Goal: Task Accomplishment & Management: Complete application form

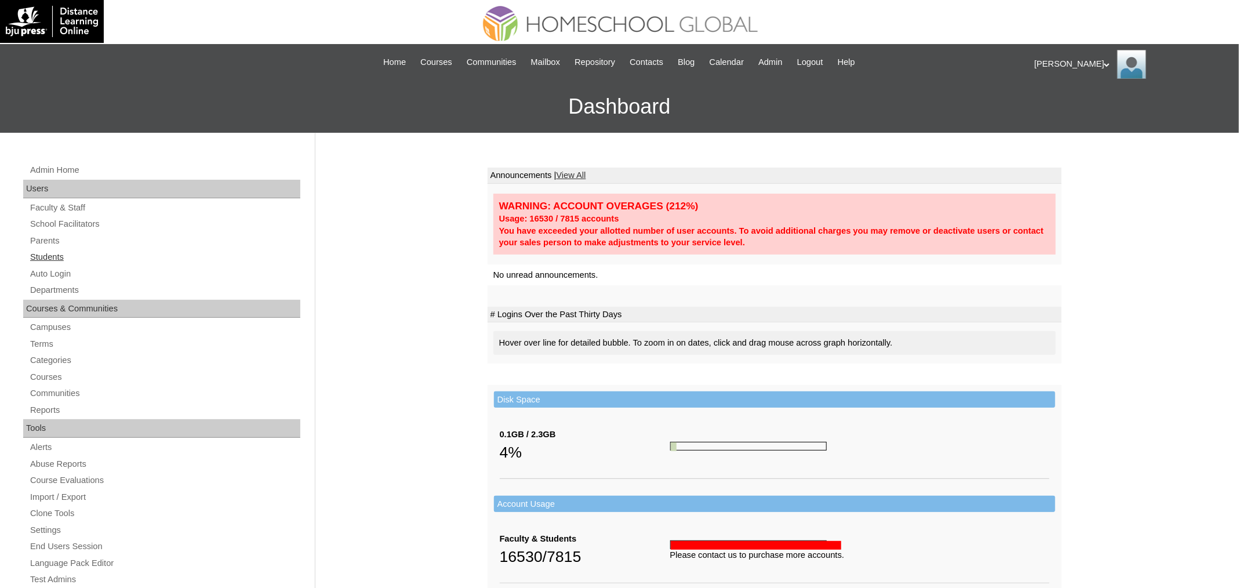
click at [57, 258] on link "Students" at bounding box center [164, 257] width 271 height 14
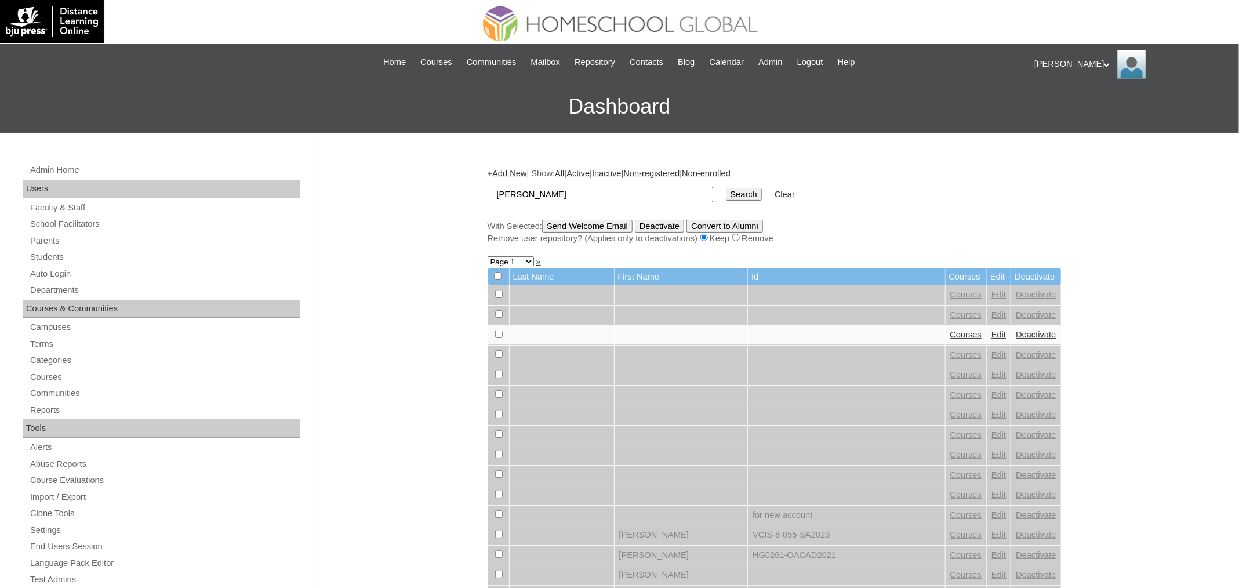
type input "Xyrah Quinn"
click at [726, 188] on input "Search" at bounding box center [744, 194] width 36 height 13
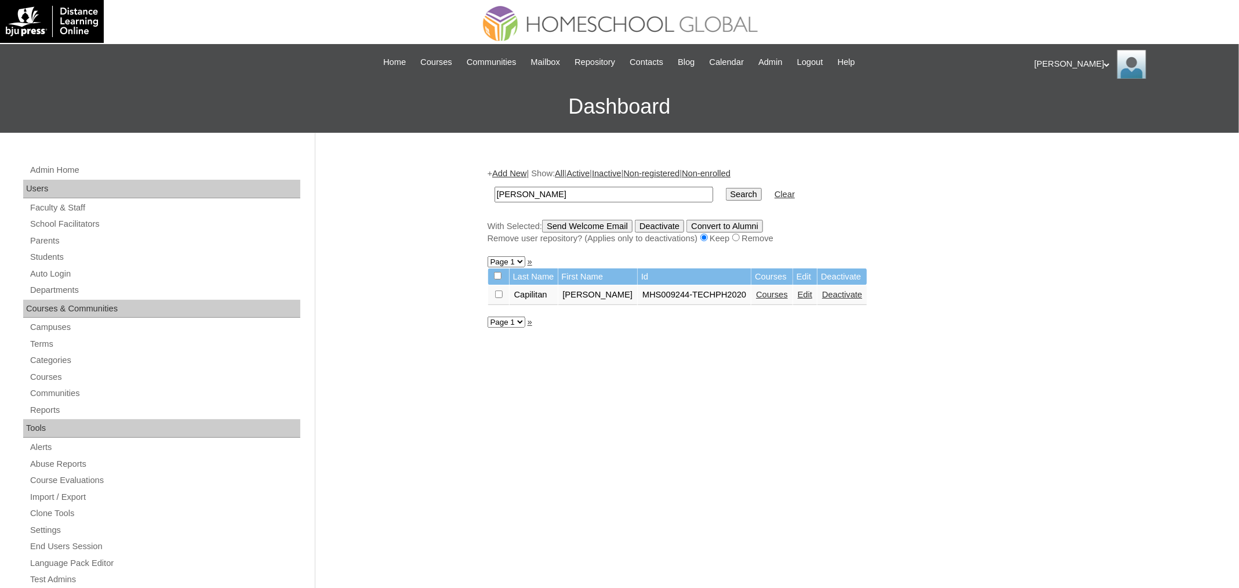
click at [758, 295] on link "Courses" at bounding box center [772, 294] width 32 height 9
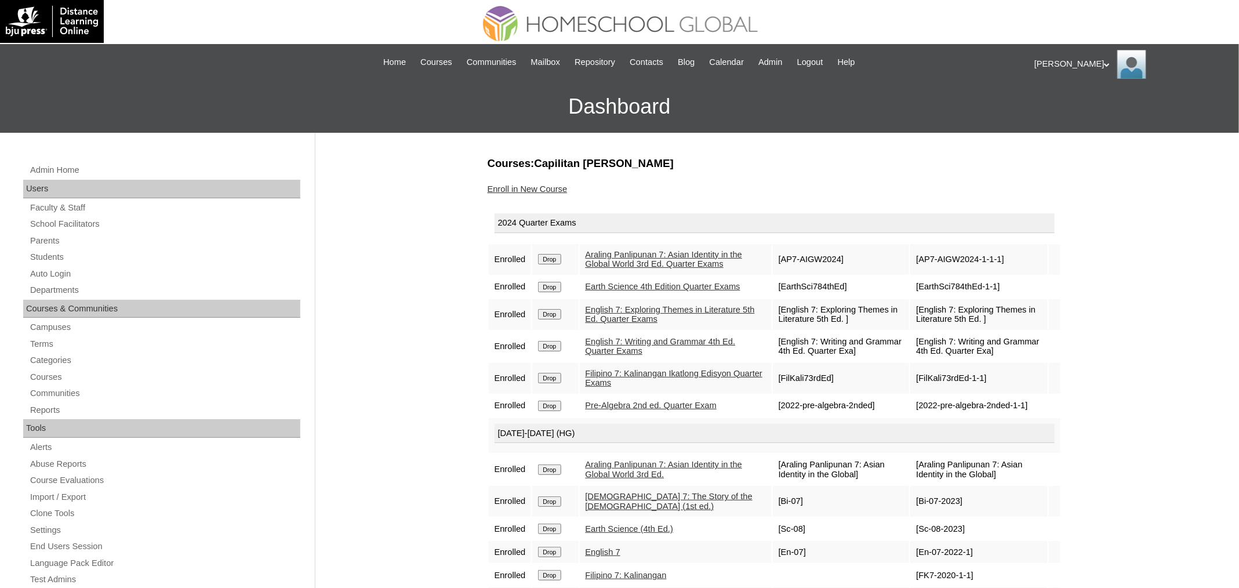
click at [561, 261] on input "Drop" at bounding box center [549, 259] width 23 height 10
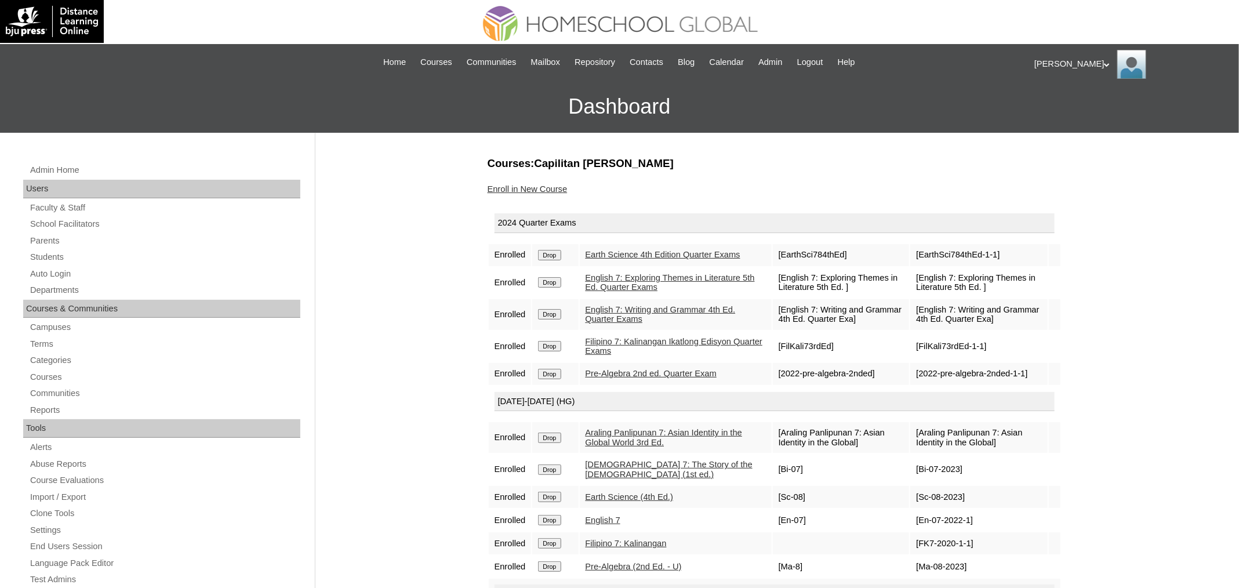
click at [558, 260] on input "Drop" at bounding box center [549, 255] width 23 height 10
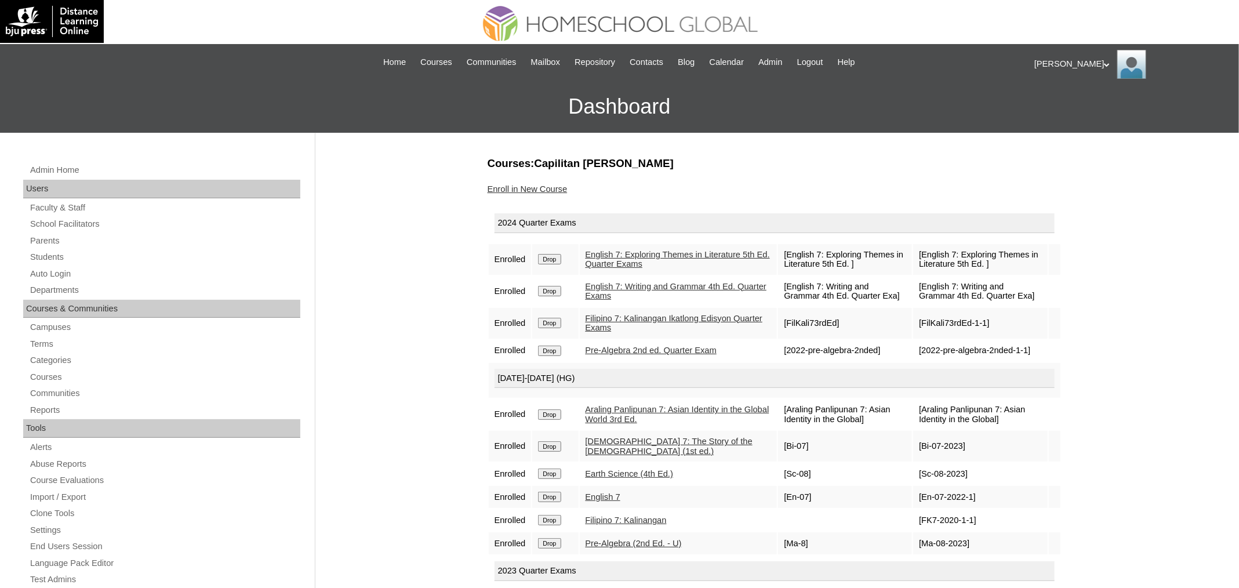
click at [561, 259] on input "Drop" at bounding box center [549, 259] width 23 height 10
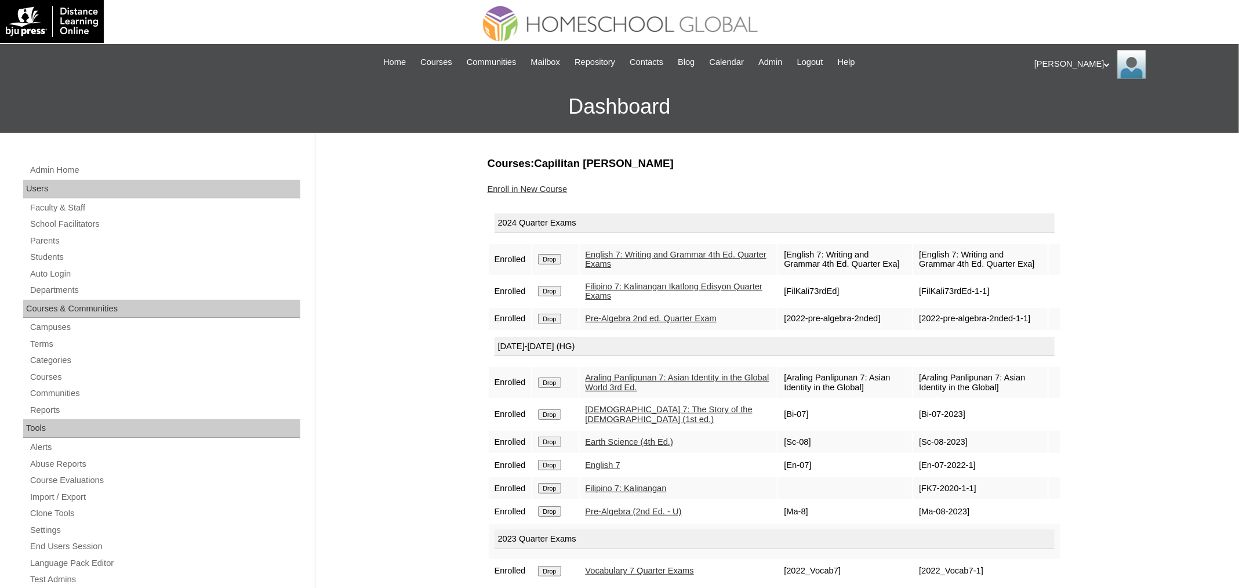
click at [547, 262] on input "Drop" at bounding box center [549, 259] width 23 height 10
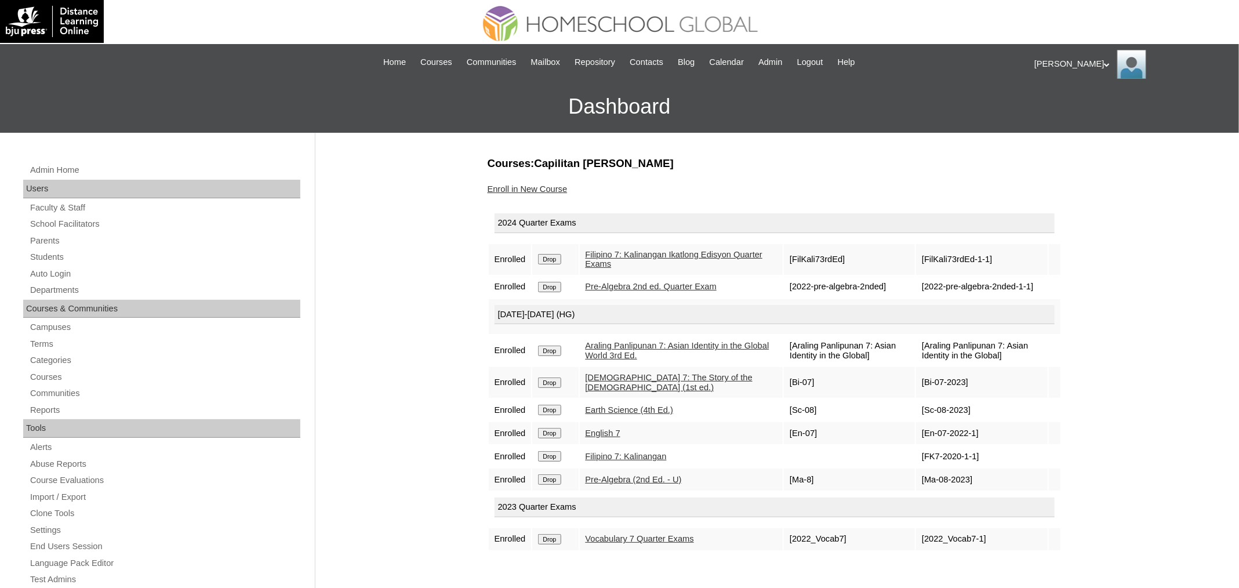
click at [554, 262] on input "Drop" at bounding box center [549, 259] width 23 height 10
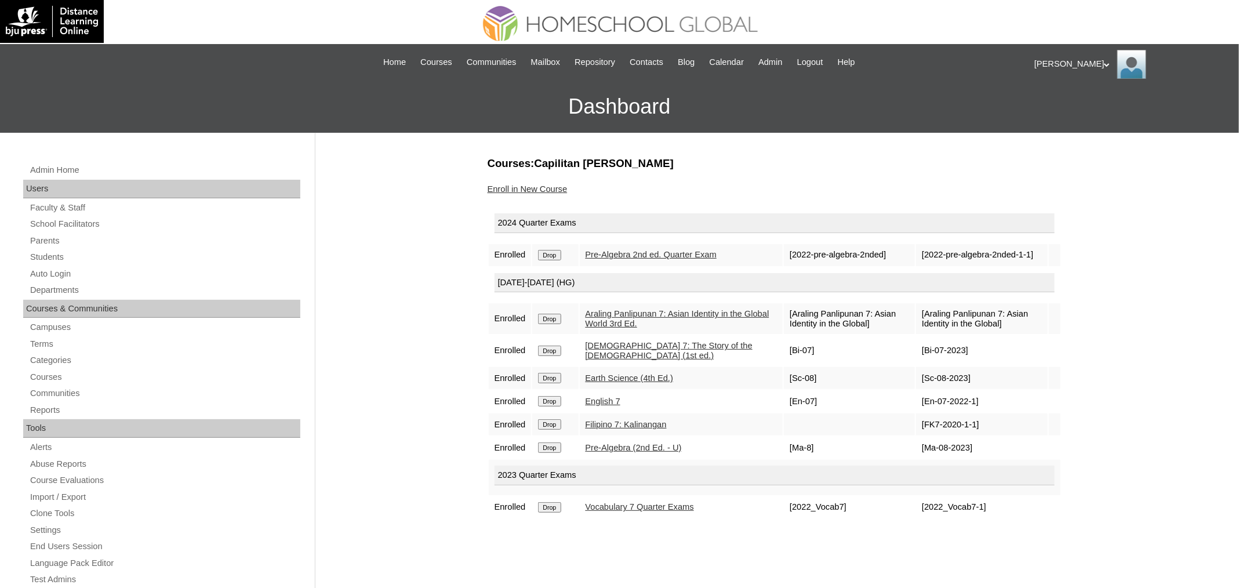
click at [548, 251] on input "Drop" at bounding box center [549, 255] width 23 height 10
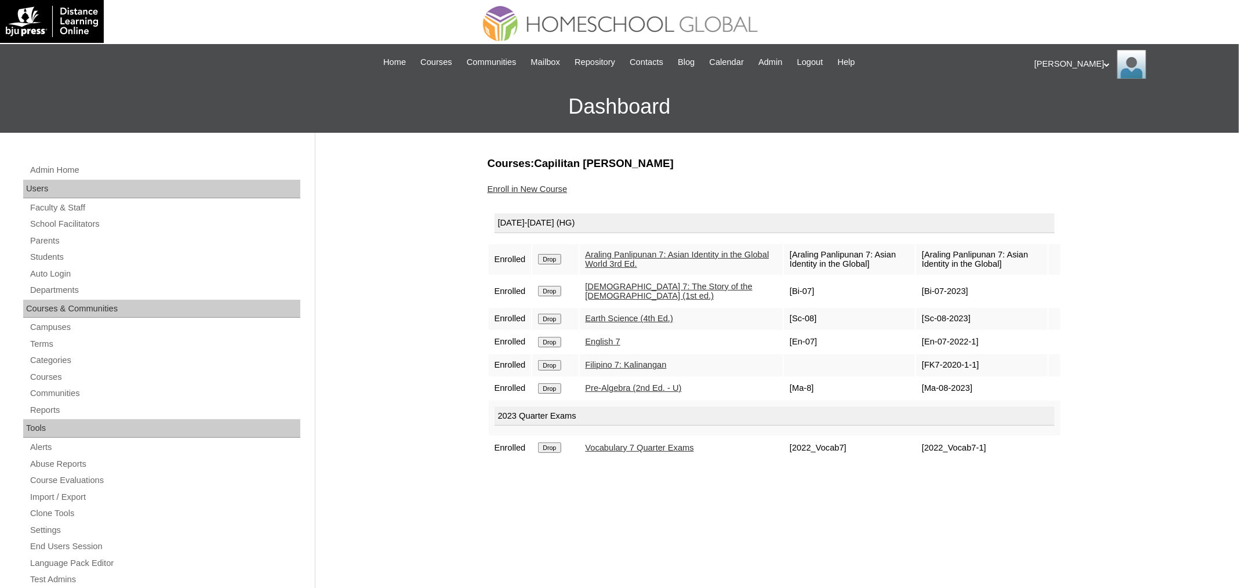
click at [555, 256] on input "Drop" at bounding box center [549, 259] width 23 height 10
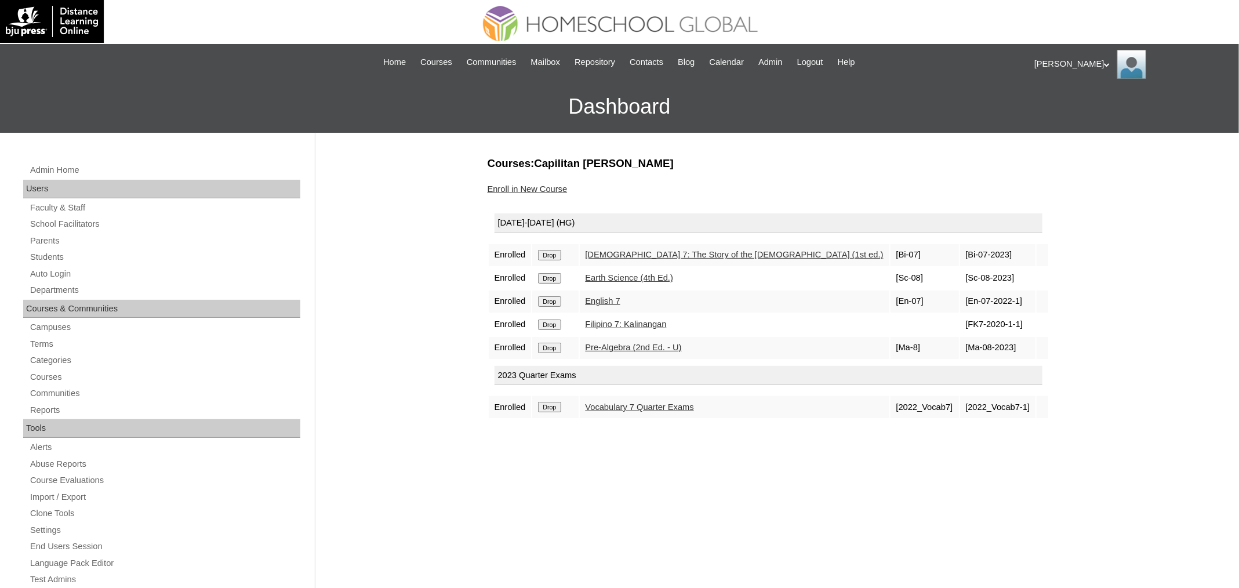
click at [544, 253] on input "Drop" at bounding box center [549, 255] width 23 height 10
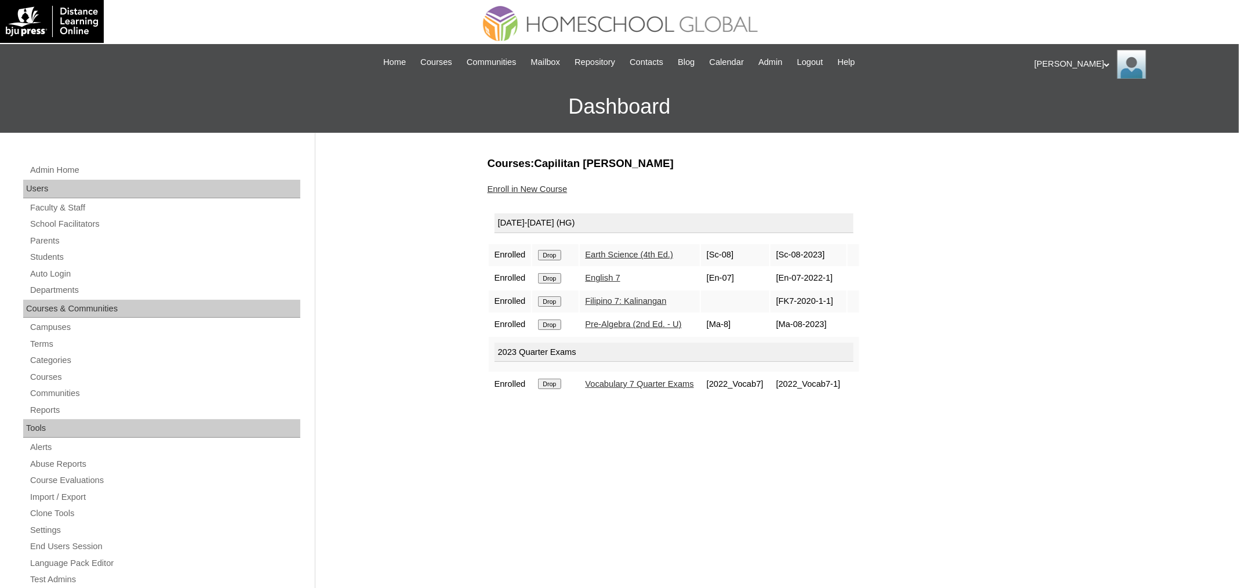
click at [551, 253] on input "Drop" at bounding box center [549, 255] width 23 height 10
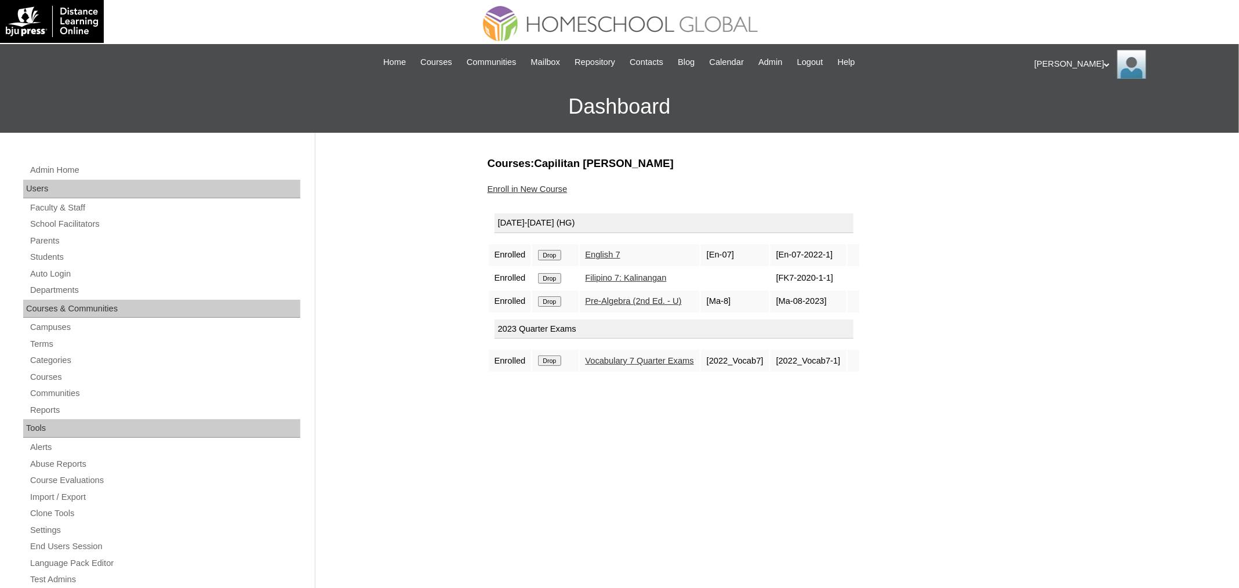
click at [550, 250] on input "Drop" at bounding box center [549, 255] width 23 height 10
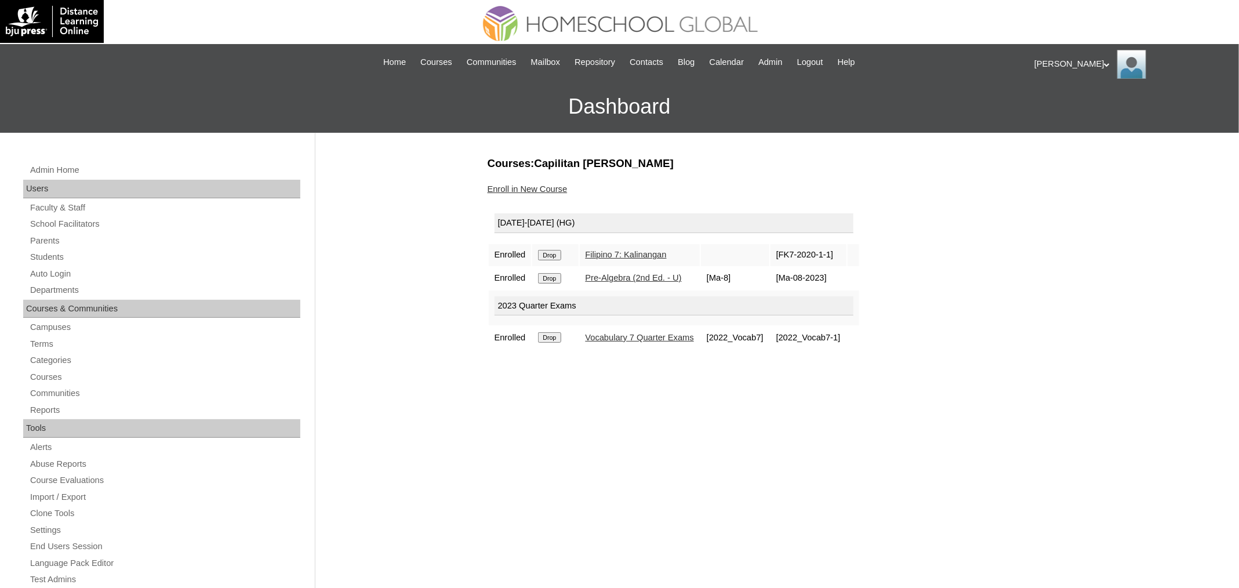
click at [553, 253] on input "Drop" at bounding box center [549, 255] width 23 height 10
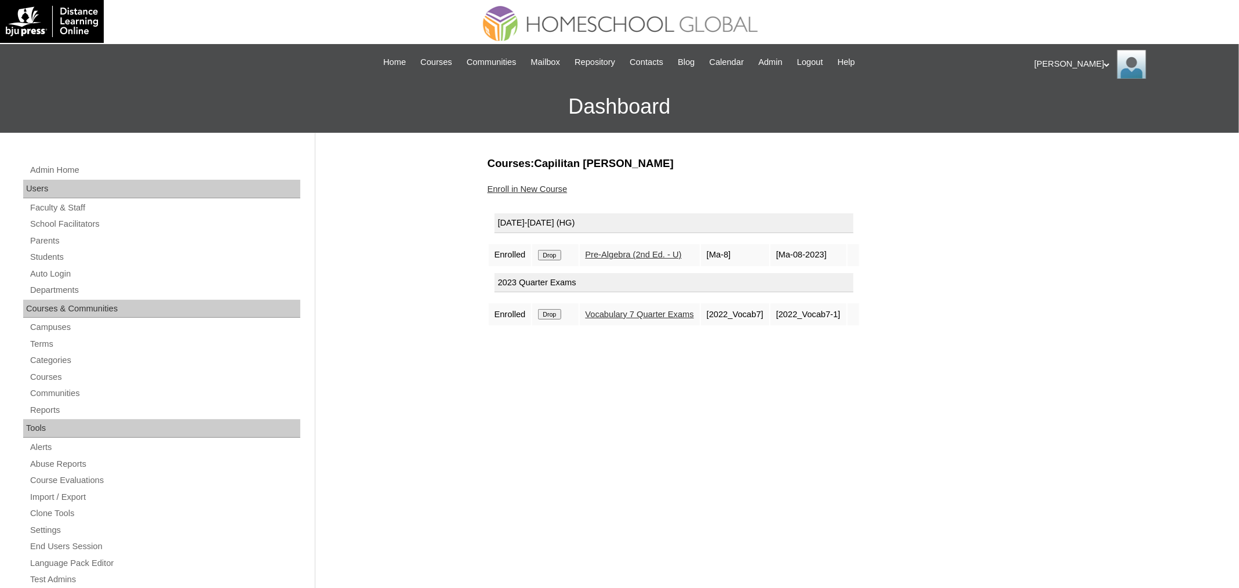
click at [551, 255] on input "Drop" at bounding box center [549, 255] width 23 height 10
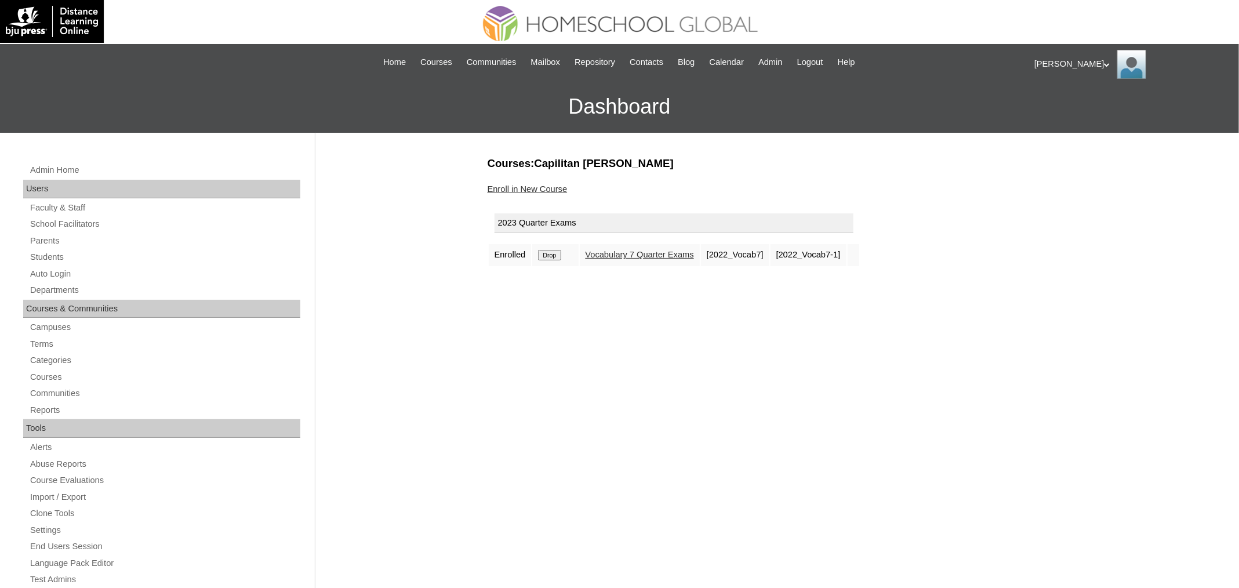
click at [561, 255] on input "Drop" at bounding box center [549, 255] width 23 height 10
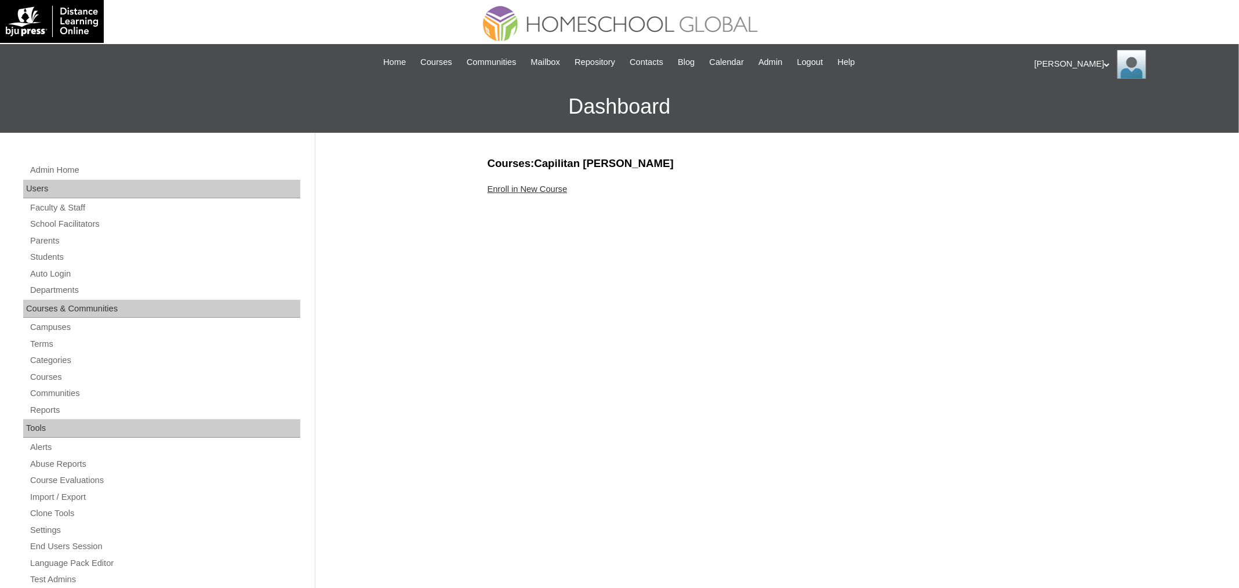
click at [530, 195] on div "Courses:Capilitan [PERSON_NAME] Enroll in New Course" at bounding box center [772, 544] width 580 height 776
click at [535, 190] on link "Enroll in New Course" at bounding box center [528, 188] width 80 height 9
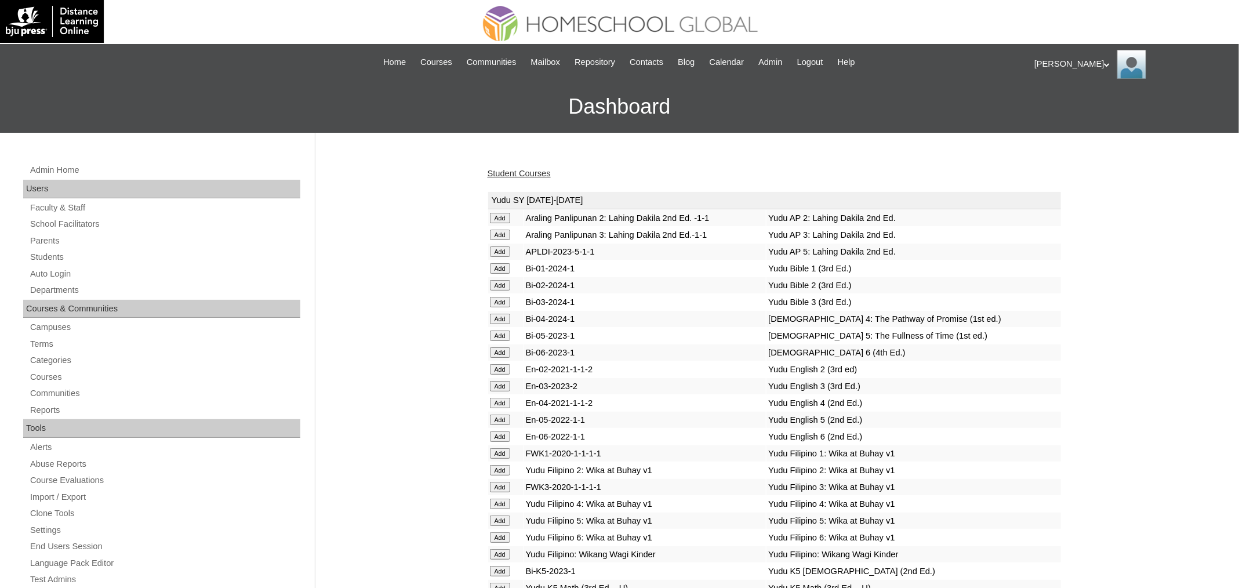
scroll to position [2968, 0]
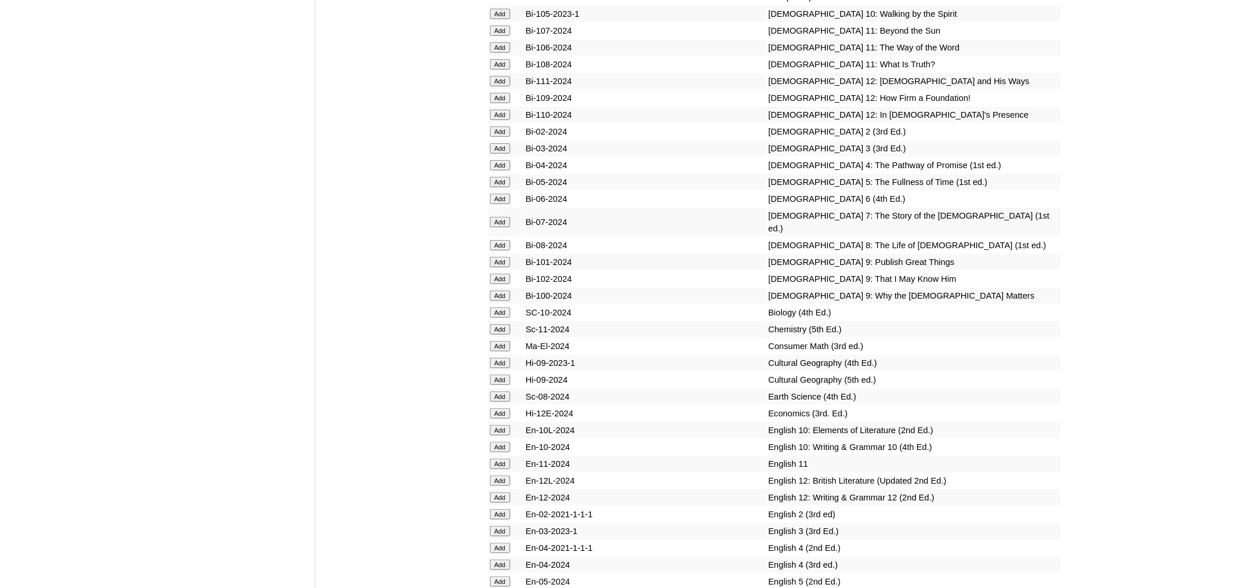
click at [504, 250] on input "Add" at bounding box center [500, 245] width 20 height 10
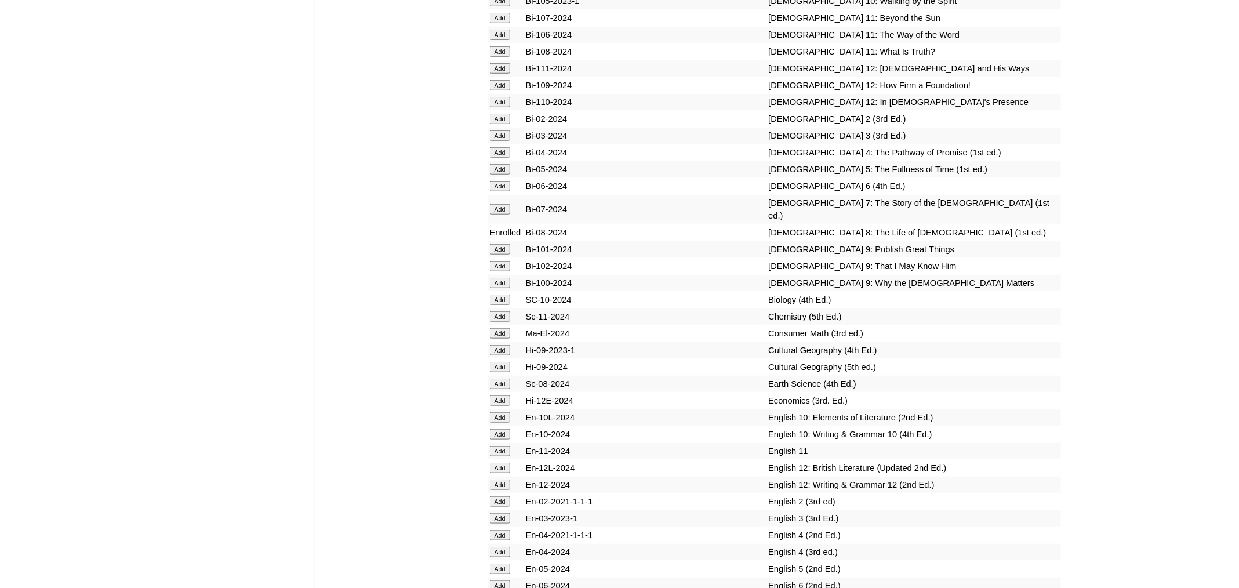
scroll to position [3364, 0]
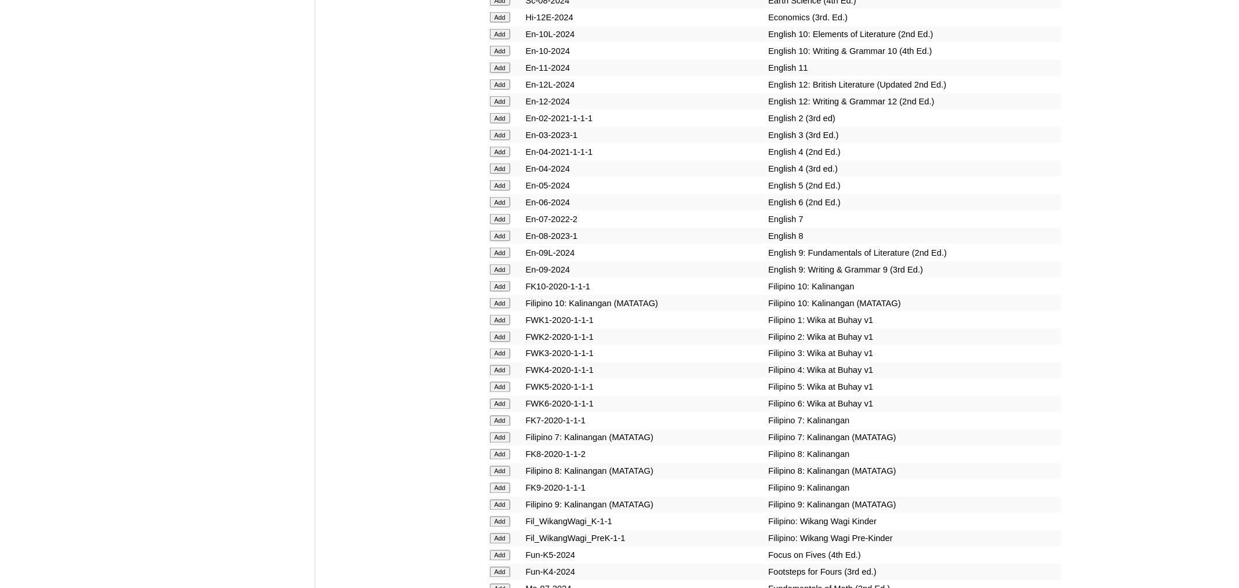
click at [499, 241] on input "Add" at bounding box center [500, 236] width 20 height 10
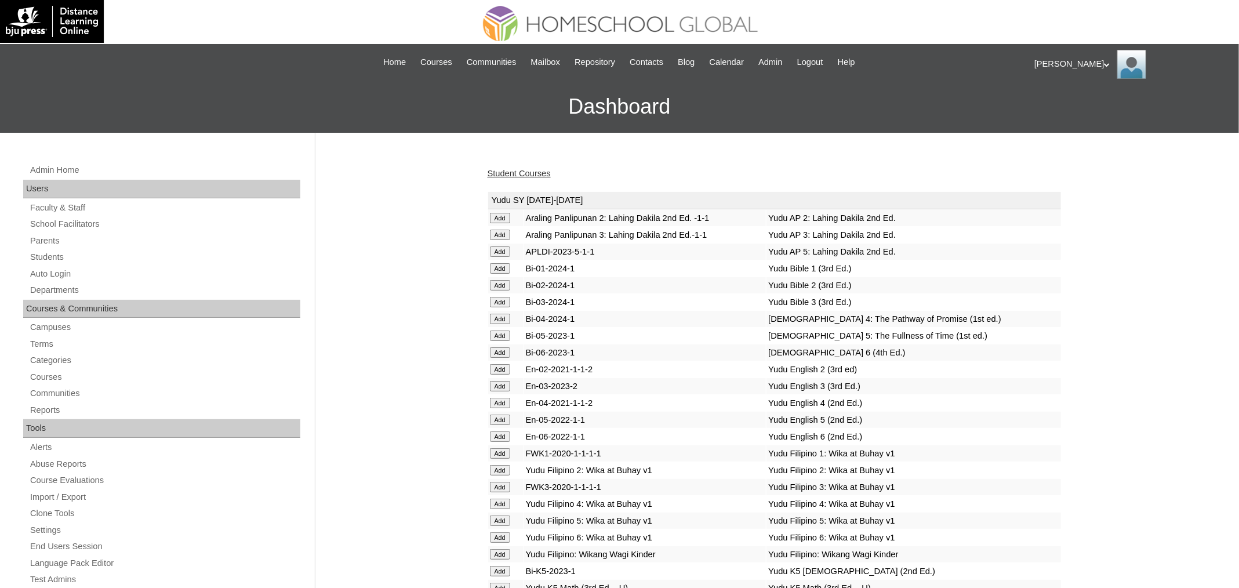
scroll to position [3047, 0]
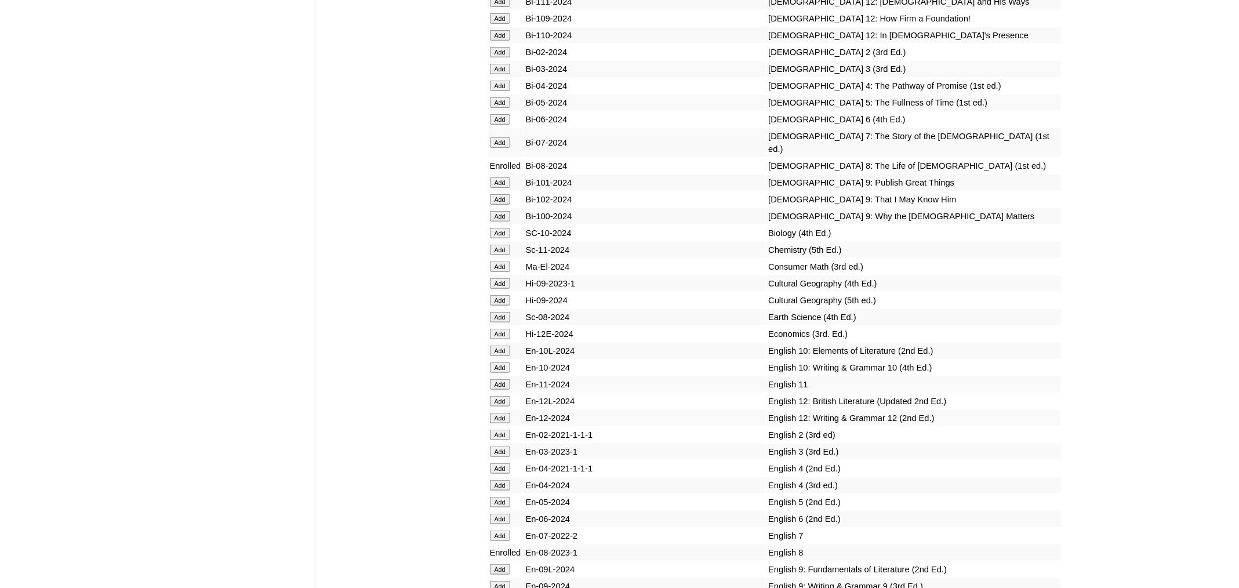
click at [500, 238] on input "Add" at bounding box center [500, 233] width 20 height 10
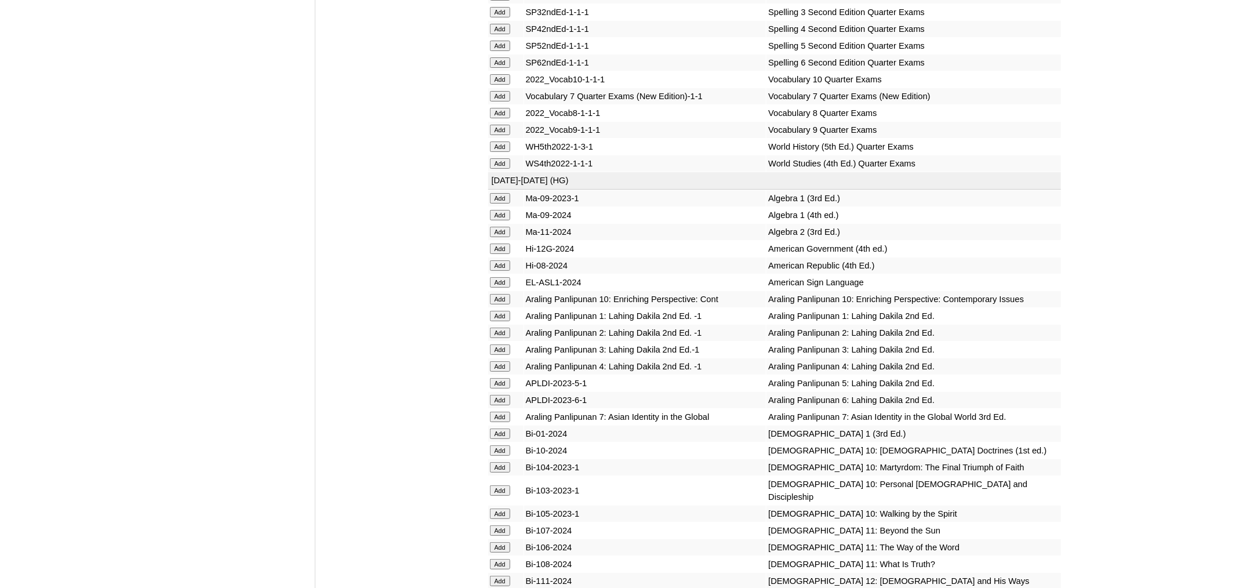
click at [498, 220] on input "Add" at bounding box center [500, 215] width 20 height 10
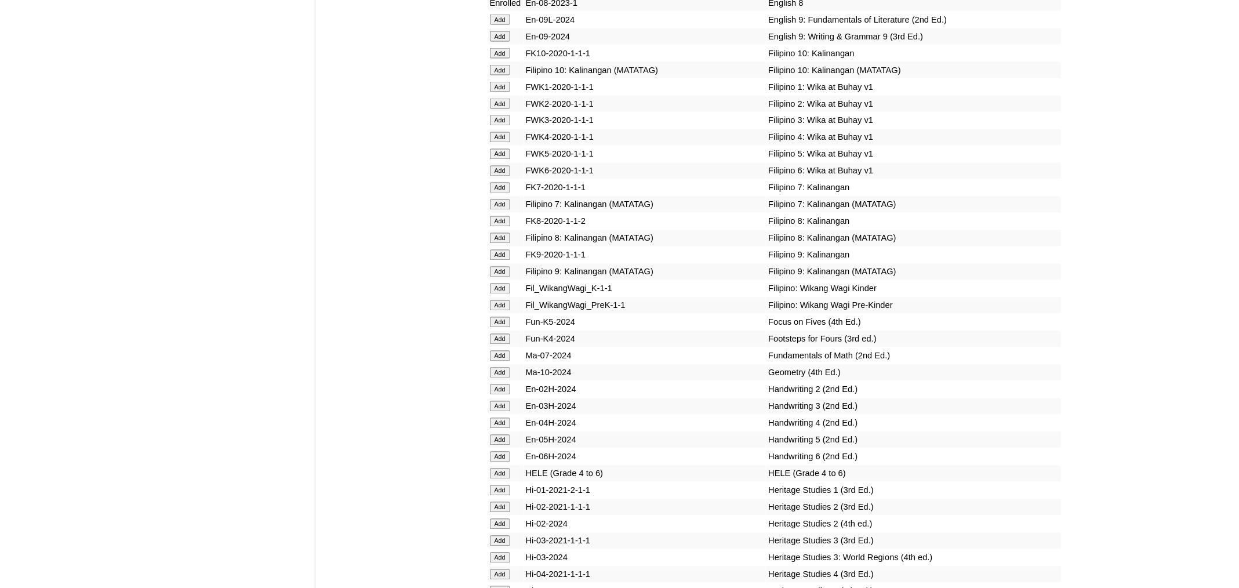
click at [502, 243] on input "Add" at bounding box center [500, 238] width 20 height 10
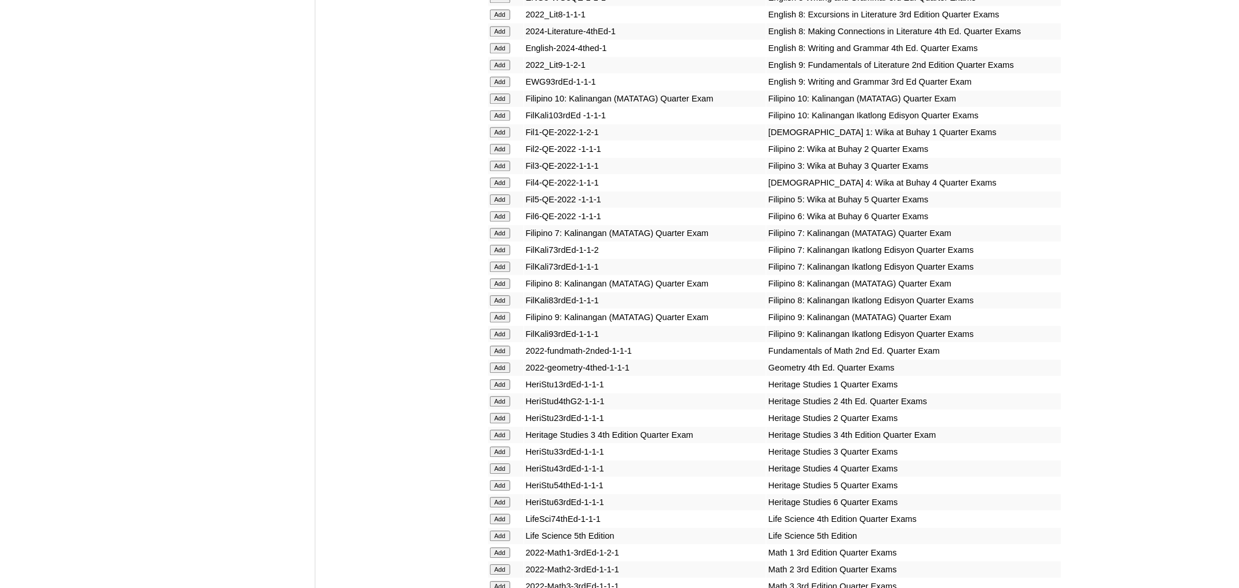
scroll to position [4797, 0]
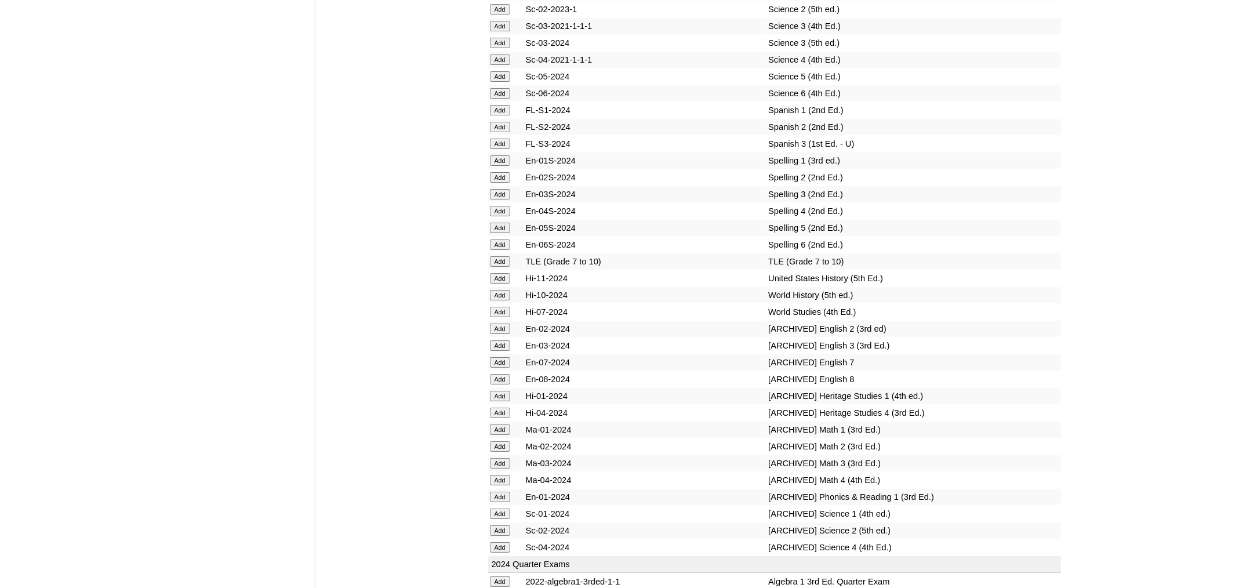
click at [499, 267] on input "Add" at bounding box center [500, 261] width 20 height 10
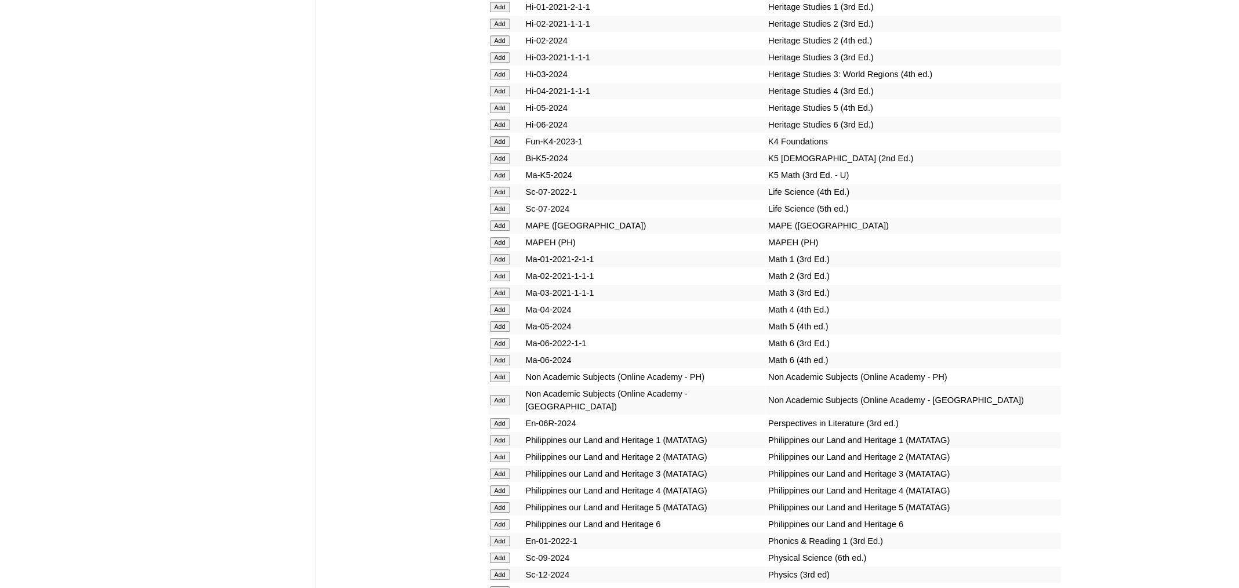
click at [503, 248] on input "Add" at bounding box center [500, 242] width 20 height 10
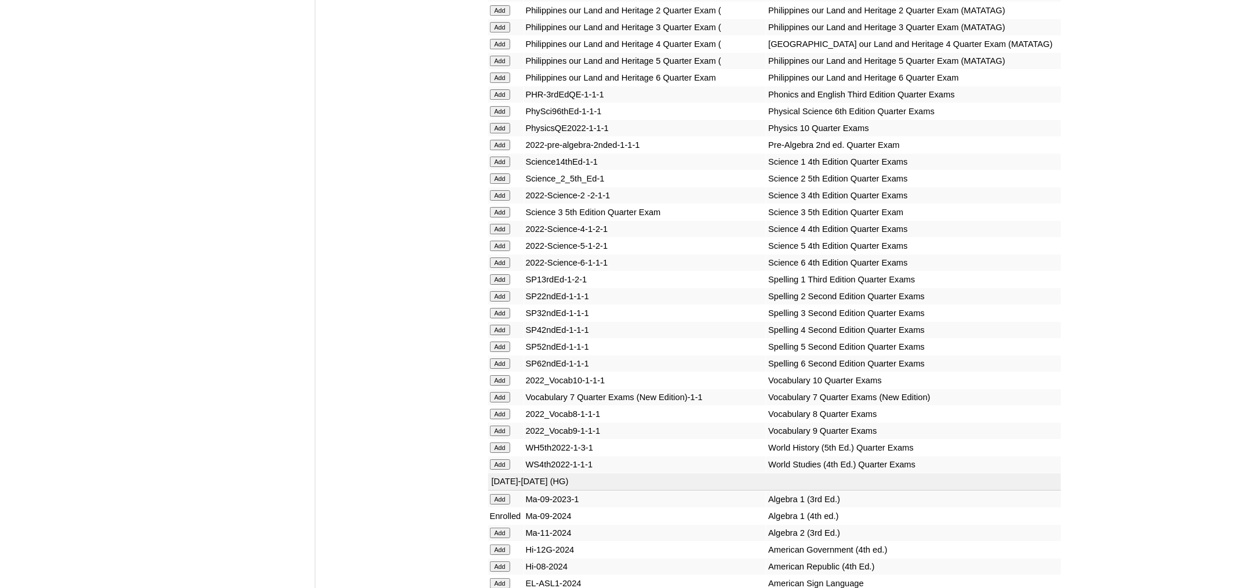
scroll to position [2155, 0]
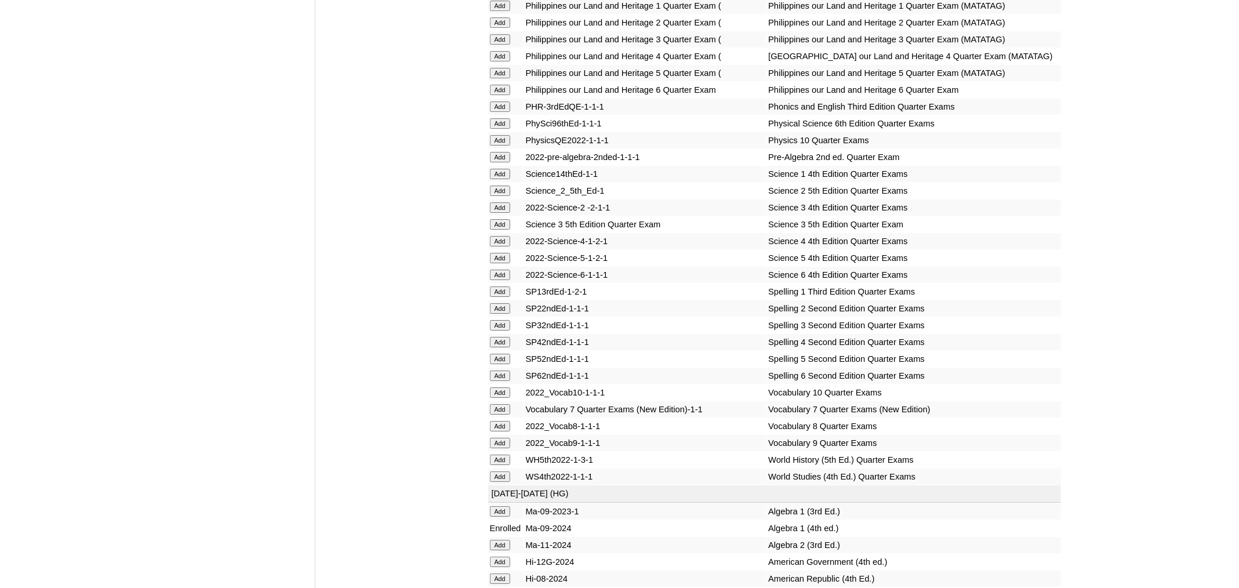
click at [500, 465] on input "Add" at bounding box center [500, 460] width 20 height 10
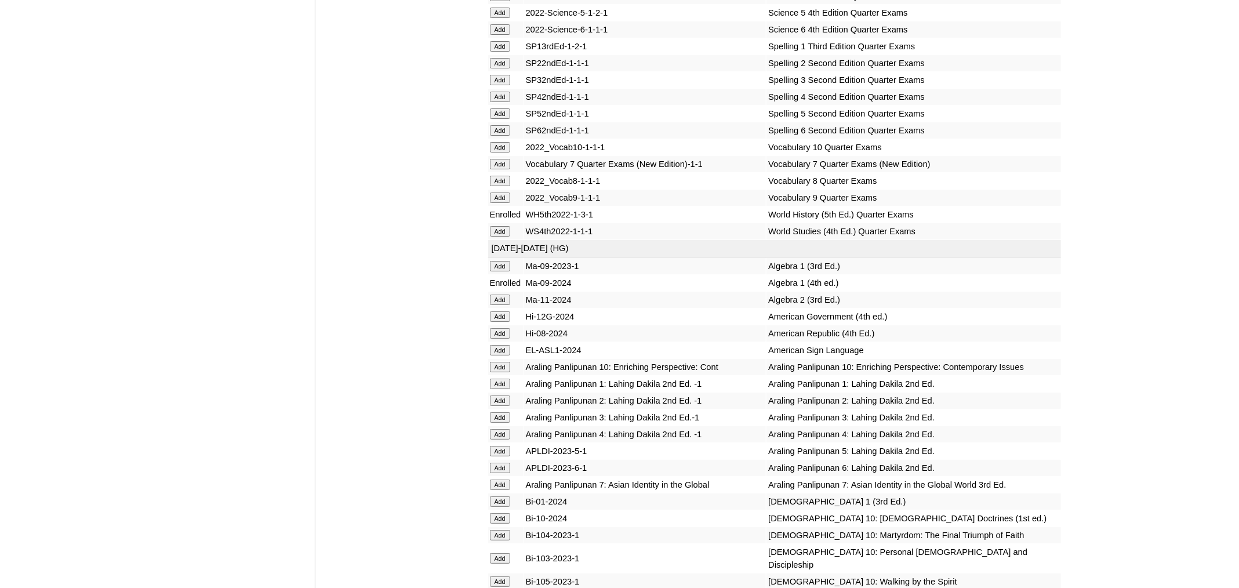
scroll to position [4830, 0]
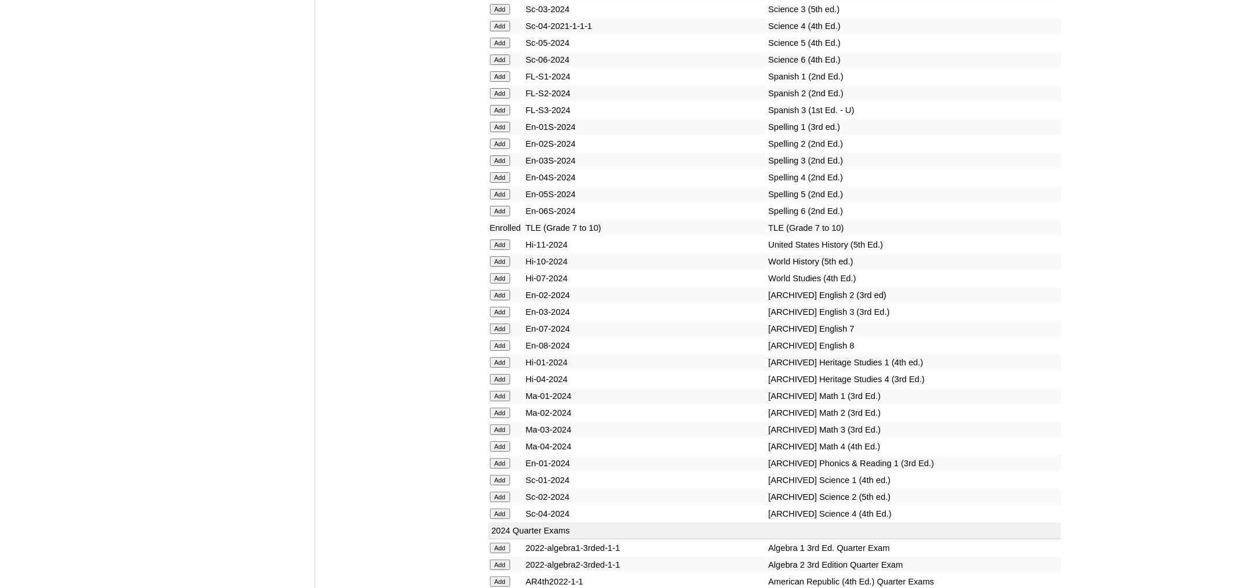
click at [499, 270] on td "Add" at bounding box center [505, 261] width 35 height 16
click at [500, 267] on input "Add" at bounding box center [500, 261] width 20 height 10
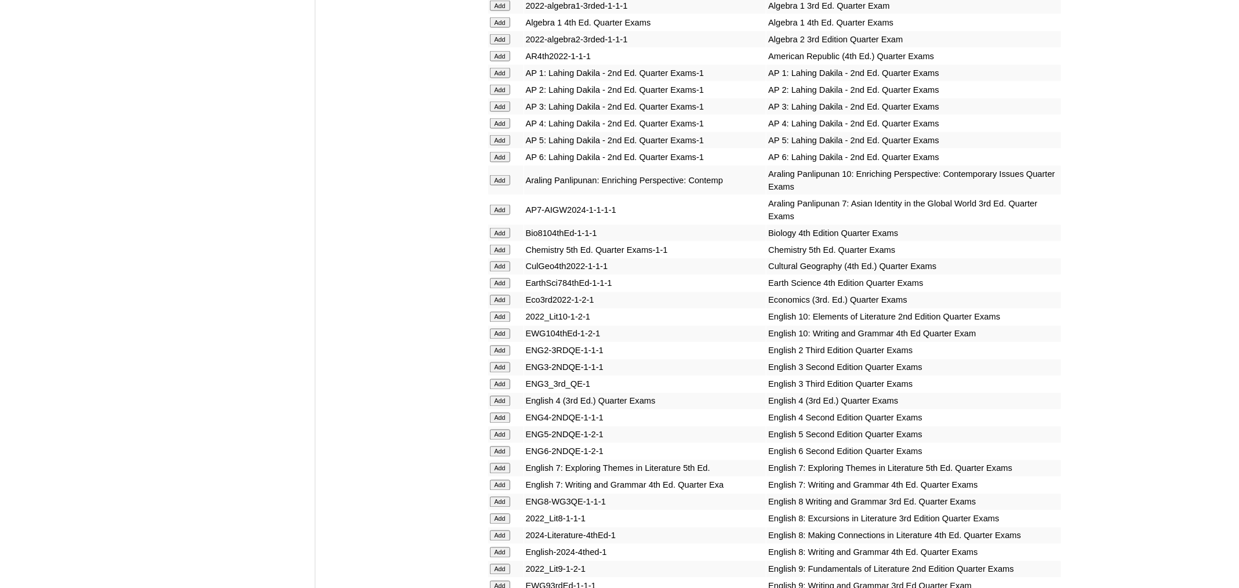
scroll to position [988, 0]
click at [507, 556] on input "Add" at bounding box center [500, 551] width 20 height 10
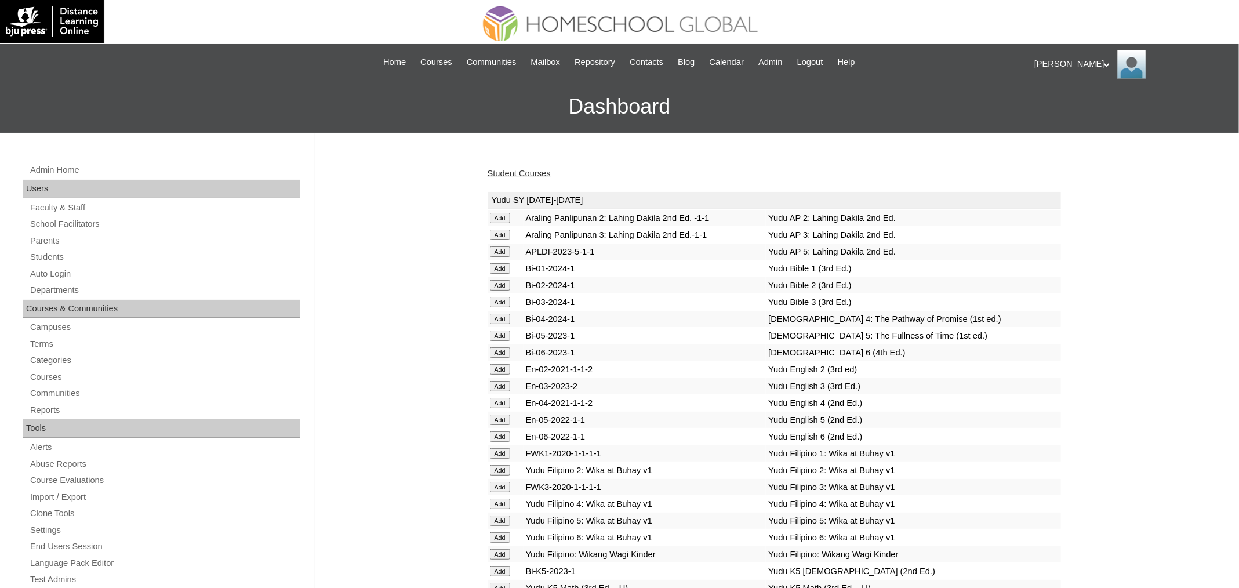
scroll to position [1241, 0]
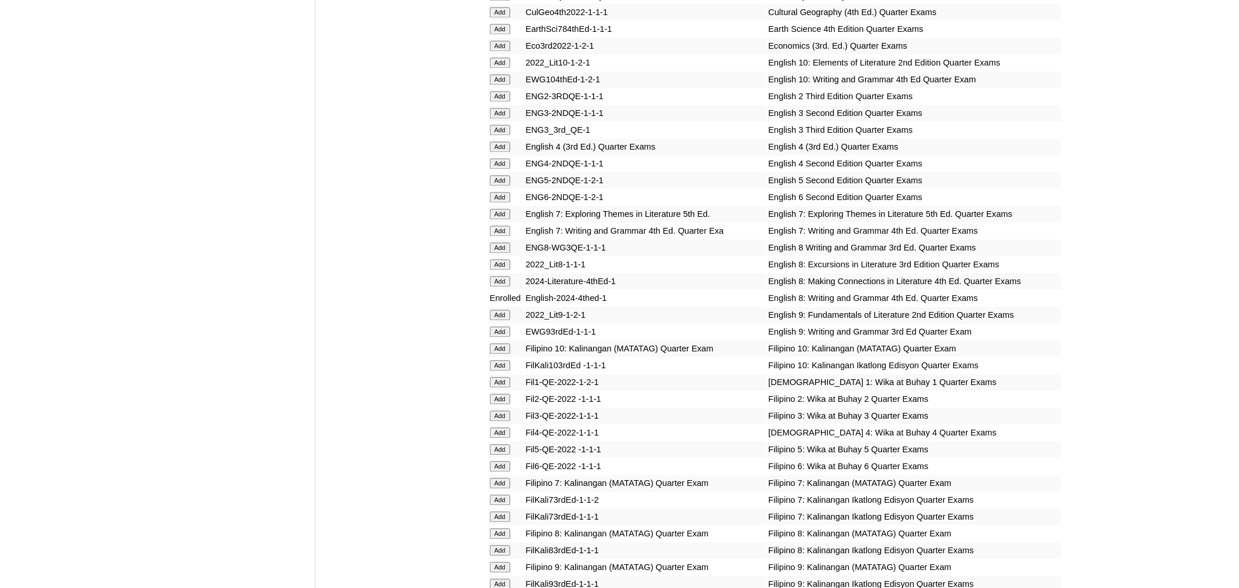
click at [503, 286] on input "Add" at bounding box center [500, 281] width 20 height 10
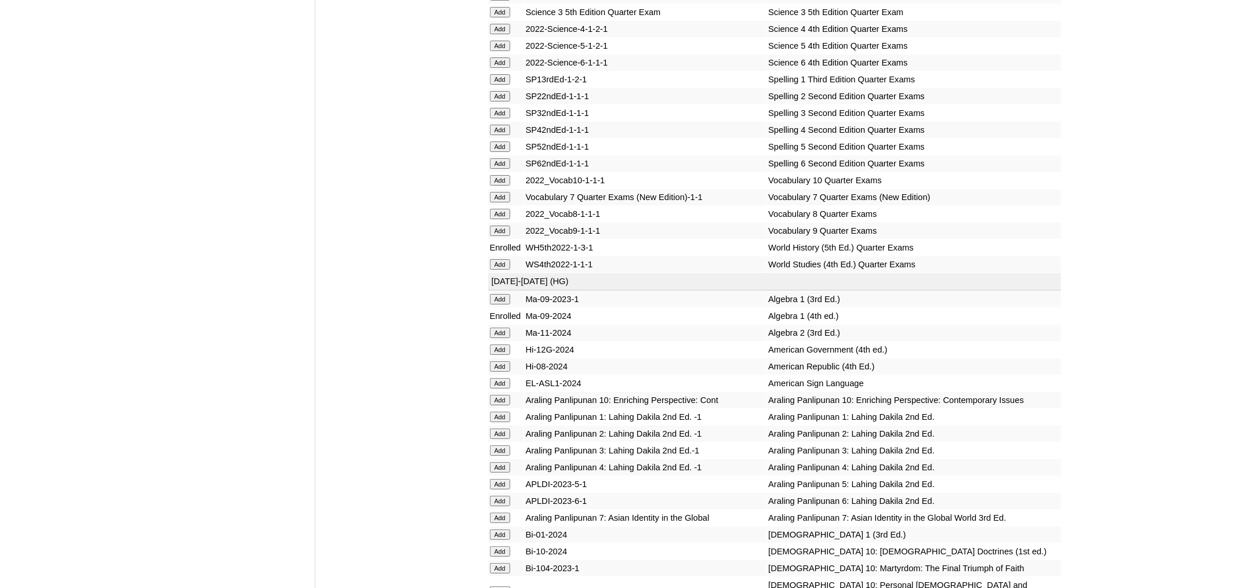
click at [499, 219] on input "Add" at bounding box center [500, 214] width 20 height 10
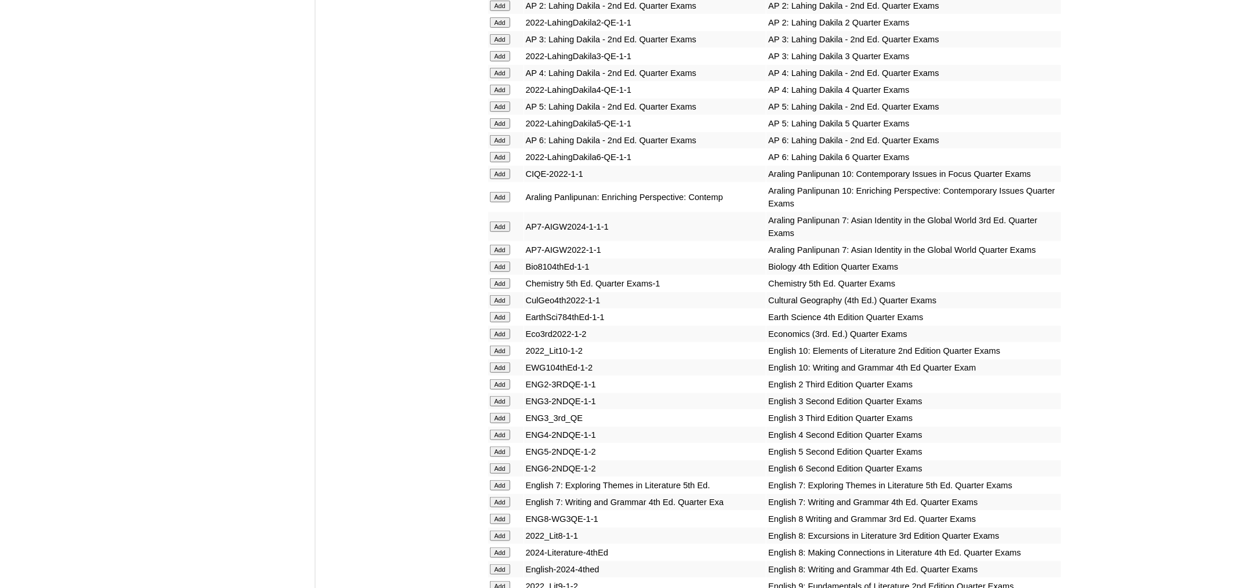
scroll to position [928, 0]
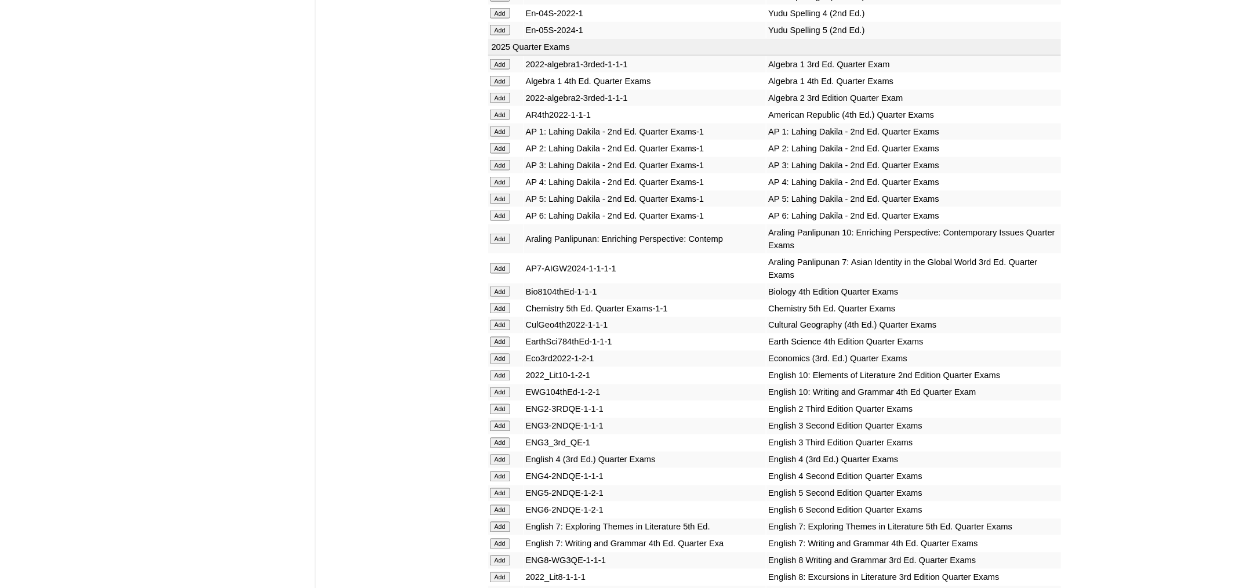
click at [503, 292] on input "Add" at bounding box center [500, 291] width 20 height 10
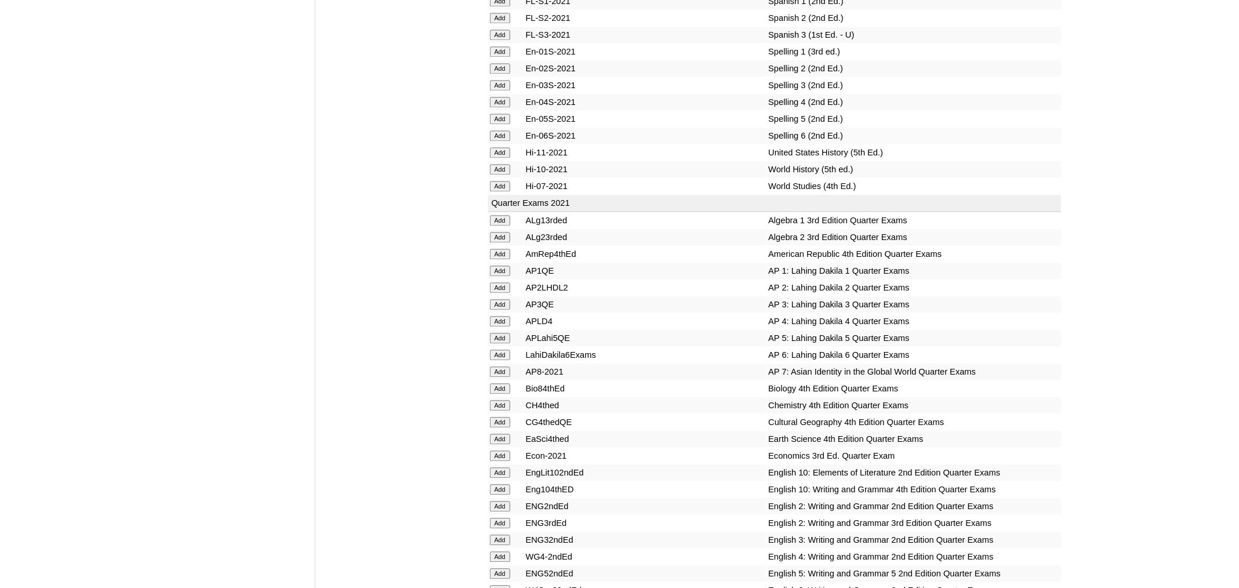
scroll to position [703, 0]
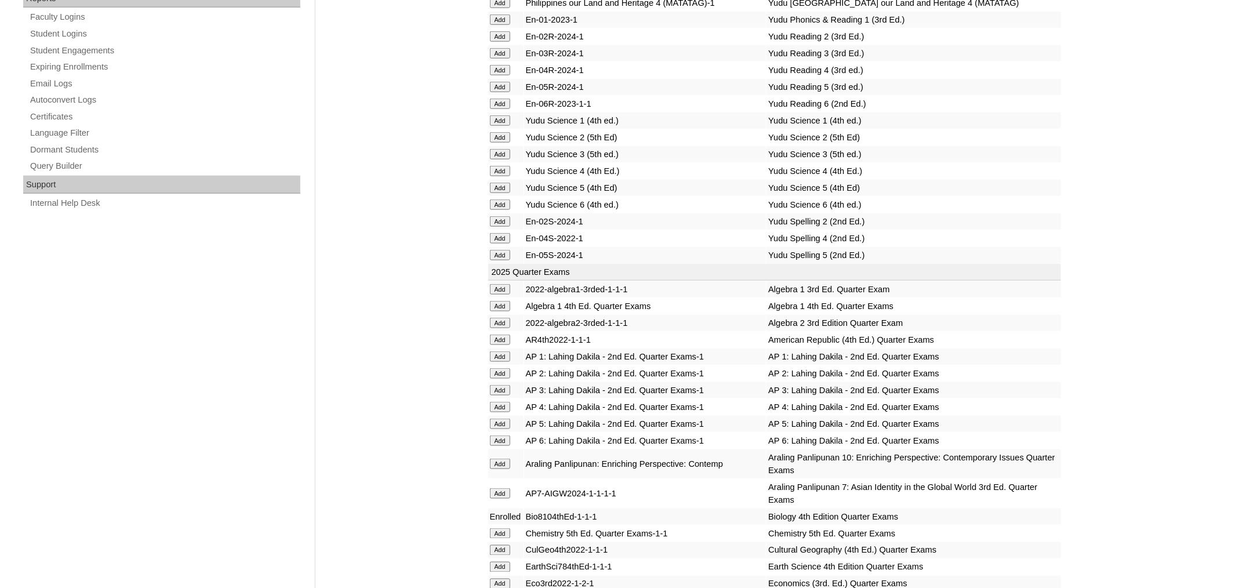
click at [493, 310] on input "Add" at bounding box center [500, 306] width 20 height 10
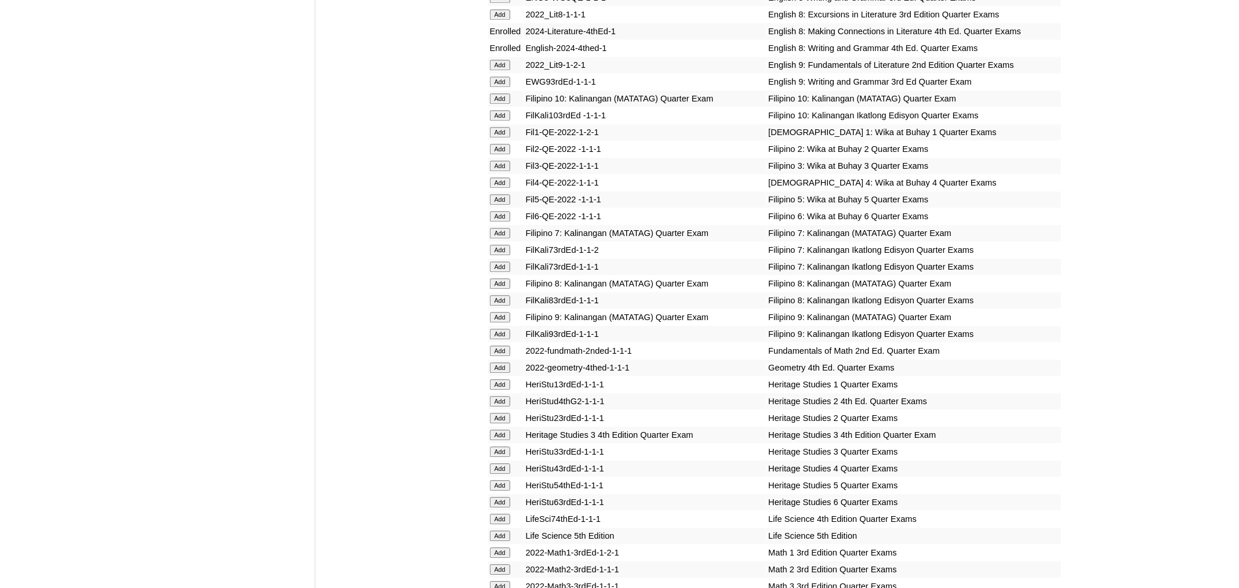
click at [502, 289] on input "Add" at bounding box center [500, 283] width 20 height 10
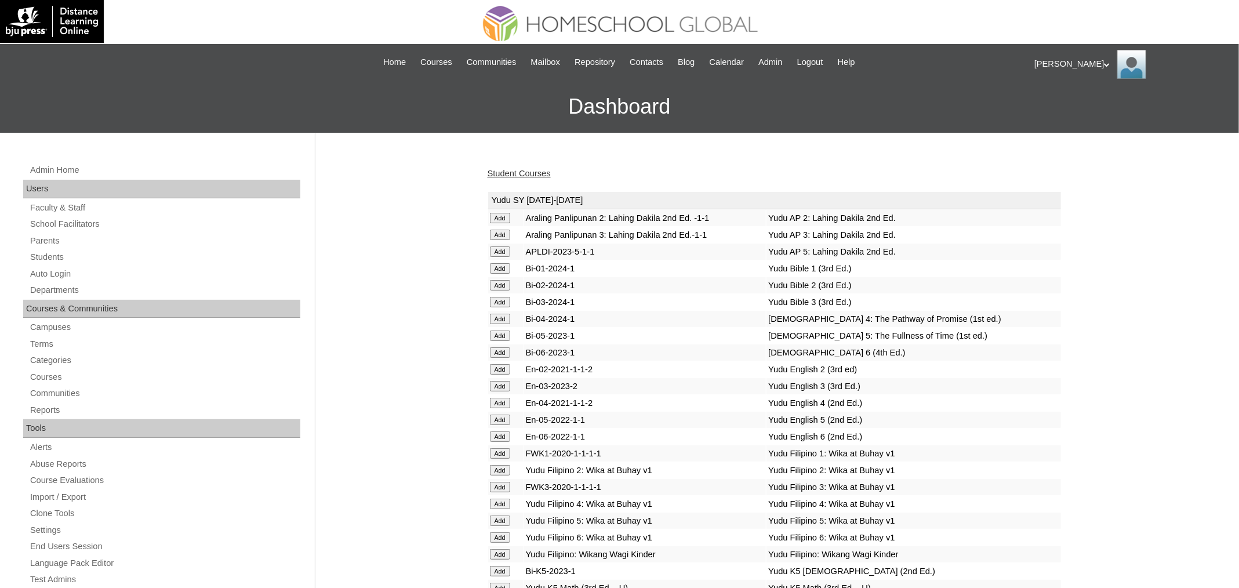
click at [532, 173] on link "Student Courses" at bounding box center [519, 173] width 63 height 9
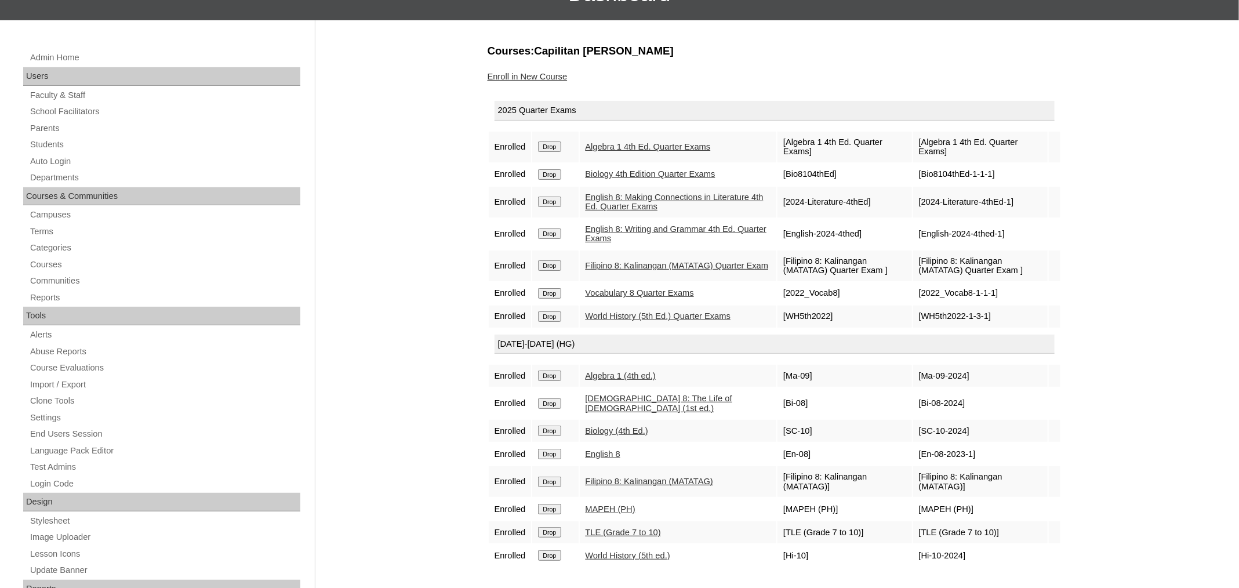
scroll to position [103, 0]
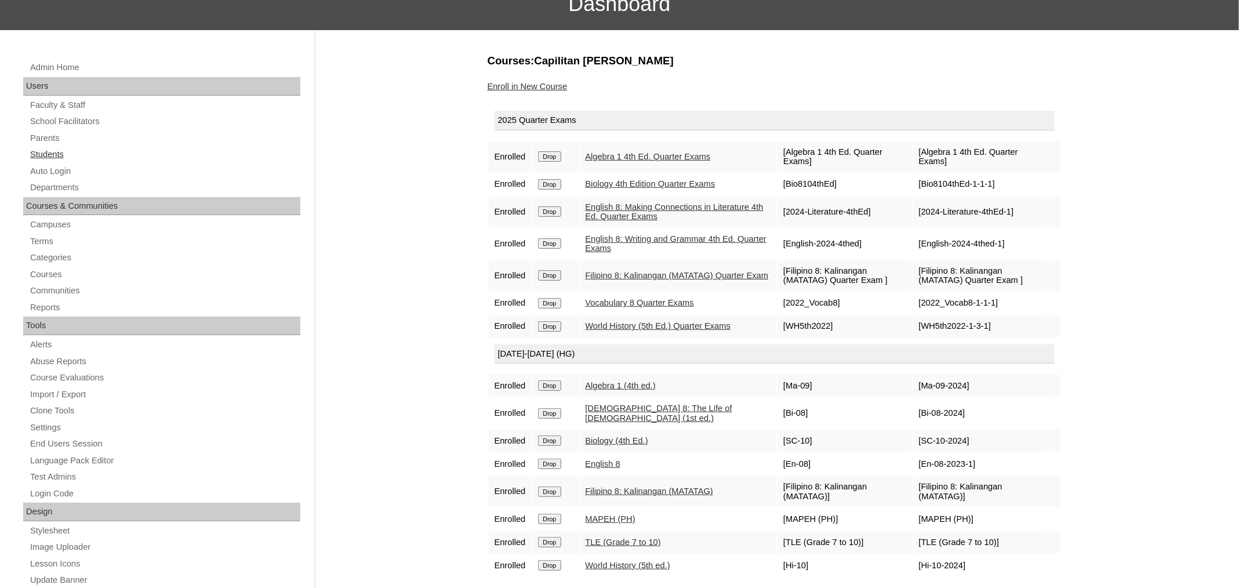
click at [60, 150] on link "Students" at bounding box center [164, 154] width 271 height 14
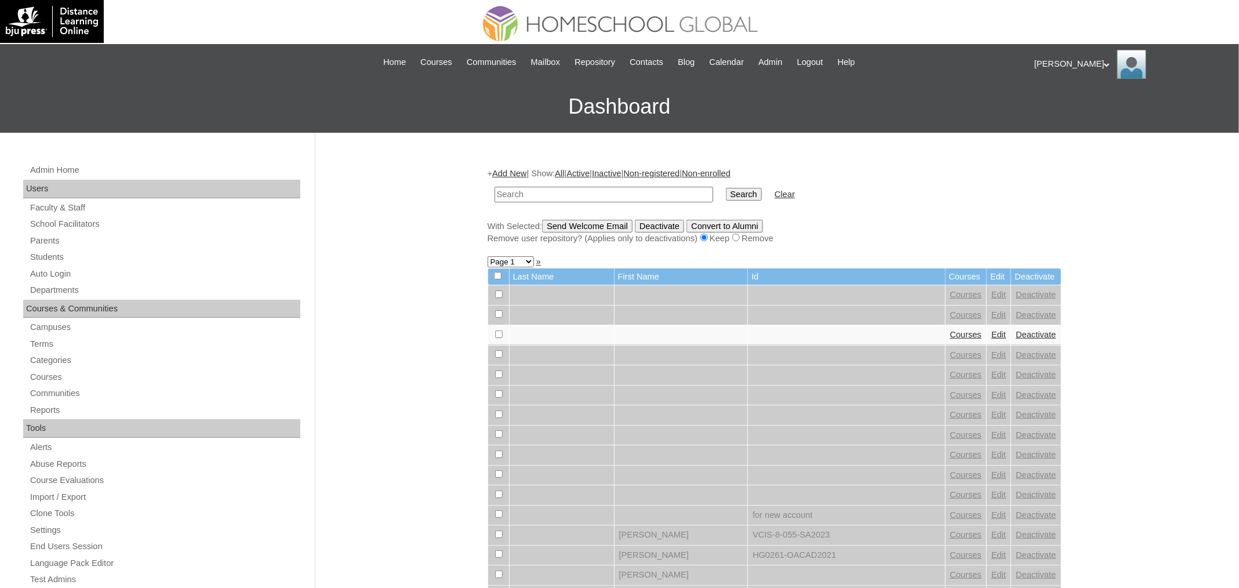
paste input "Charnoise Haide"
type input "Charnoise Haide"
click at [726, 188] on input "Search" at bounding box center [744, 194] width 36 height 13
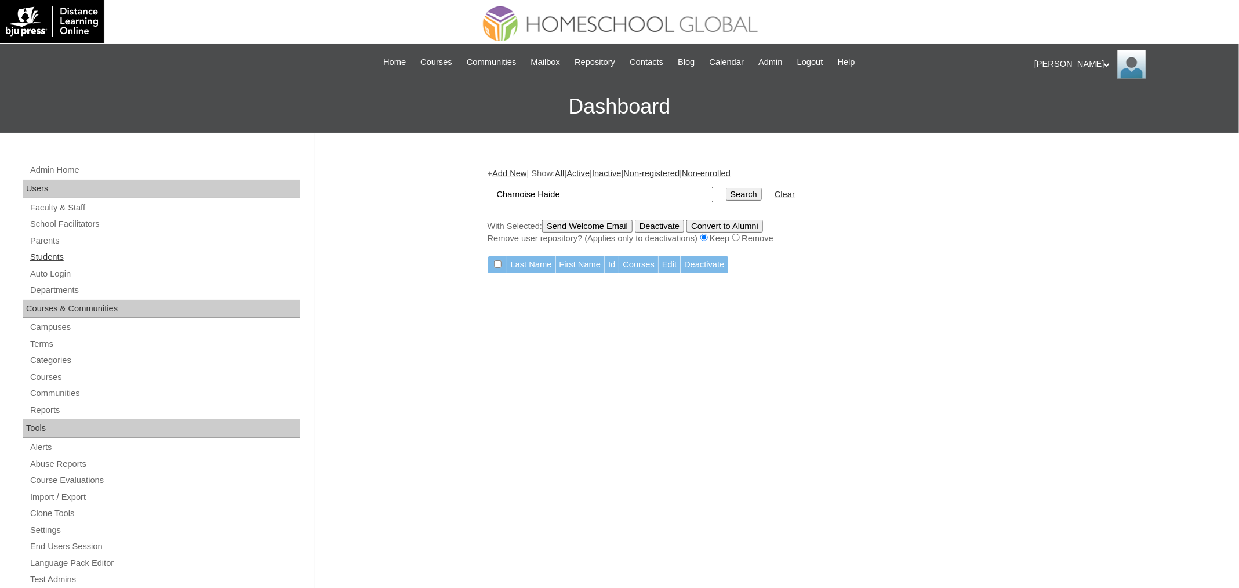
click at [50, 253] on link "Students" at bounding box center [164, 257] width 271 height 14
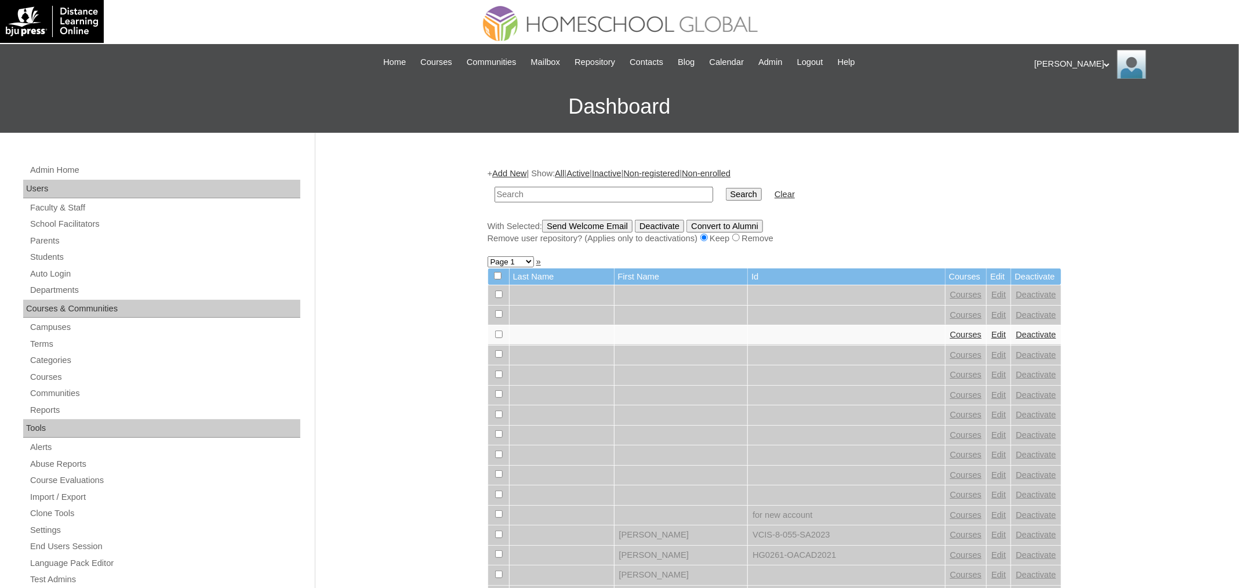
click at [512, 170] on link "Add New" at bounding box center [509, 173] width 34 height 9
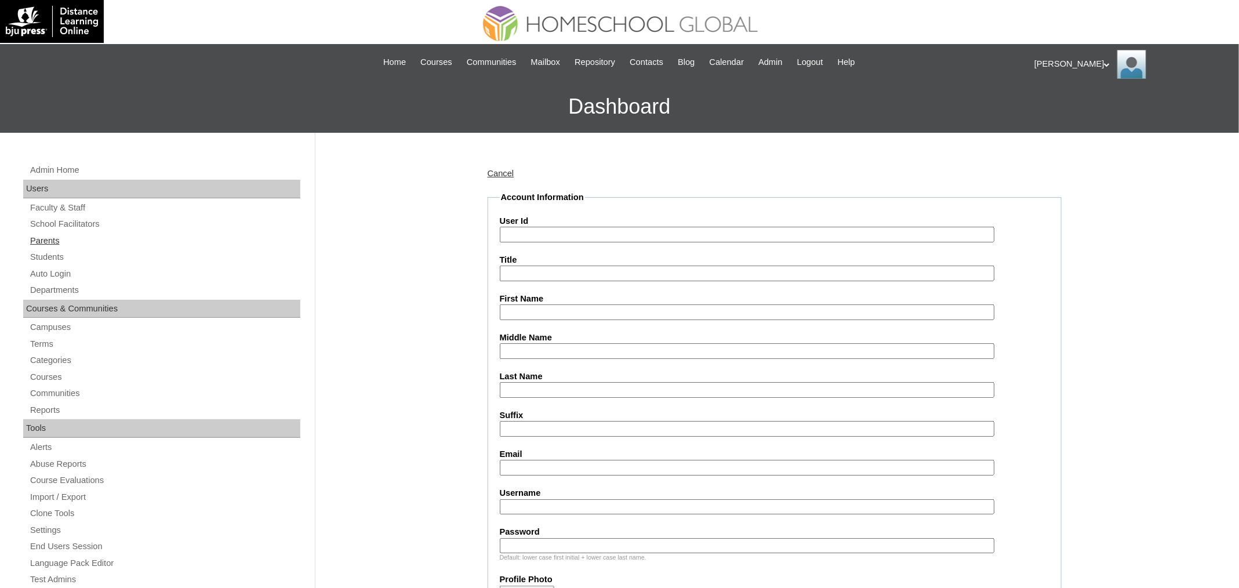
click at [61, 243] on link "Parents" at bounding box center [164, 241] width 271 height 14
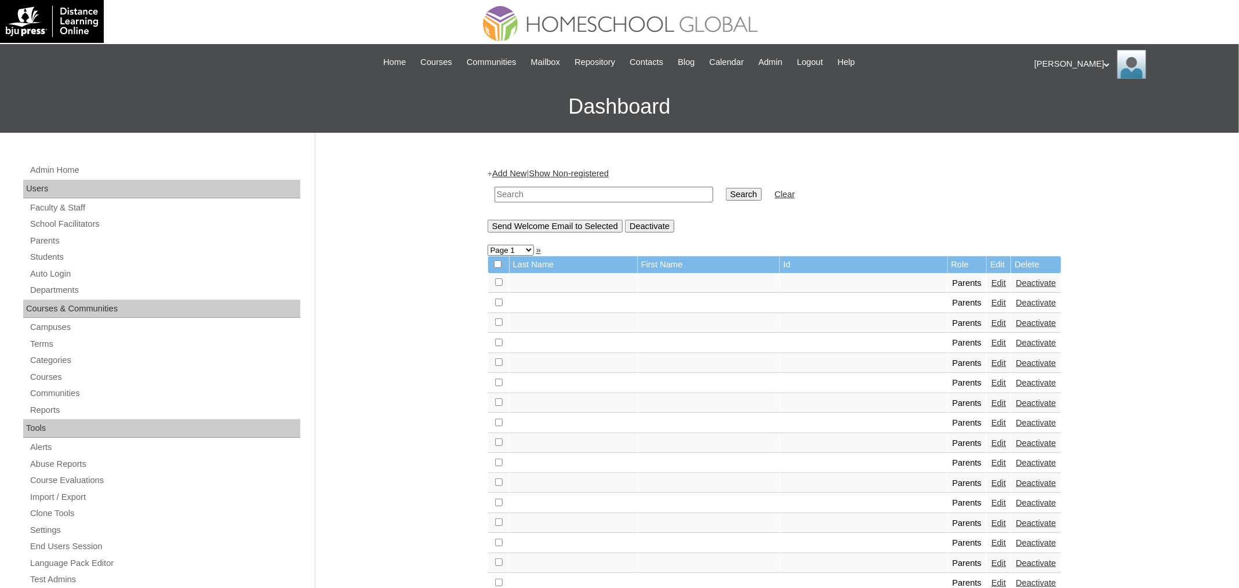
click at [523, 176] on link "Add New" at bounding box center [509, 173] width 34 height 9
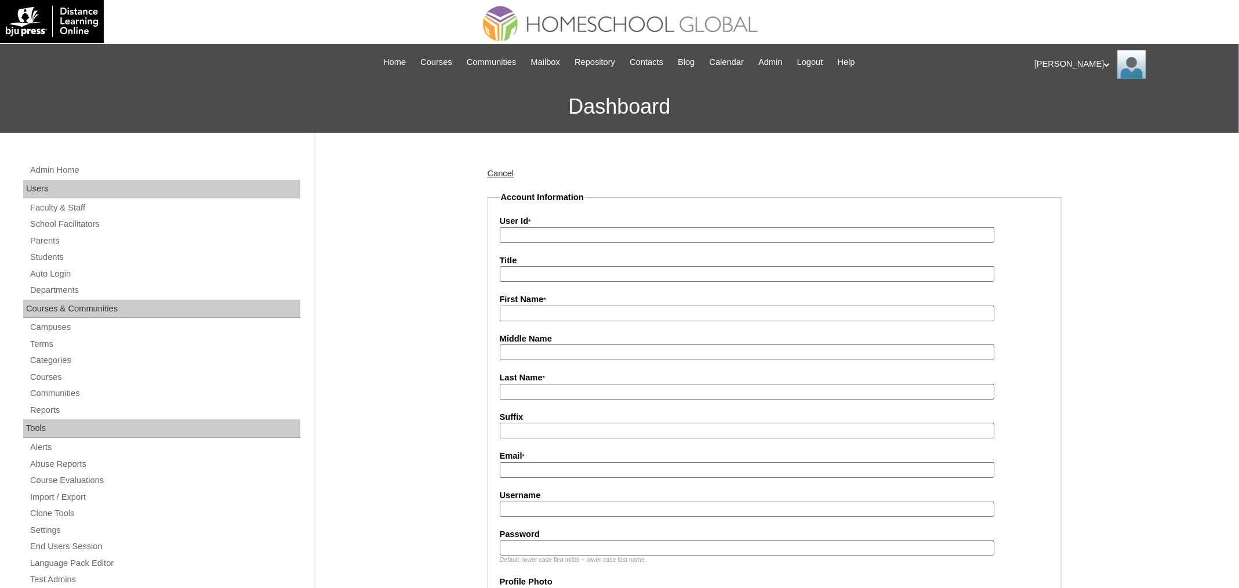
click at [561, 244] on fieldset "Account Information User Id * Title First Name * Middle Name Last Name * Suffix…" at bounding box center [775, 559] width 574 height 737
click at [562, 240] on input "User Id *" at bounding box center [747, 235] width 495 height 16
paste input "MHP0154-TECHPH2025"
type input "MHP0154-TECHPH2025"
click at [535, 264] on label "Title" at bounding box center [775, 261] width 550 height 12
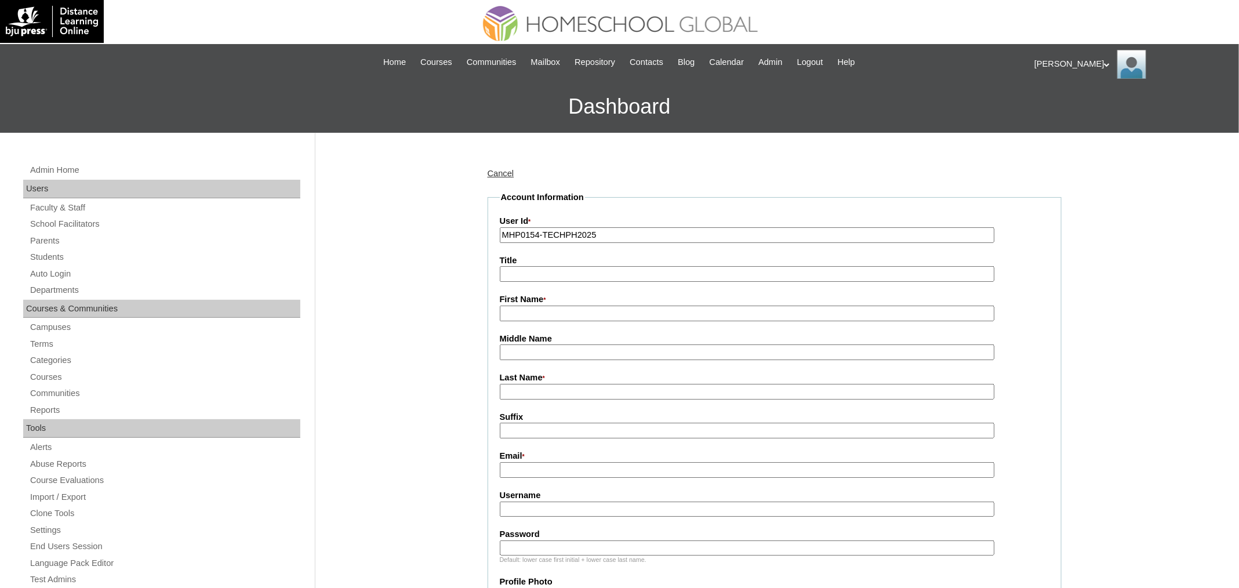
click at [535, 266] on input "Title" at bounding box center [747, 274] width 495 height 16
click at [534, 271] on input "Title" at bounding box center [747, 274] width 495 height 16
type input "Ms."
click at [564, 323] on fieldset "Account Information User Id * MHP0154-TECHPH2025 Title Ms. First Name * Middle …" at bounding box center [775, 559] width 574 height 737
click at [562, 318] on input "First Name *" at bounding box center [747, 314] width 495 height 16
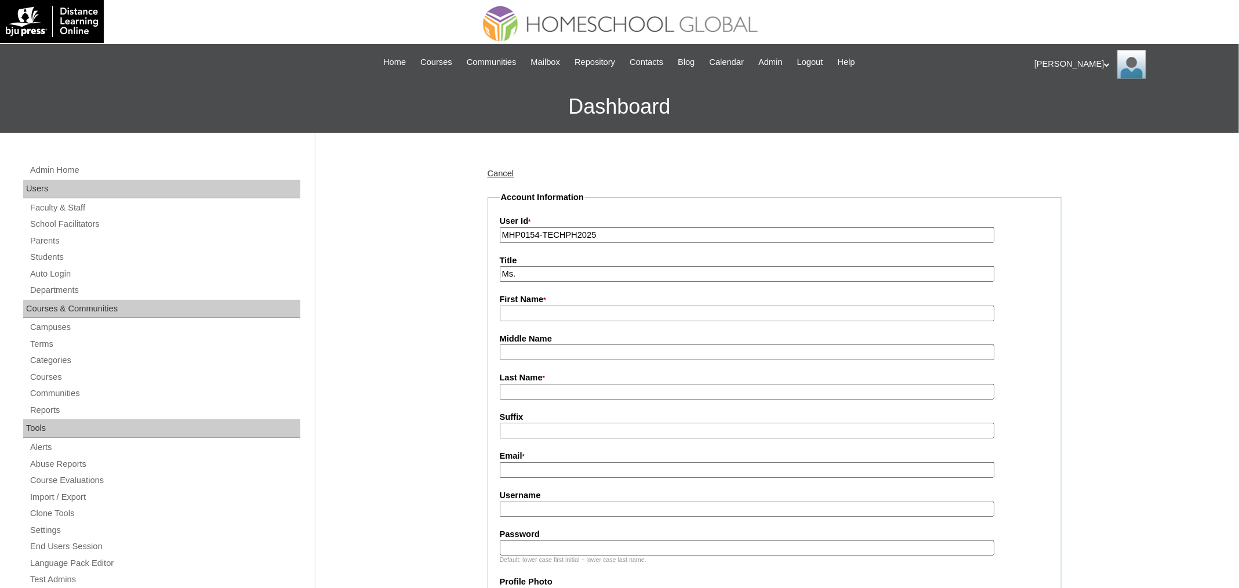
paste input "Joyce"
type input "Joyce"
click at [554, 393] on input "Last Name *" at bounding box center [747, 392] width 495 height 16
paste input "Urban"
type input "Urban"
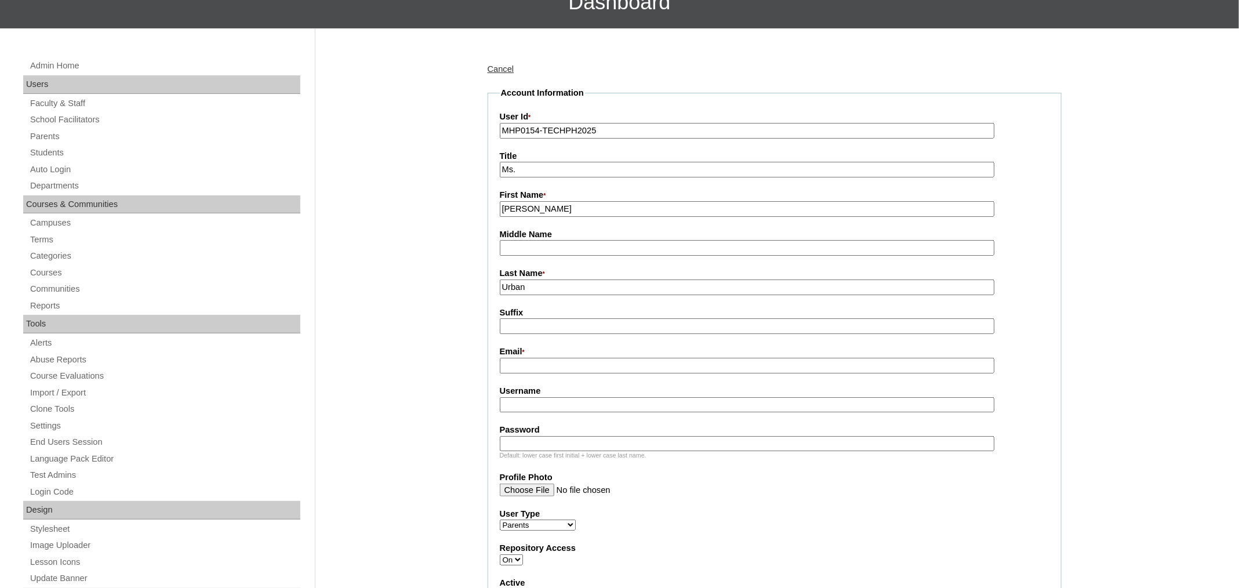
scroll to position [108, 0]
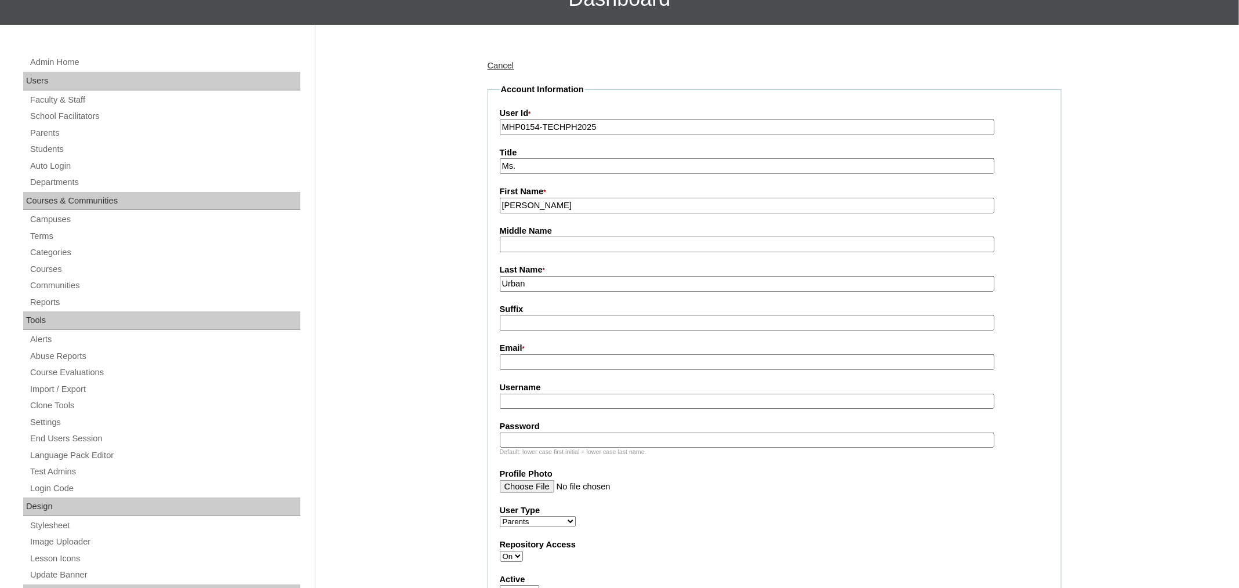
click at [585, 356] on input "Email *" at bounding box center [747, 362] width 495 height 16
paste input "joyceannurban12@yahoo.com"
type input "joyceannurban12@yahoo.com"
click at [548, 394] on input "Username" at bounding box center [747, 402] width 495 height 16
paste input "urbanJ2025"
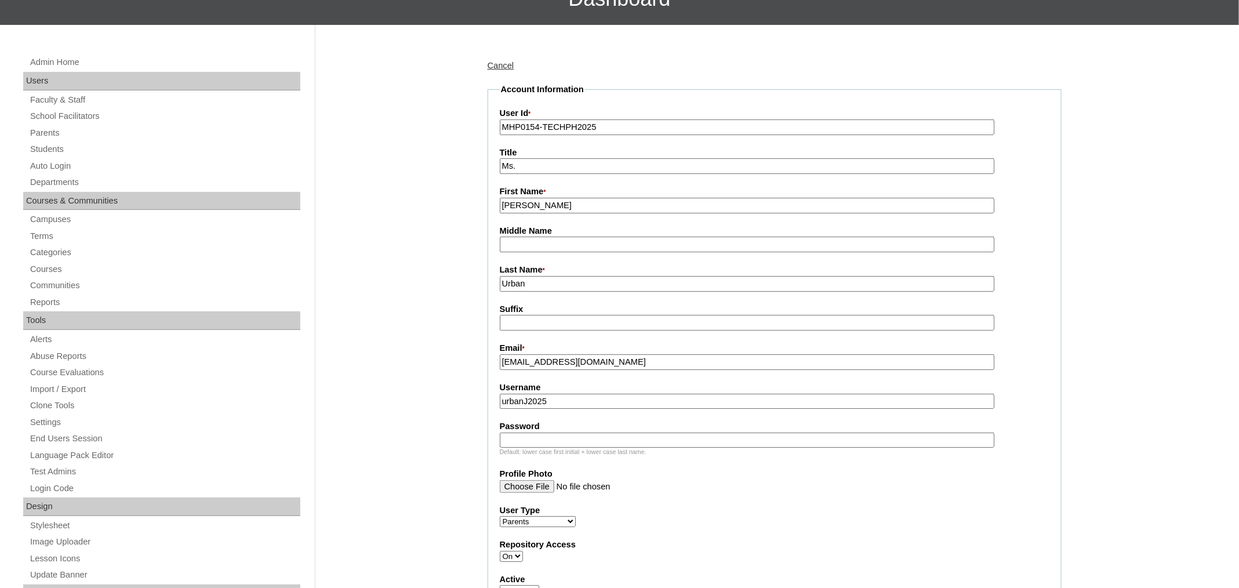
type input "urbanJ2025"
click at [530, 437] on input "Password" at bounding box center [747, 440] width 495 height 16
paste input "techxQc876"
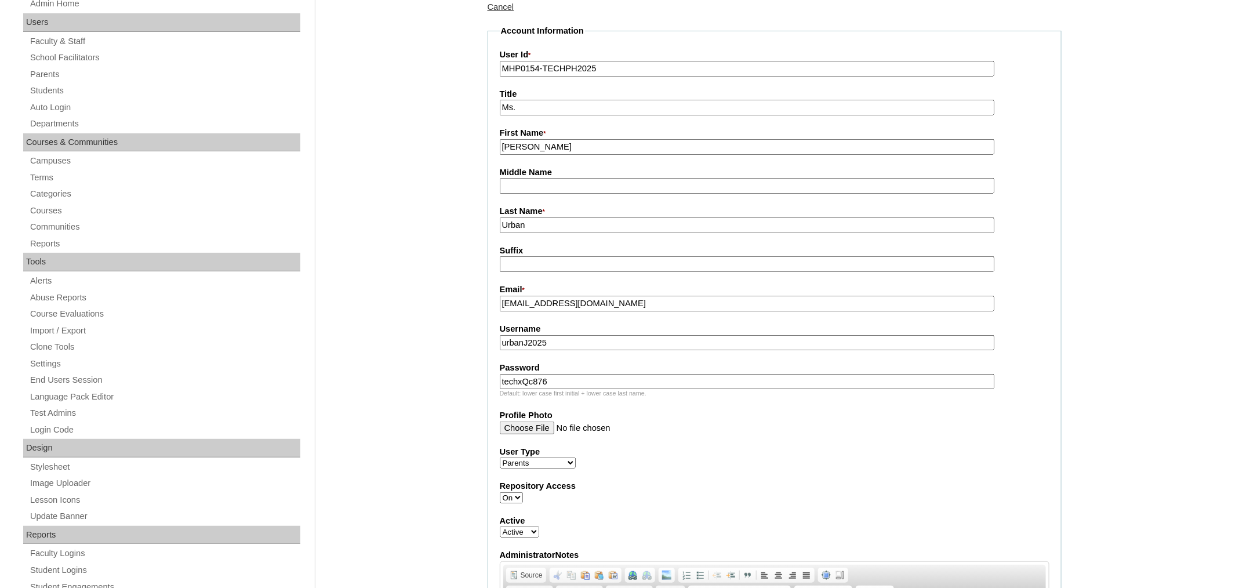
scroll to position [184, 0]
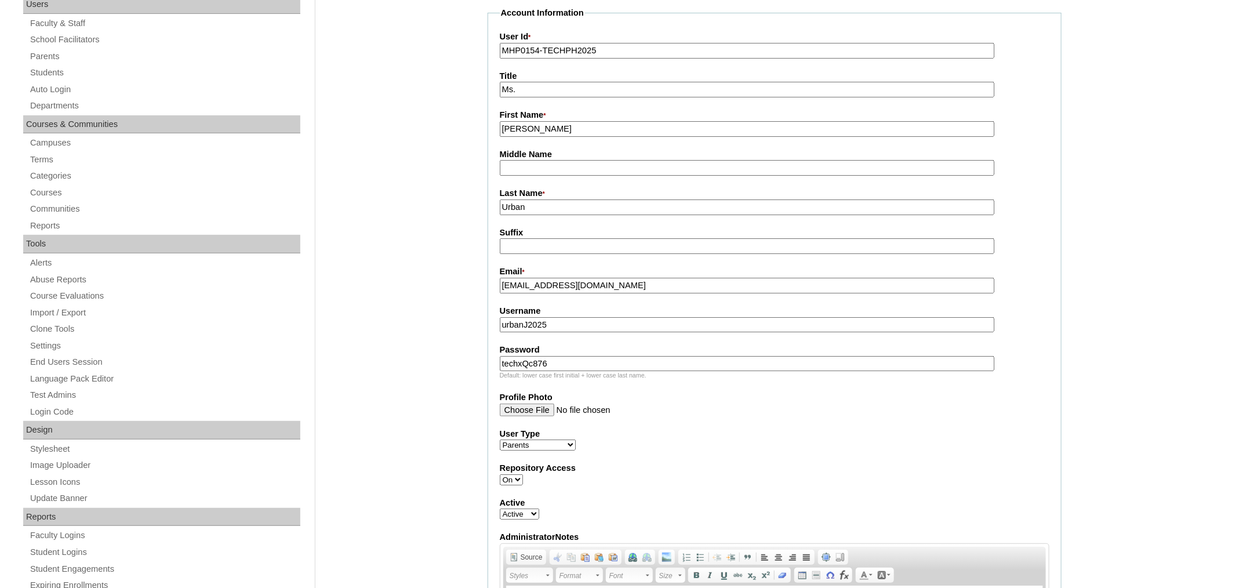
type input "techxQc876"
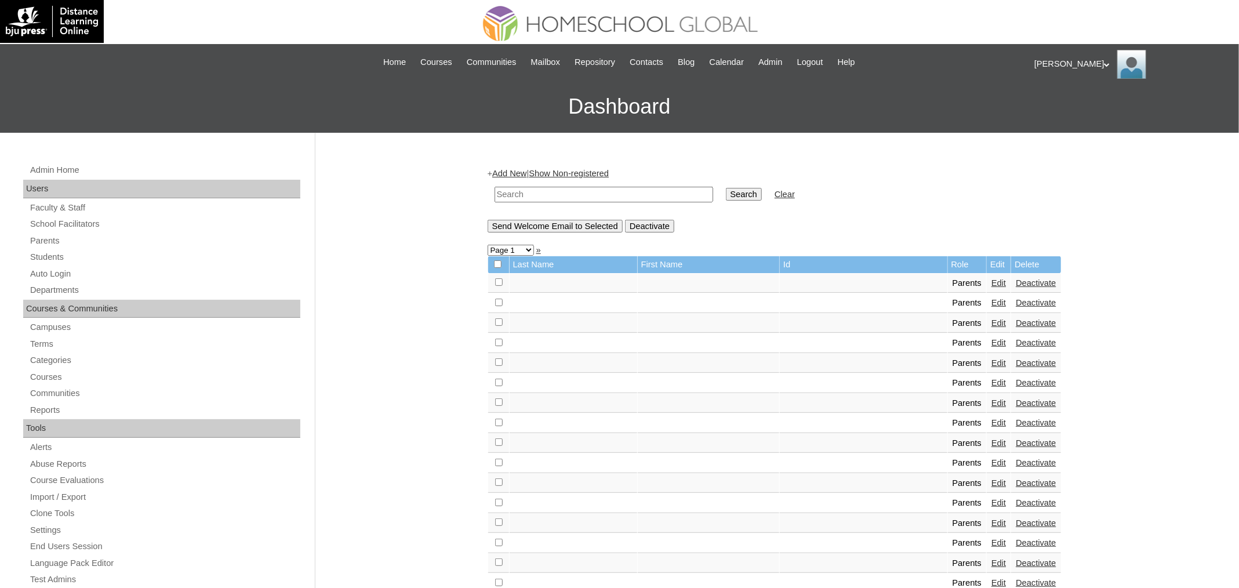
click at [61, 248] on div "Admin Home Users Faculty & Staff School Facilitators Parents Students Auto Logi…" at bounding box center [163, 538] width 292 height 750
click at [61, 252] on link "Students" at bounding box center [164, 257] width 271 height 14
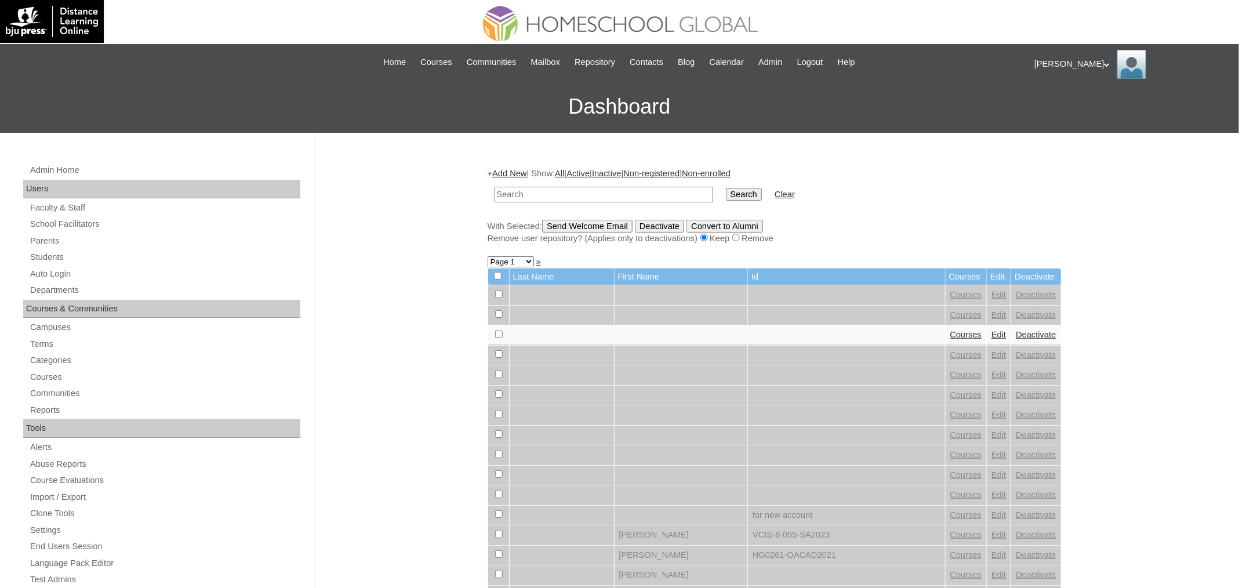
click at [526, 173] on link "Add New" at bounding box center [509, 173] width 34 height 9
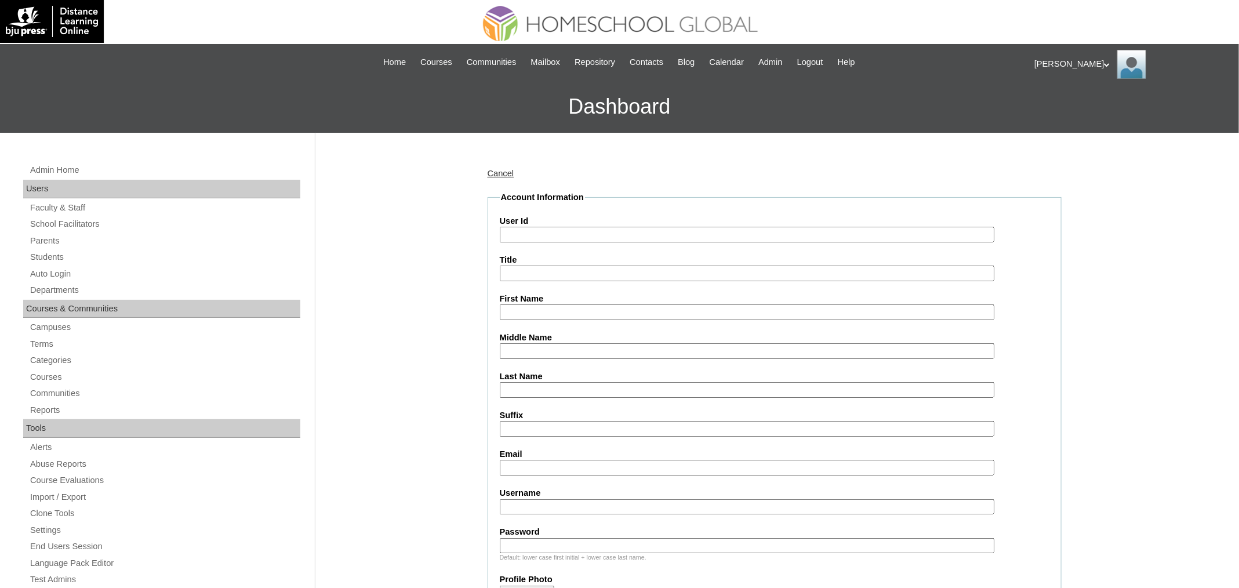
click at [546, 237] on input "User Id" at bounding box center [747, 235] width 495 height 16
paste input "MHS00199-TECHPH2025"
type input "MHS00199-TECHPH2025"
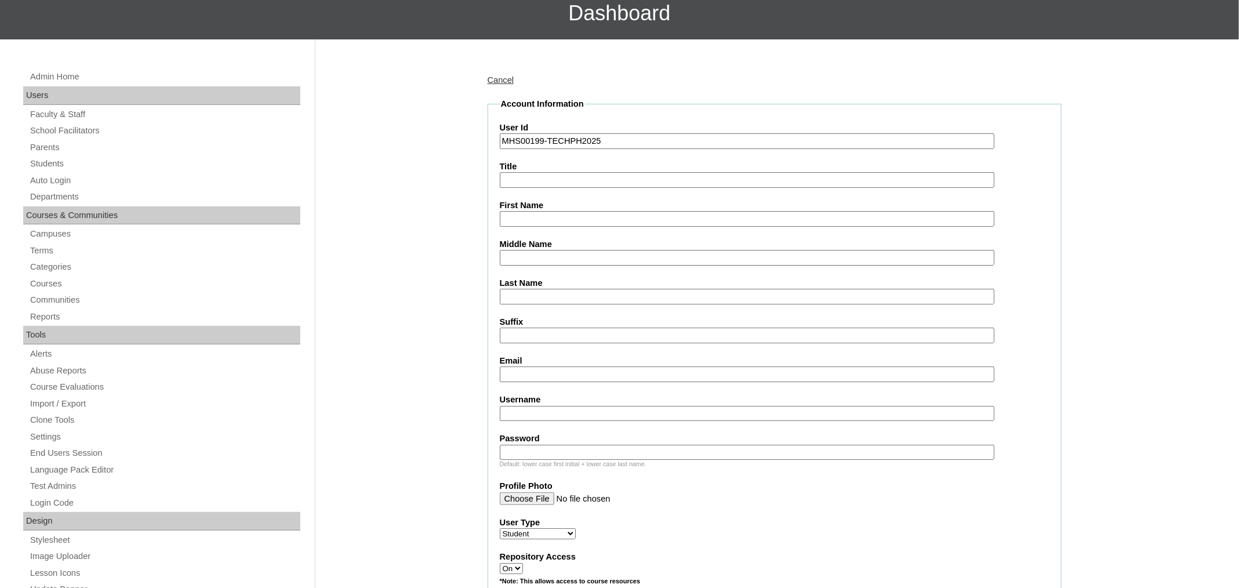
scroll to position [104, 0]
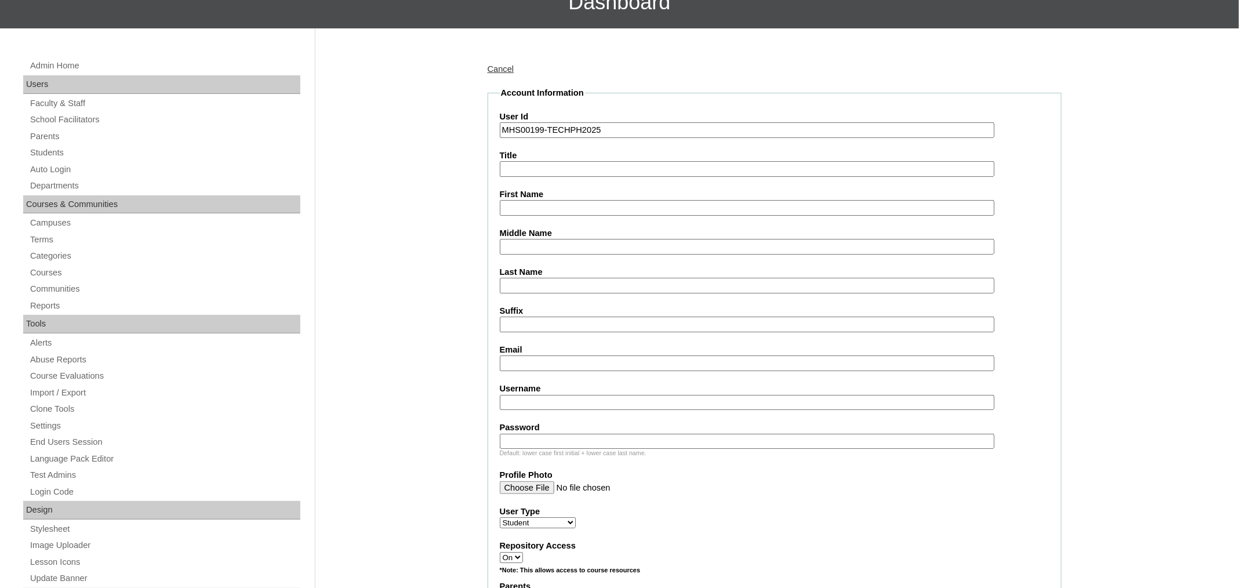
click at [594, 398] on input "Username" at bounding box center [747, 403] width 495 height 16
paste input "chamoisehaideurban"
type input "chamoisehaideurban"
click at [536, 434] on input "Password" at bounding box center [747, 442] width 495 height 16
paste input "250005986"
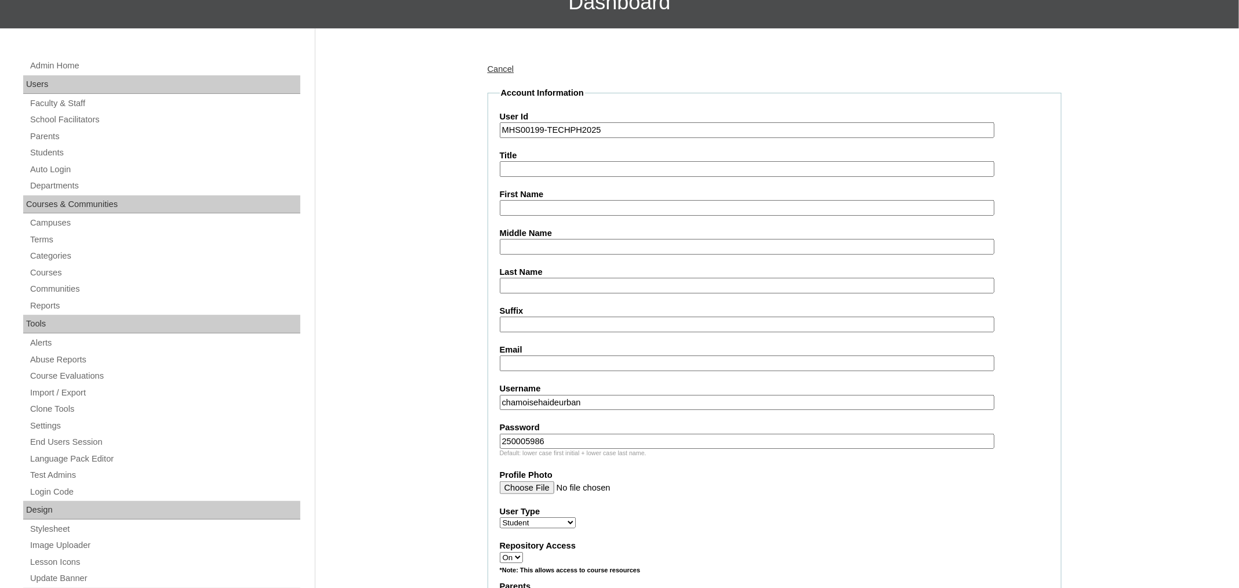
type input "250005986"
click at [545, 202] on input "First Name" at bounding box center [747, 208] width 495 height 16
paste input "Charnoise Haide"
type input "Charnoise Haide"
click at [543, 282] on input "Last Name" at bounding box center [747, 286] width 495 height 16
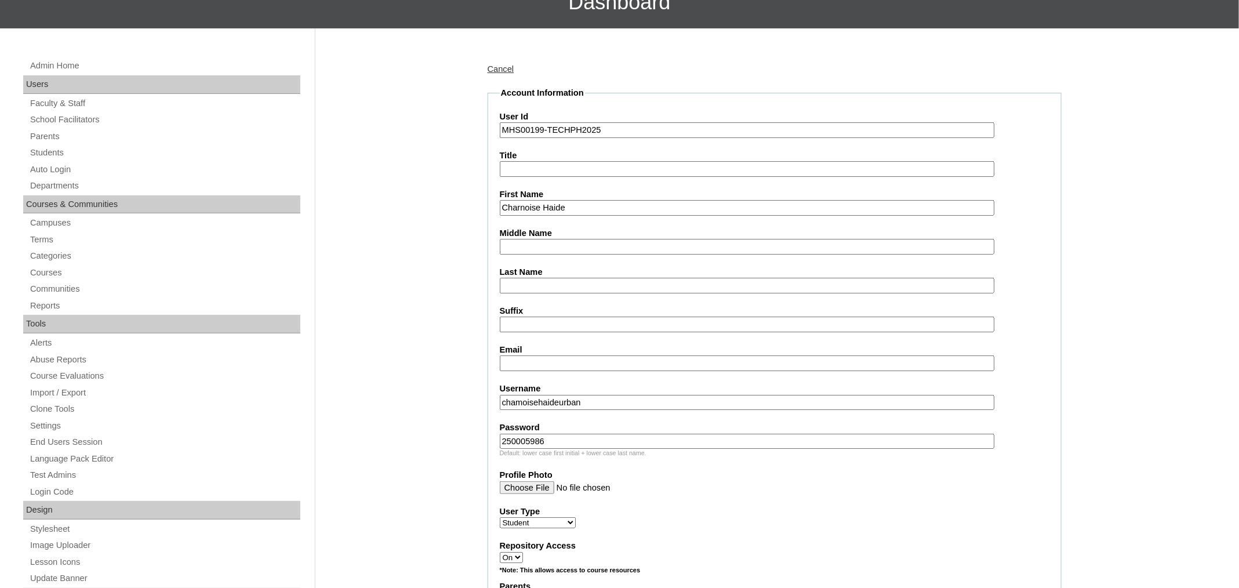
paste input "Urban"
type input "Urban"
click at [519, 250] on input "Middle Name" at bounding box center [747, 247] width 495 height 16
paste input "Villafuerte"
type input "Villafuerte"
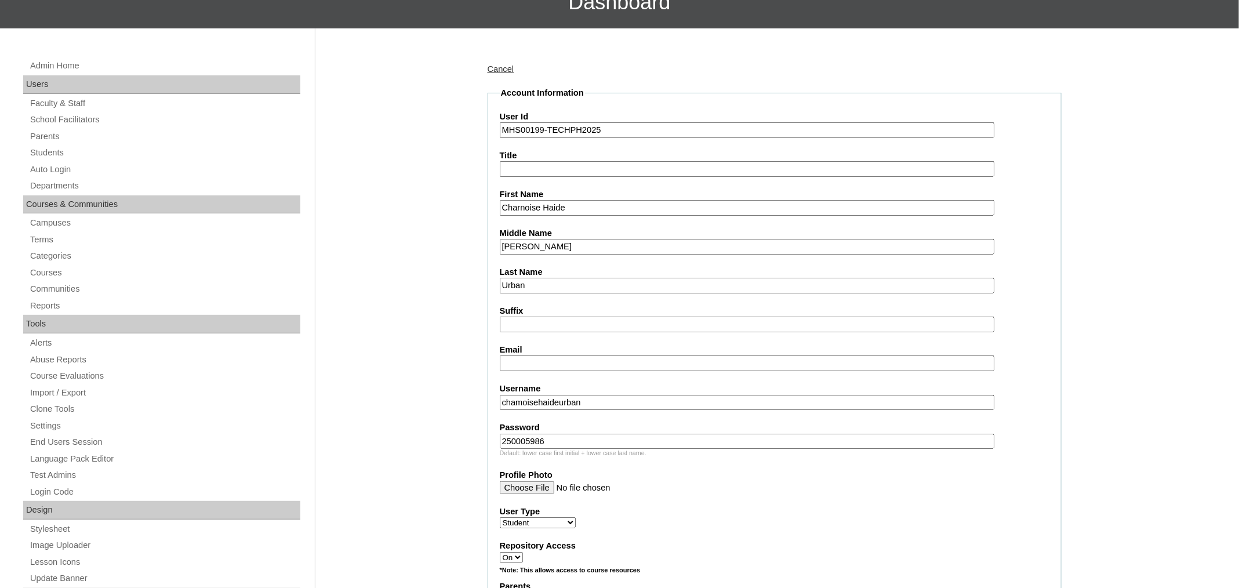
click at [489, 256] on fieldset "Account Information User Id MHS00199-TECHPH2025 Title First Name Charnoise Haid…" at bounding box center [775, 555] width 574 height 937
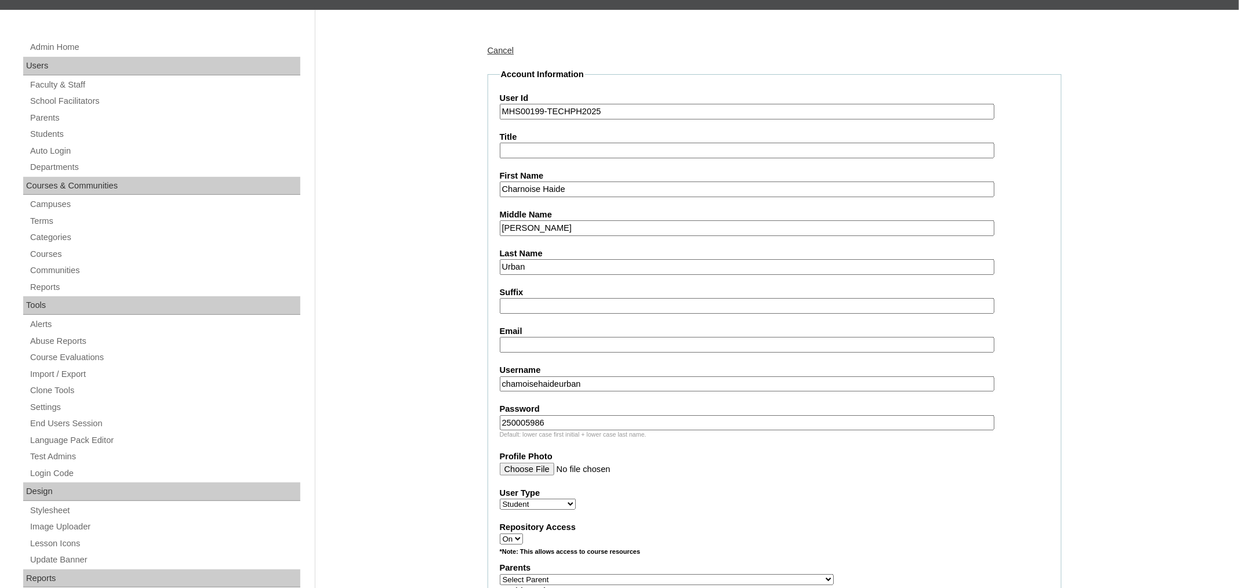
scroll to position [129, 0]
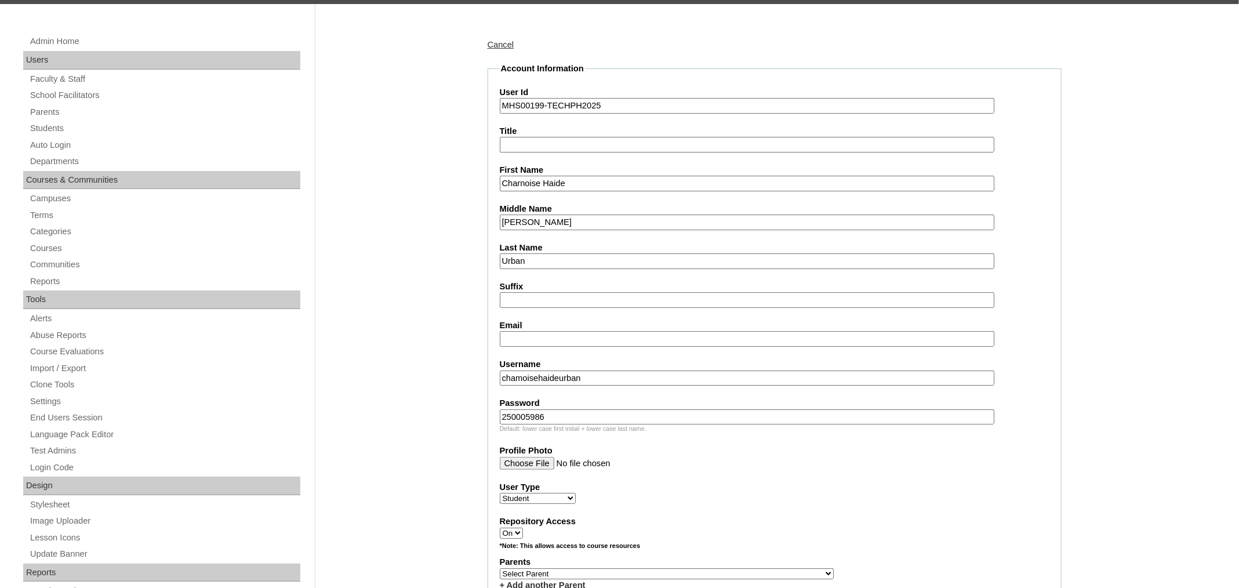
click at [570, 340] on input "Email" at bounding box center [747, 339] width 495 height 16
paste input "joyceannurban12@yahoo.com"
type input "joyceannurban12@yahoo.com"
click at [1038, 362] on label "Username" at bounding box center [775, 364] width 550 height 12
click at [994, 370] on input "chamoisehaideurban" at bounding box center [747, 378] width 495 height 16
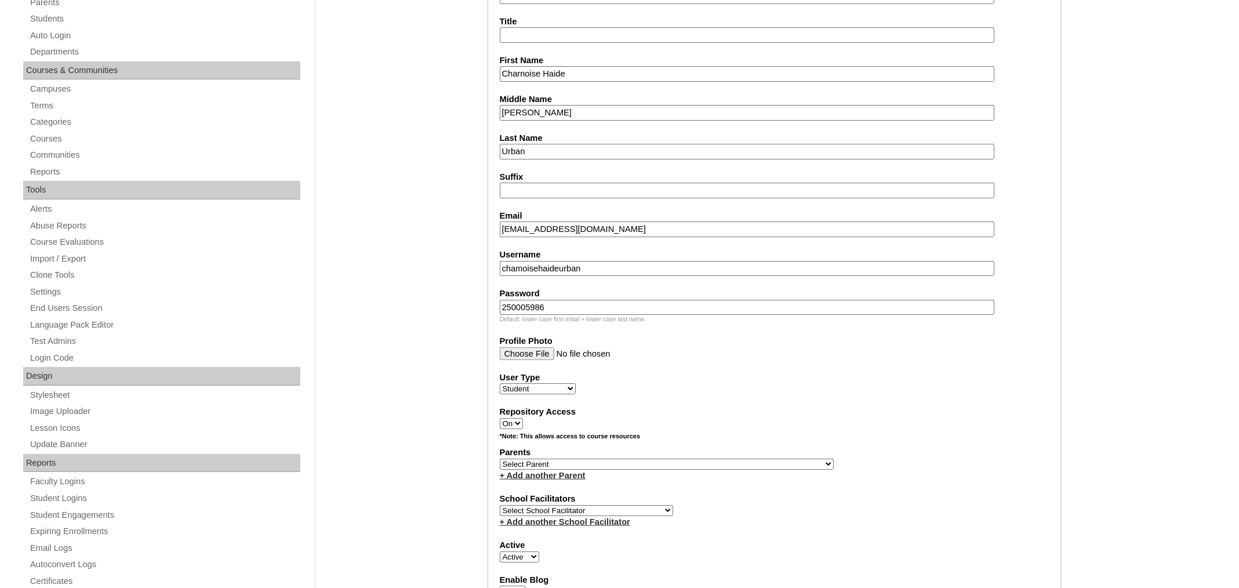
scroll to position [444, 0]
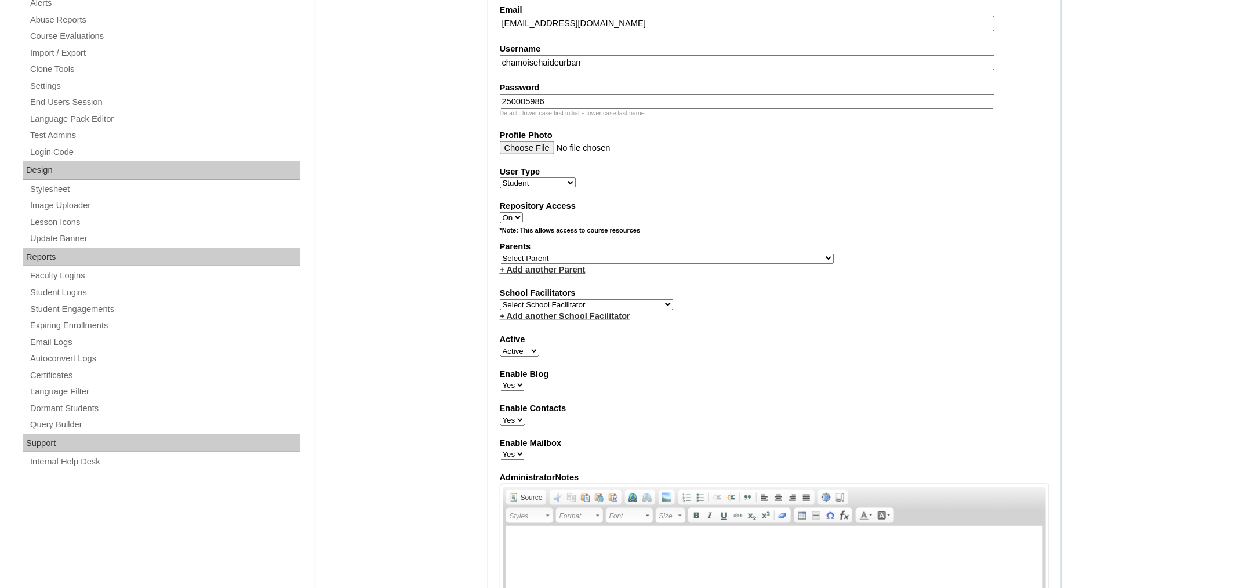
click at [530, 253] on select "Select Parent , , , , , , , , , , , , , , , , , , , , , , , , , , , , , , , , ,…" at bounding box center [667, 258] width 334 height 11
select select "43653"
click at [500, 253] on select "Select Parent , , , , , , , , , , , , , , , , , , , , , , , , , , , , , , , , ,…" at bounding box center [667, 258] width 334 height 11
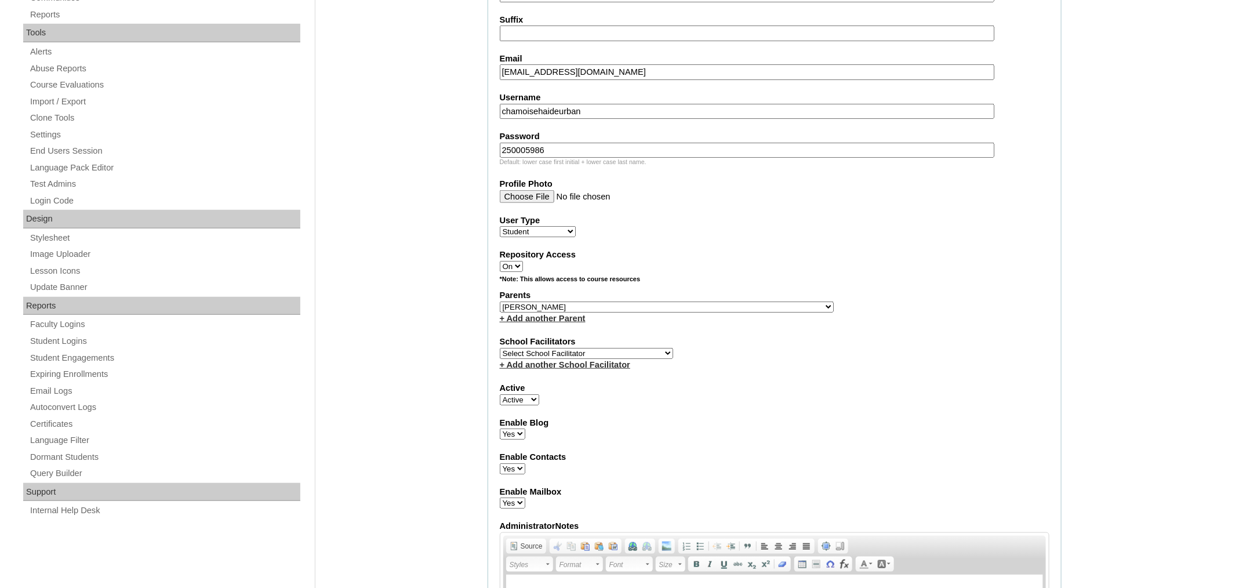
scroll to position [179, 0]
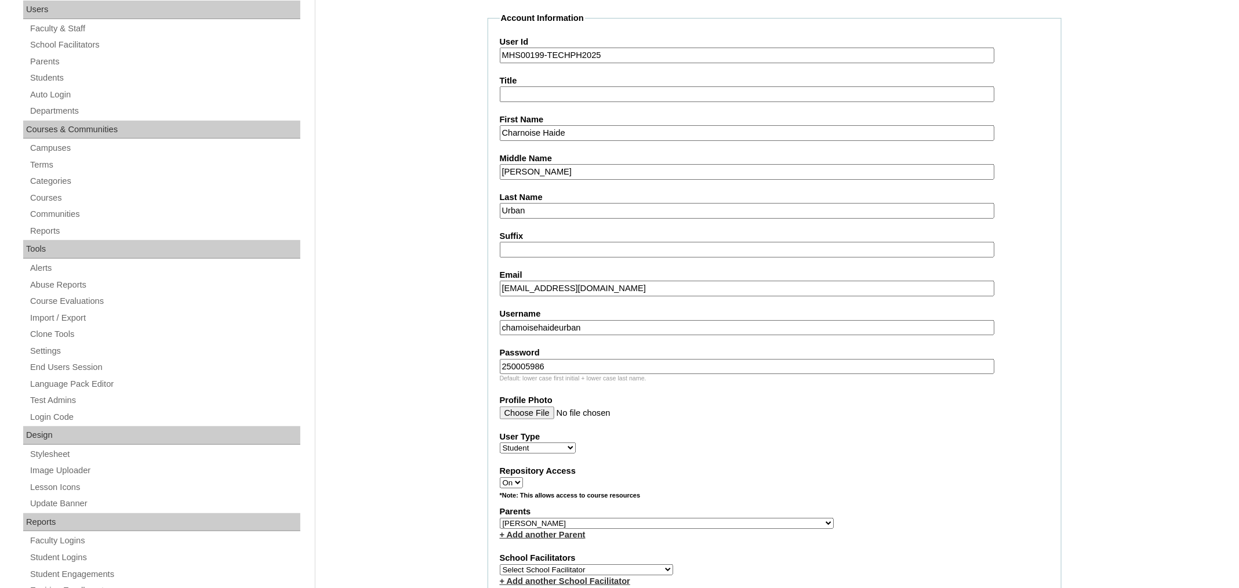
click at [568, 281] on input "joyceannurban12@yahoo.com" at bounding box center [747, 289] width 495 height 16
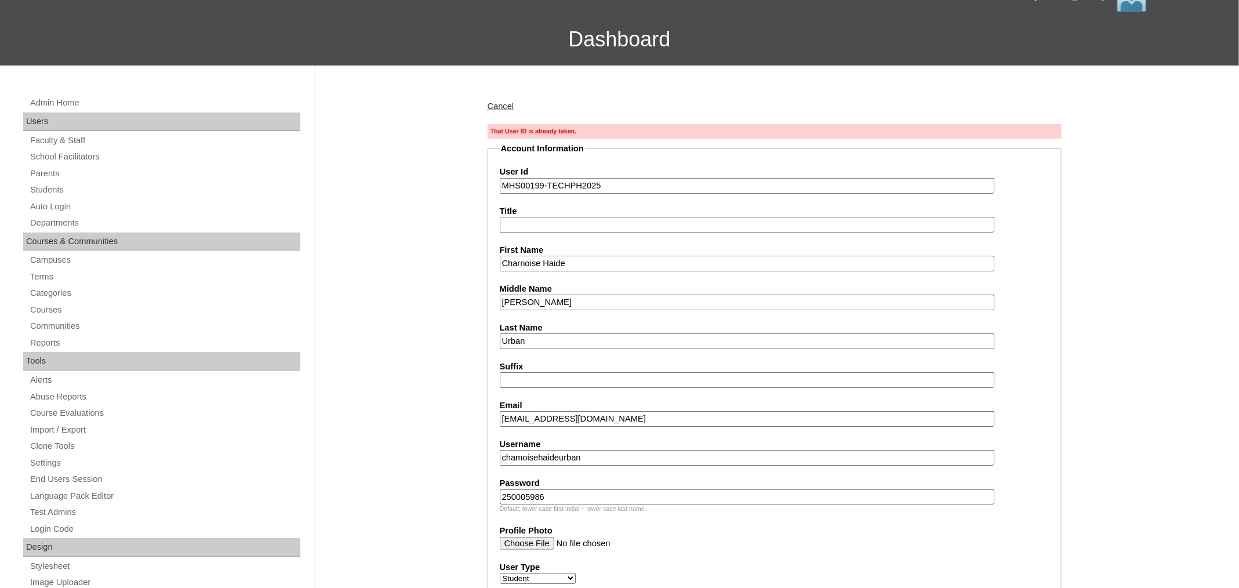
scroll to position [68, 0]
click at [639, 186] on input "MHS00199-TECHPH2025" at bounding box center [747, 185] width 495 height 16
paste input "200"
type input "MHS00200-TECHPH2025"
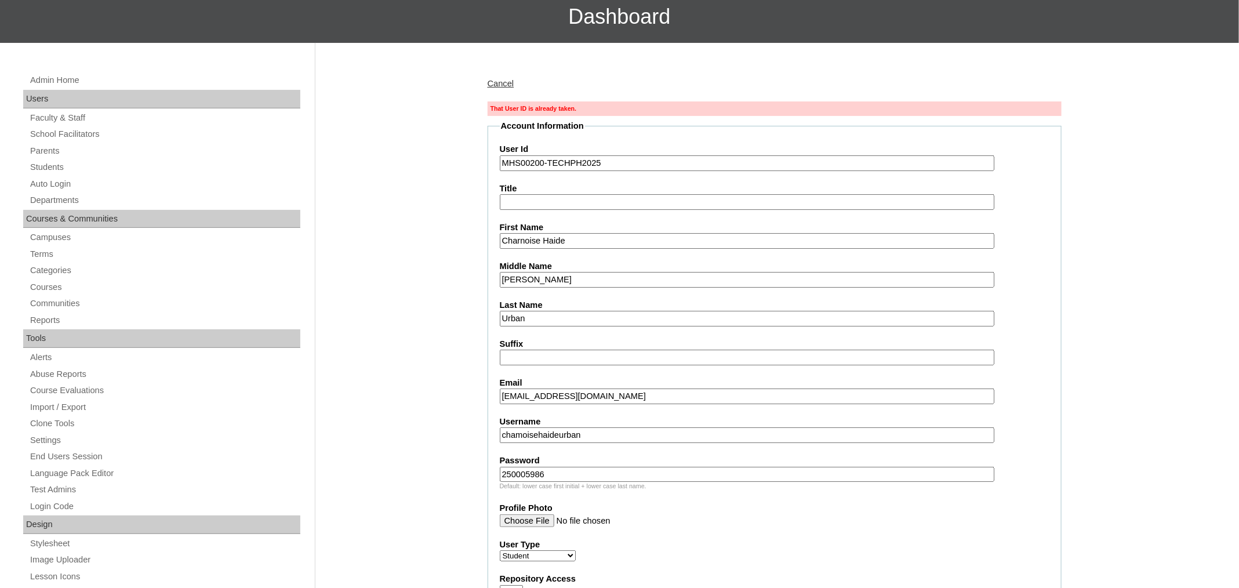
scroll to position [90, 0]
click at [627, 427] on input "chamoisehaideurban" at bounding box center [747, 435] width 495 height 16
click at [638, 151] on label "User Id" at bounding box center [775, 149] width 550 height 12
click at [638, 155] on input "MHS00200-TECHPH2025" at bounding box center [747, 163] width 495 height 16
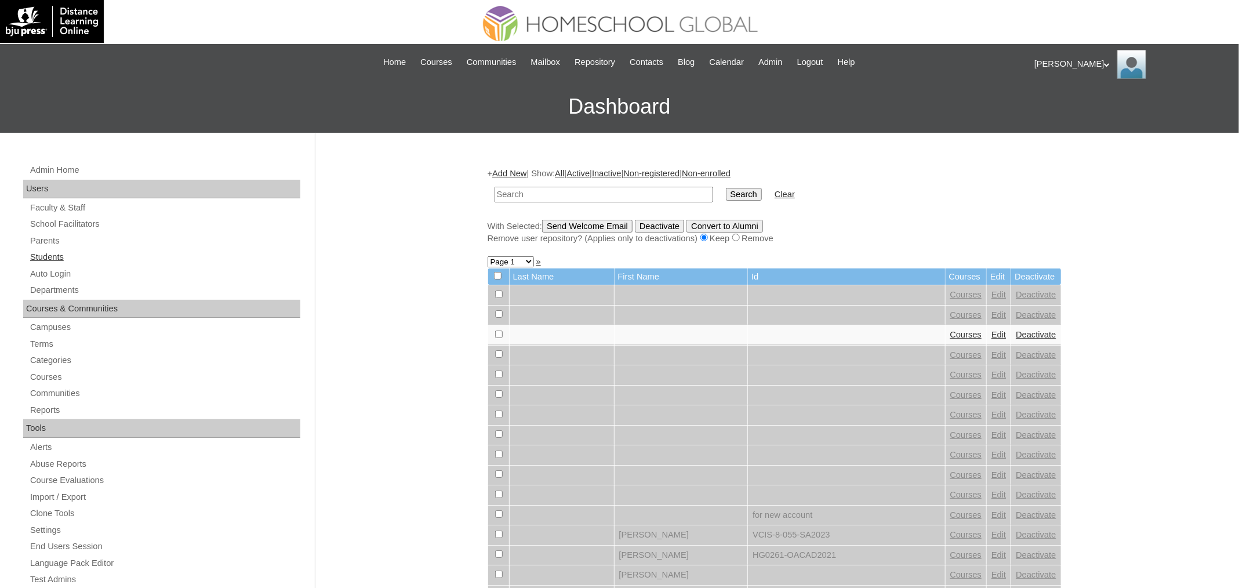
click at [56, 252] on link "Students" at bounding box center [164, 257] width 271 height 14
paste input "MHS00200-TECHPH2025"
type input "MHS00200-TECHPH2025"
click at [726, 188] on input "Search" at bounding box center [744, 194] width 36 height 13
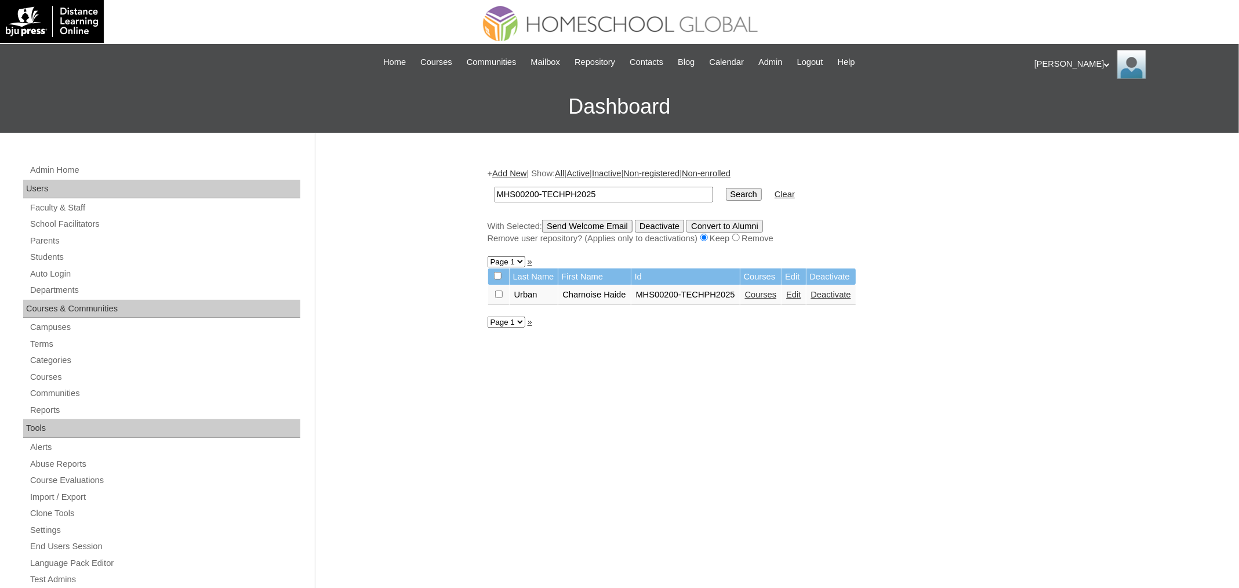
click at [769, 290] on link "Courses" at bounding box center [761, 294] width 32 height 9
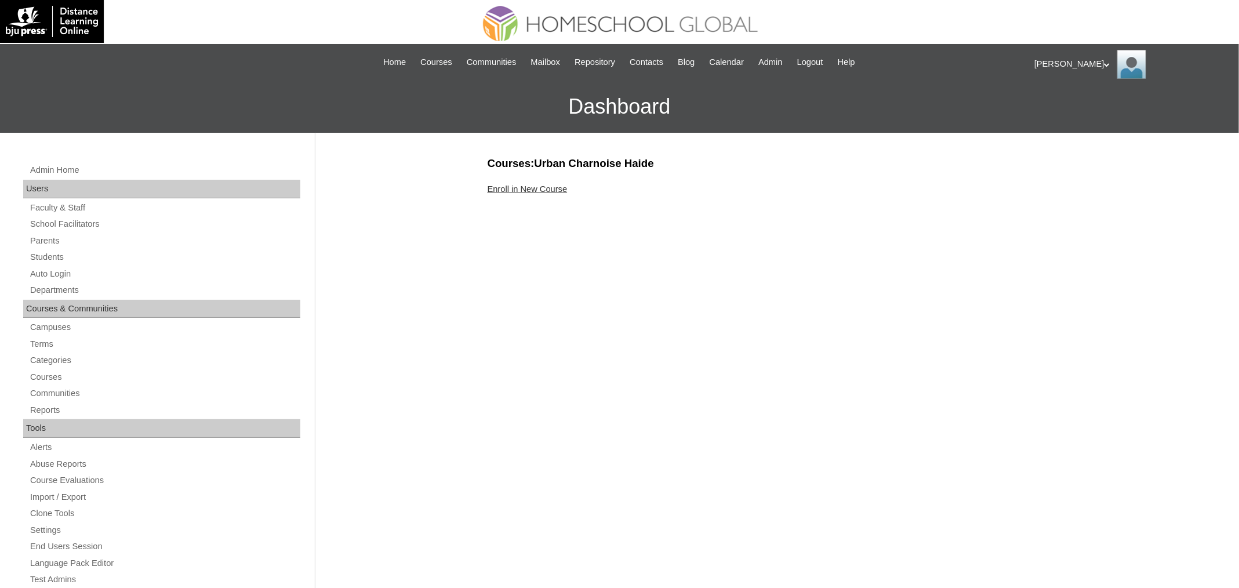
click at [528, 192] on link "Enroll in New Course" at bounding box center [528, 188] width 80 height 9
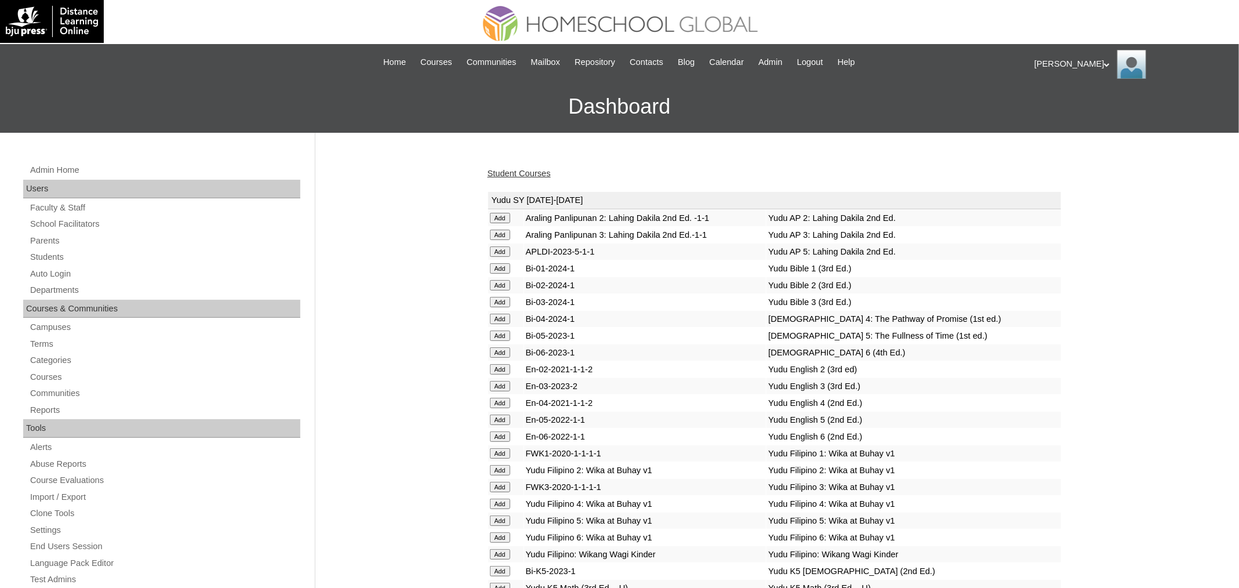
scroll to position [2951, 0]
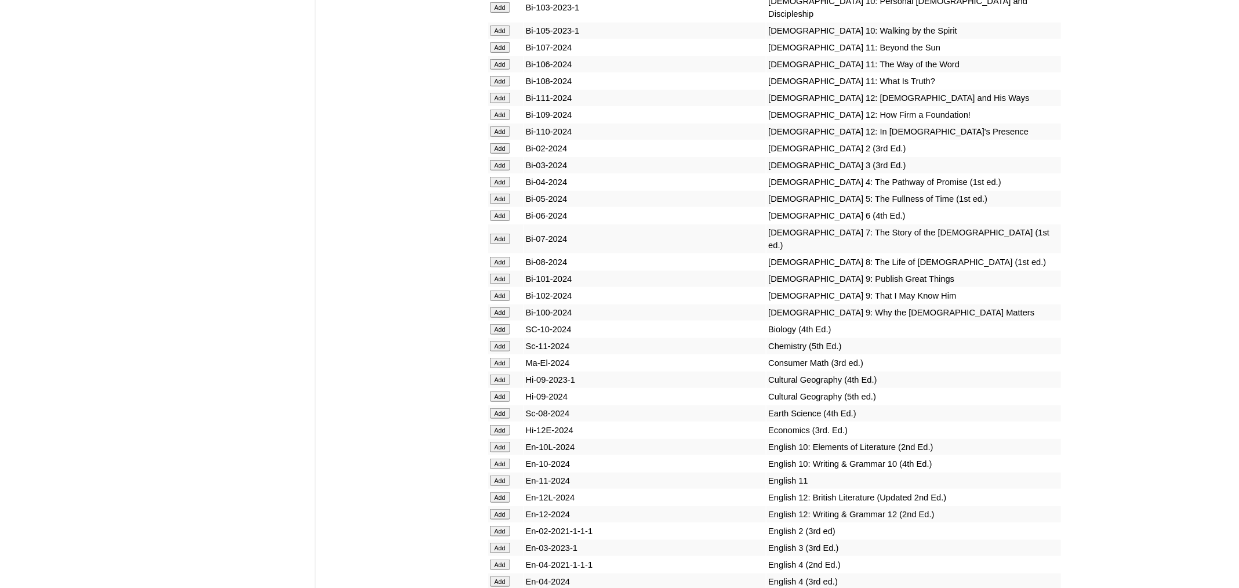
click at [500, 244] on input "Add" at bounding box center [500, 239] width 20 height 10
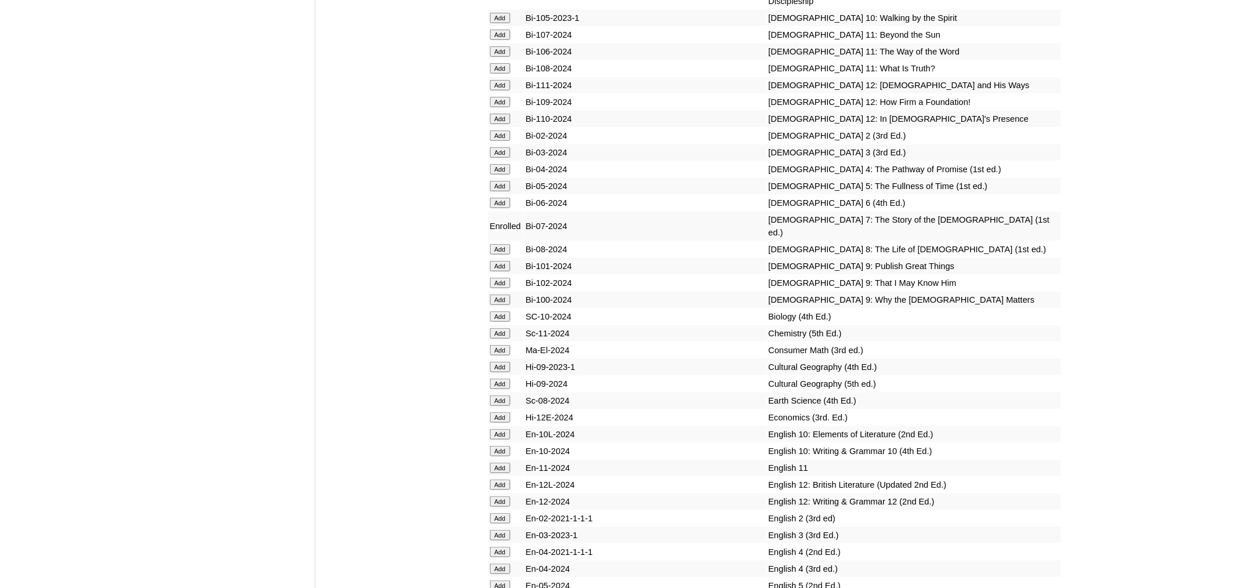
scroll to position [3347, 0]
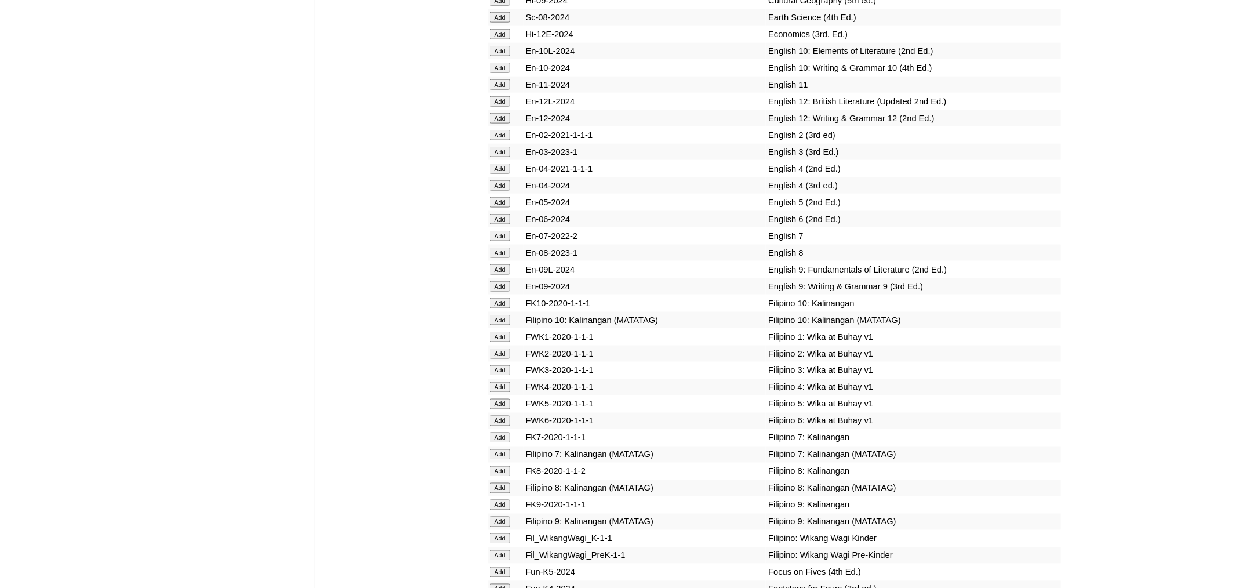
click at [495, 241] on input "Add" at bounding box center [500, 236] width 20 height 10
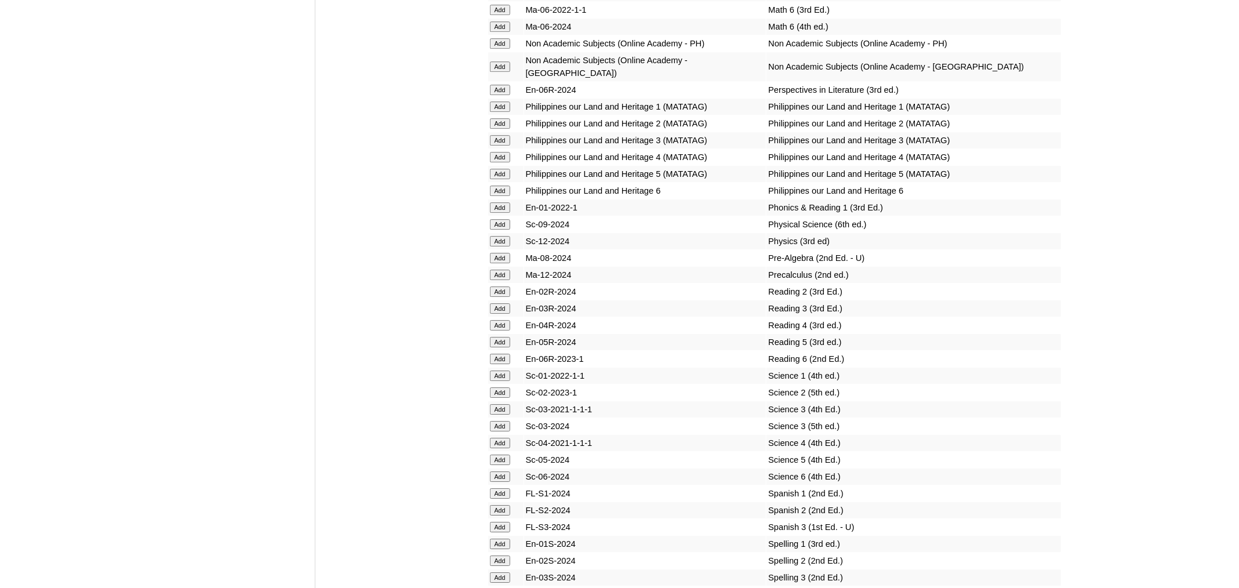
click at [502, 263] on input "Add" at bounding box center [500, 258] width 20 height 10
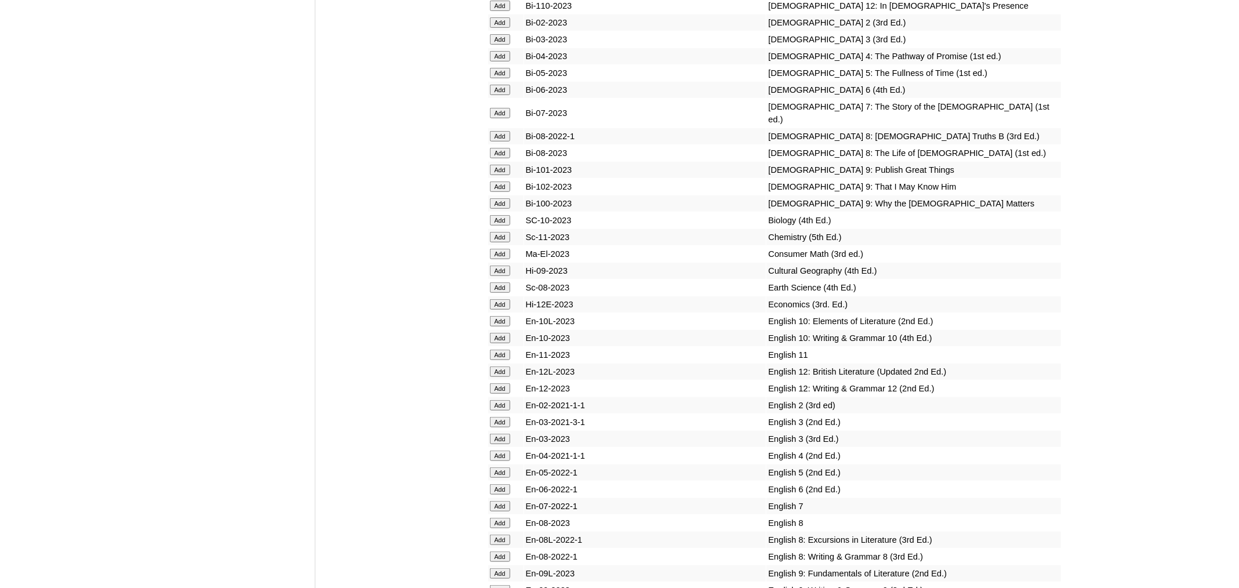
scroll to position [3131, 0]
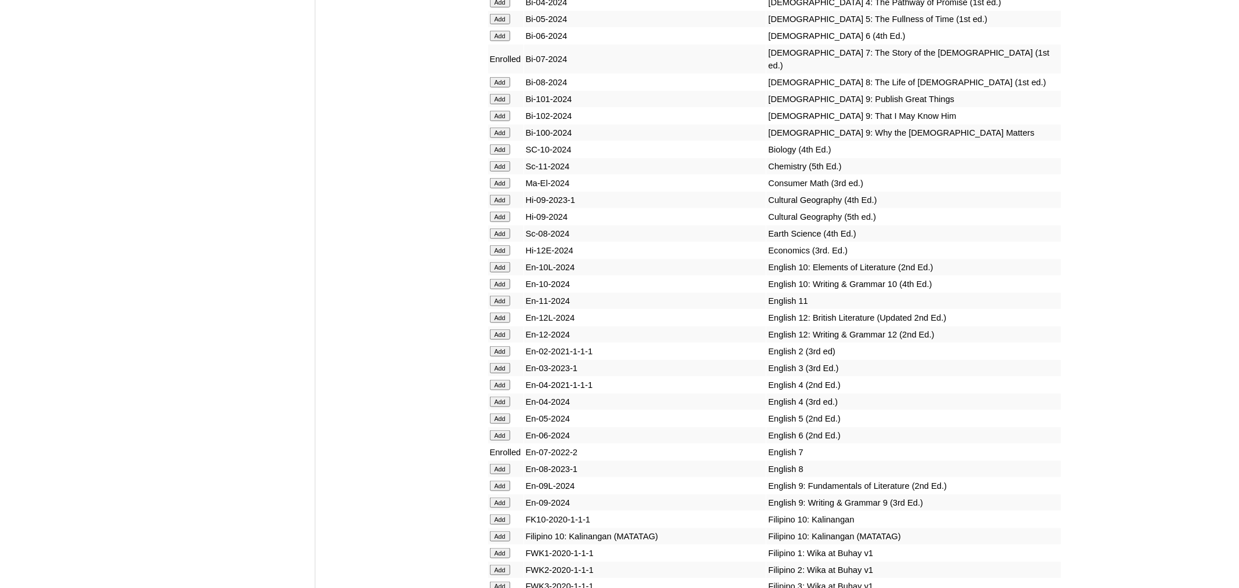
click at [496, 239] on input "Add" at bounding box center [500, 233] width 20 height 10
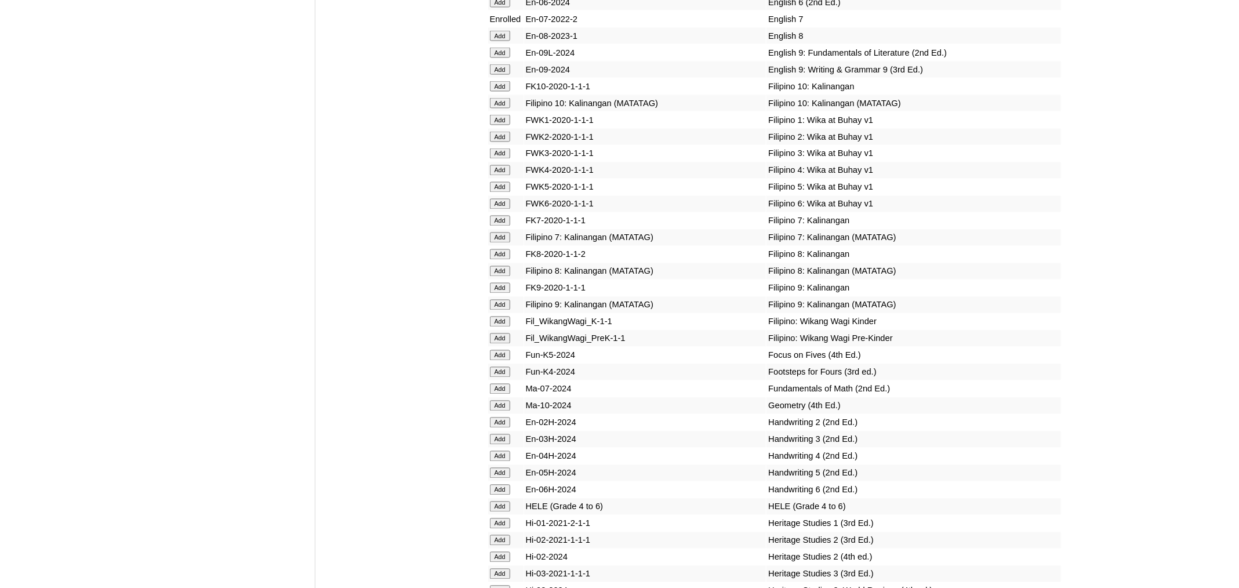
scroll to position [1441, 0]
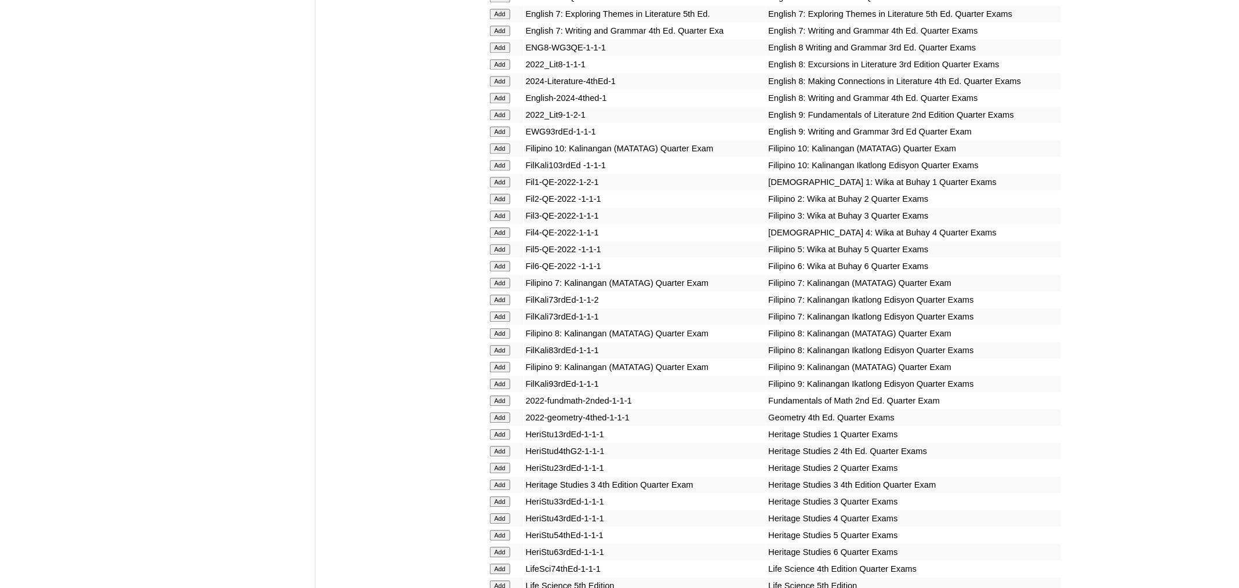
click at [500, 288] on input "Add" at bounding box center [500, 283] width 20 height 10
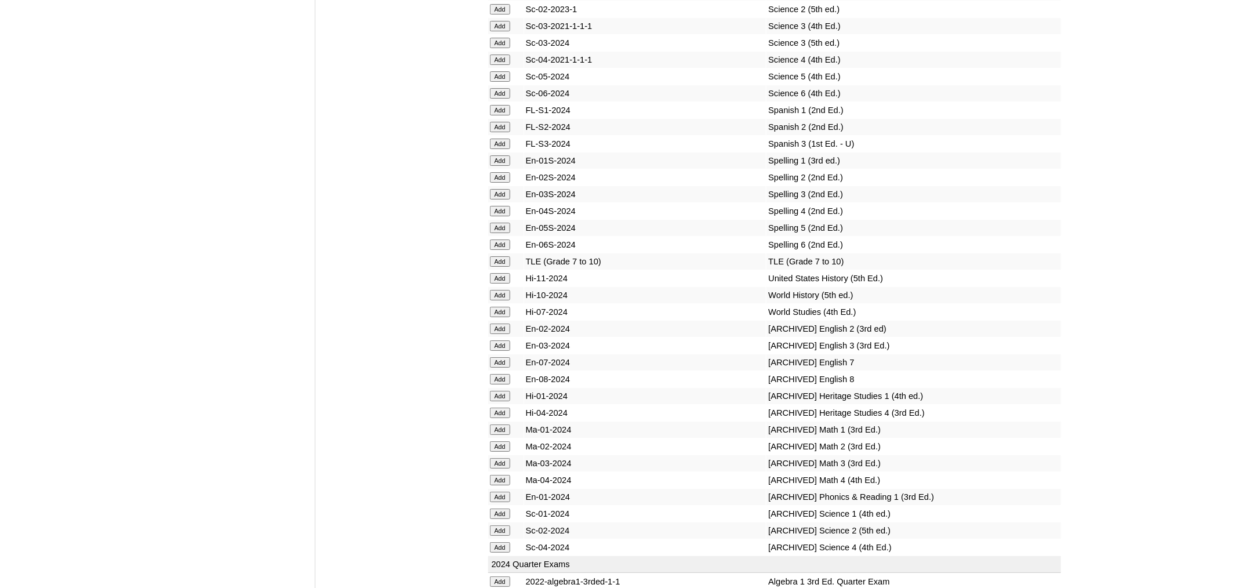
click at [506, 267] on input "Add" at bounding box center [500, 261] width 20 height 10
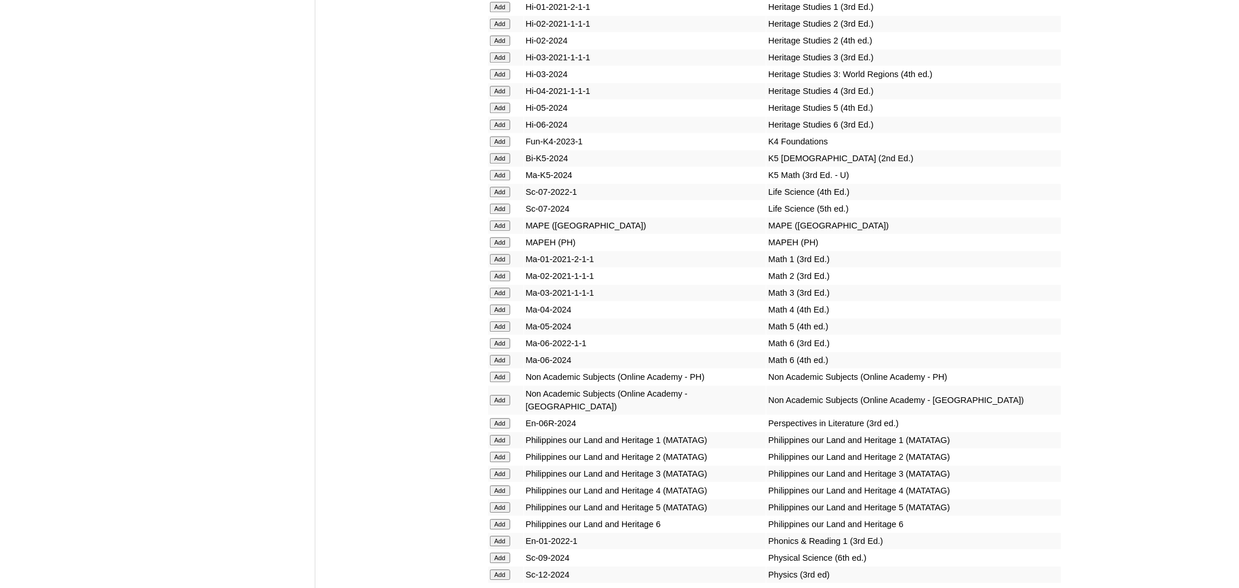
click at [502, 248] on input "Add" at bounding box center [500, 242] width 20 height 10
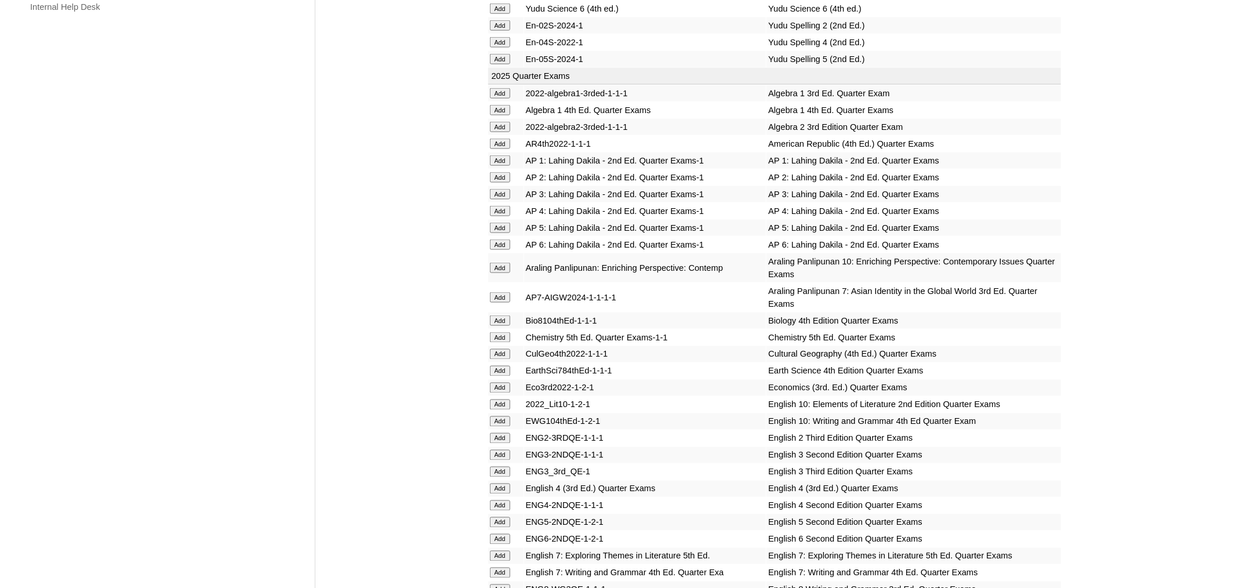
click at [502, 301] on input "Add" at bounding box center [500, 297] width 20 height 10
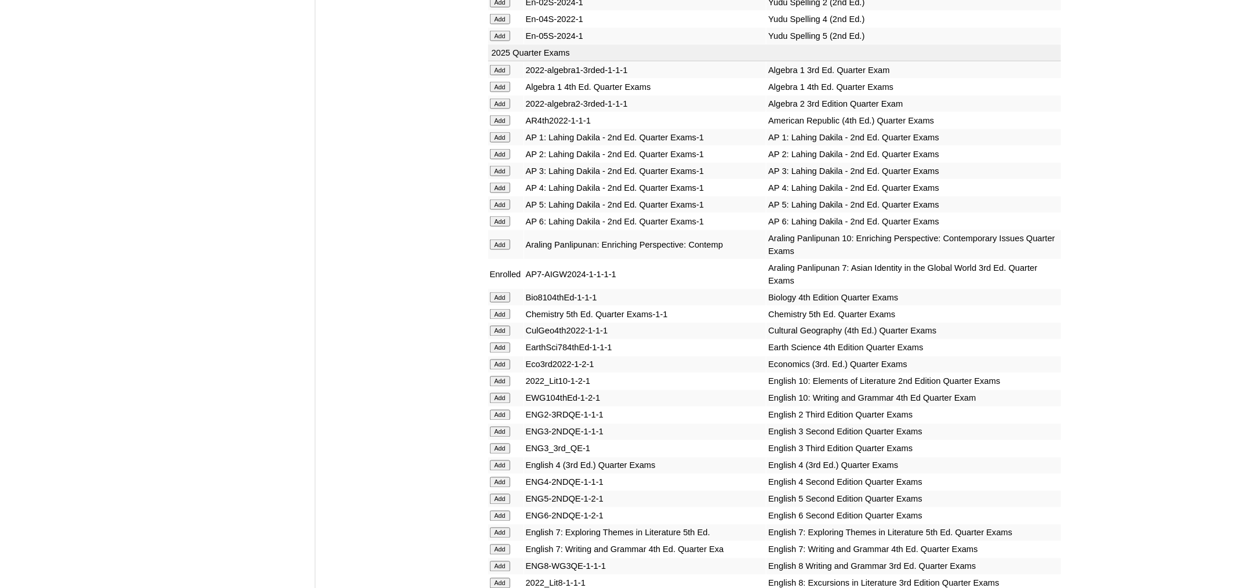
scroll to position [922, 0]
click at [504, 554] on input "Add" at bounding box center [500, 549] width 20 height 10
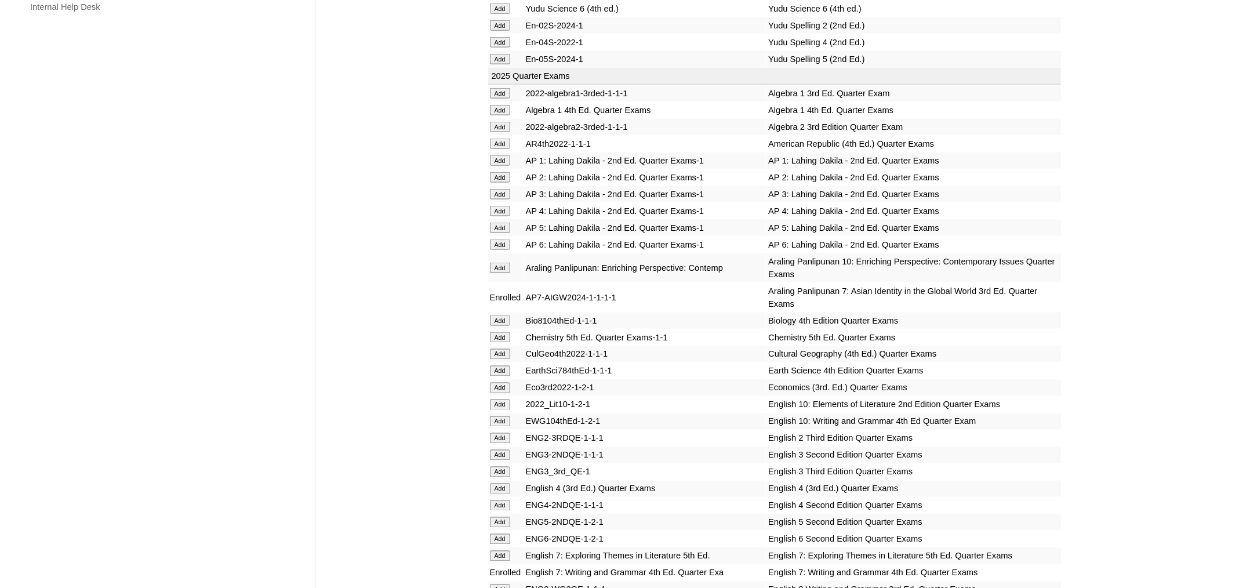
scroll to position [2680, 0]
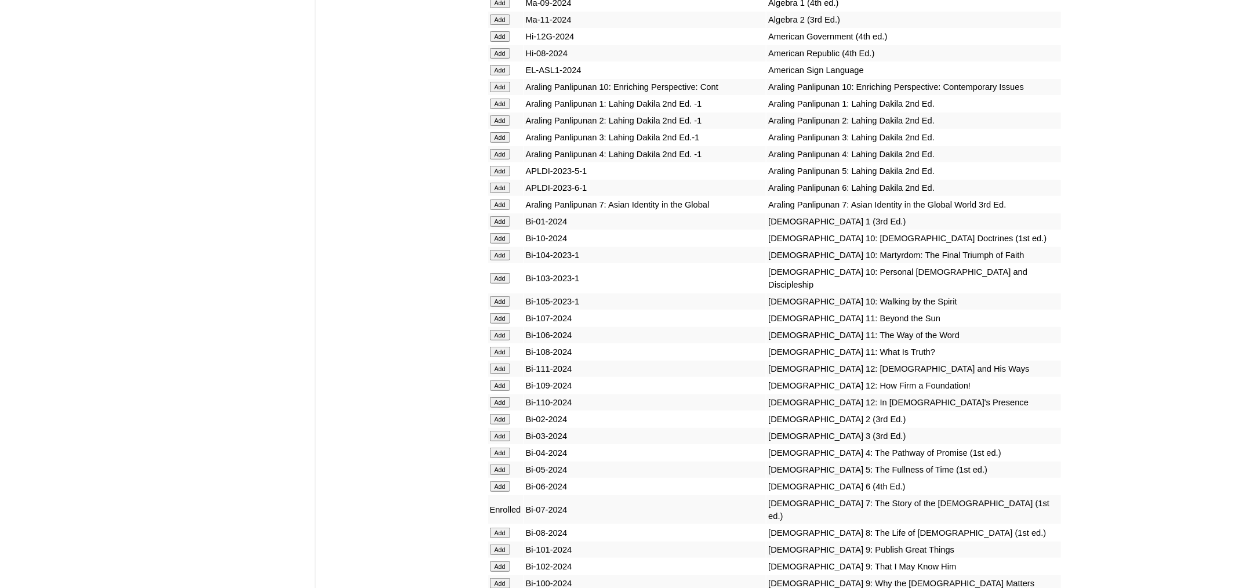
click at [506, 210] on input "Add" at bounding box center [500, 204] width 20 height 10
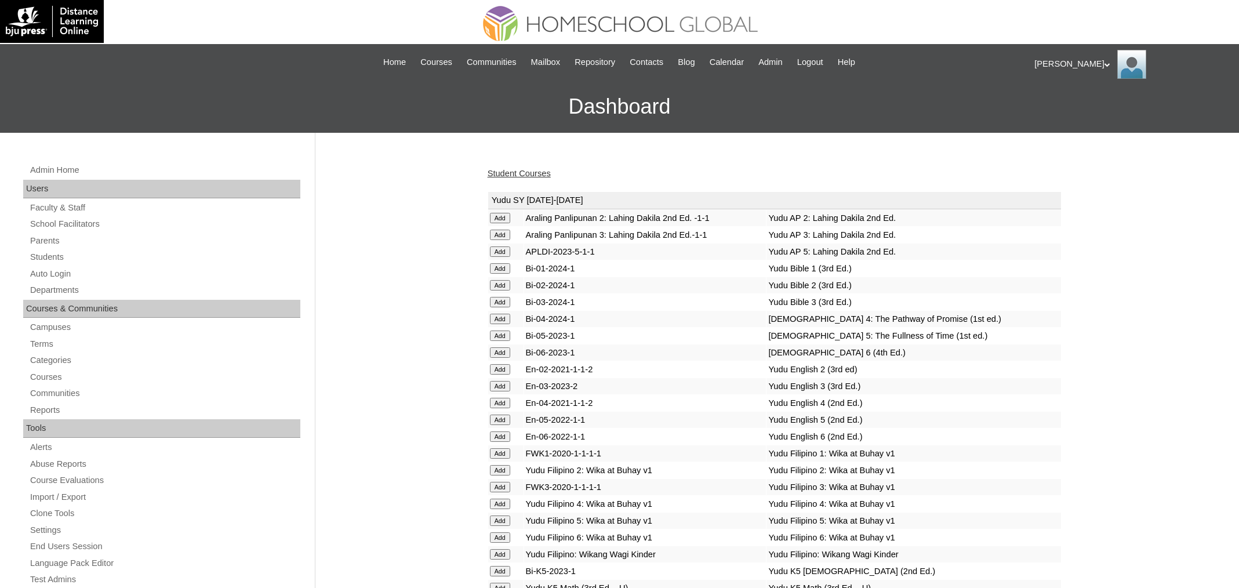
scroll to position [899, 0]
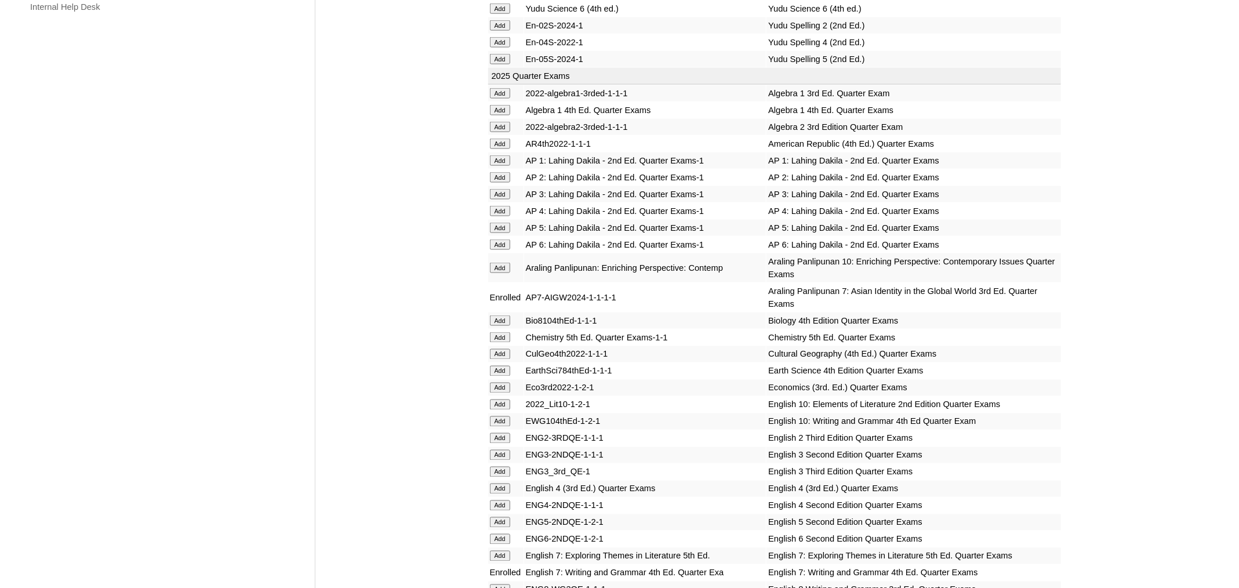
click at [504, 555] on input "Add" at bounding box center [500, 556] width 20 height 10
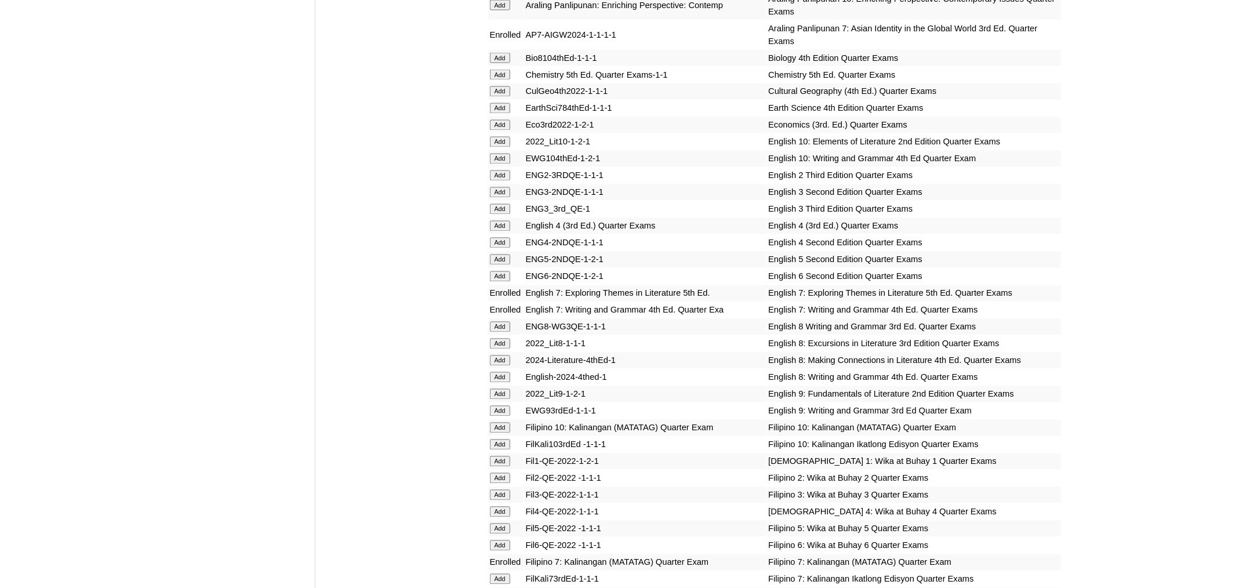
scroll to position [2350, 0]
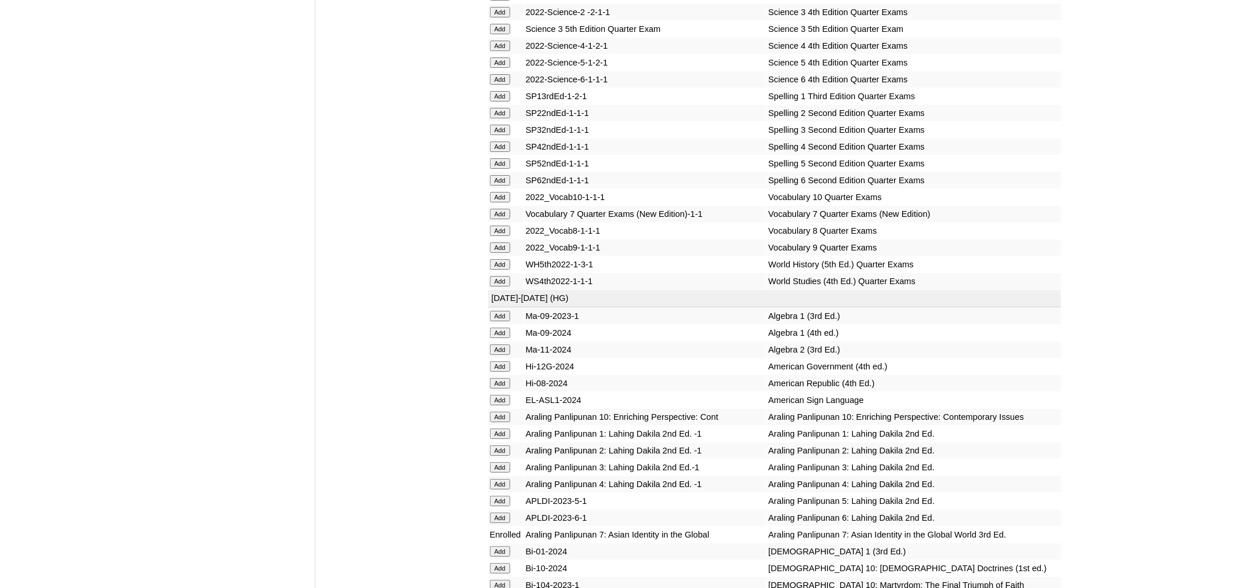
click at [500, 219] on input "Add" at bounding box center [500, 214] width 20 height 10
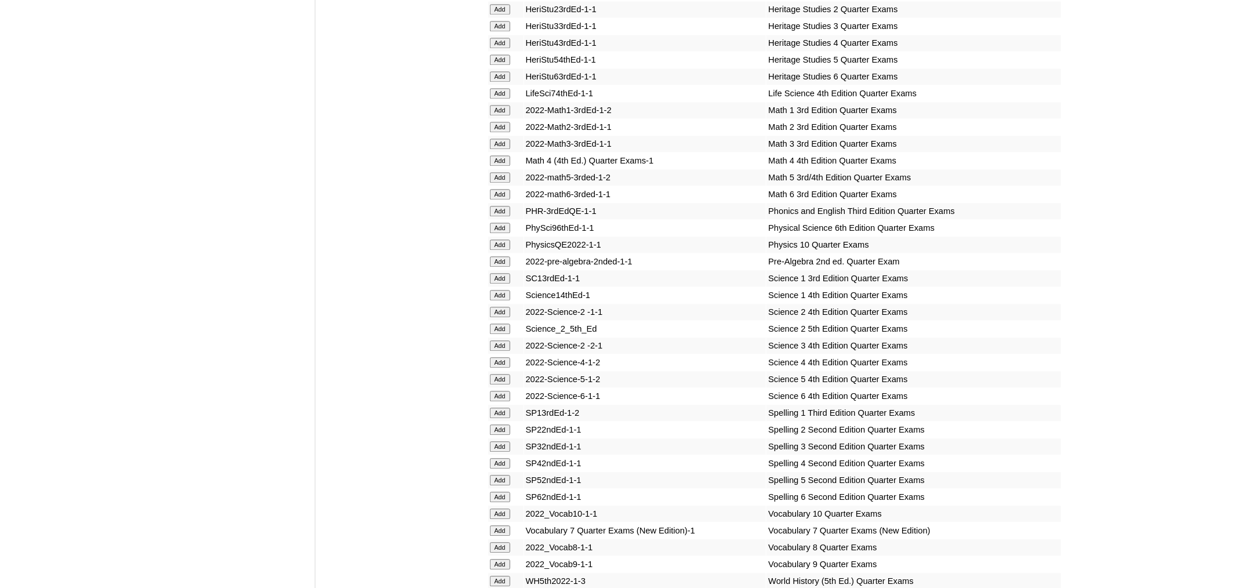
scroll to position [2100, 0]
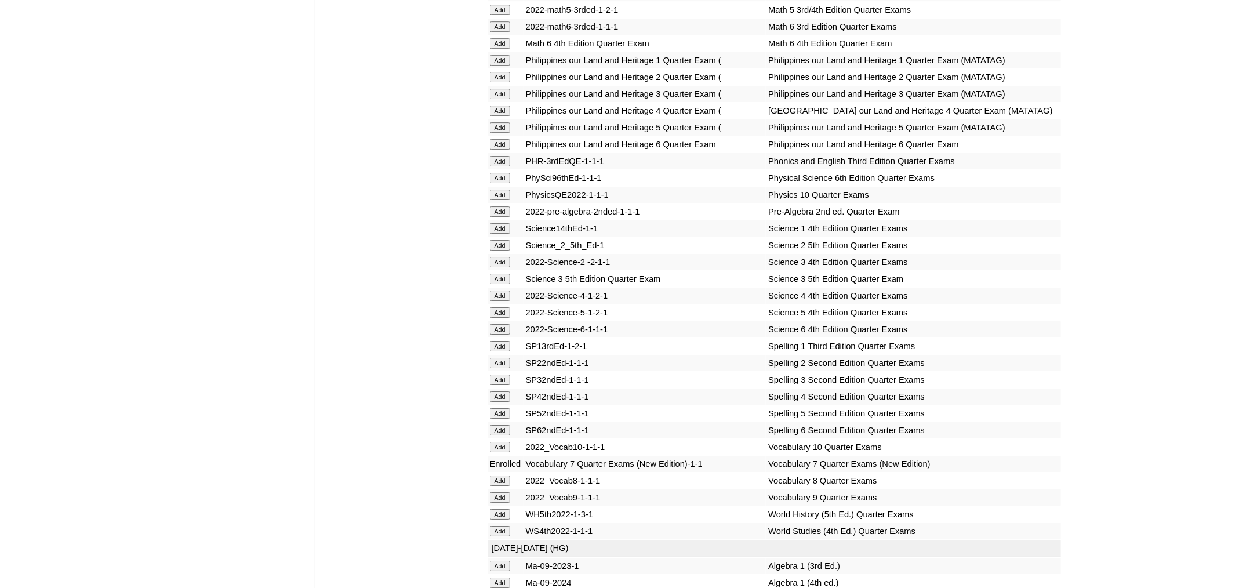
click at [498, 217] on input "Add" at bounding box center [500, 211] width 20 height 10
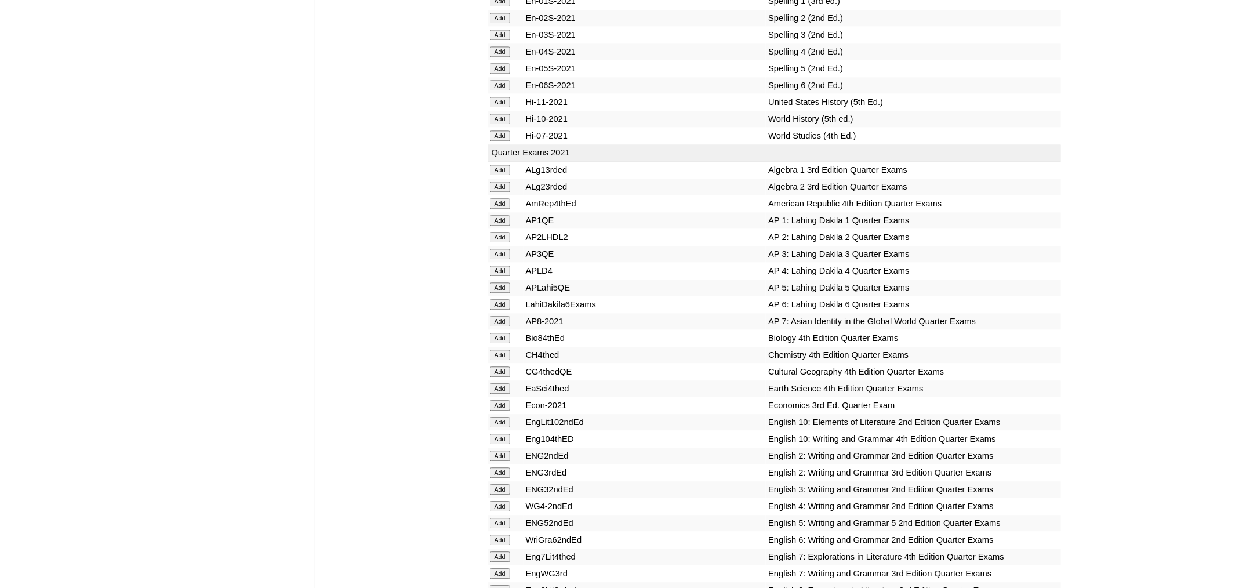
scroll to position [977, 0]
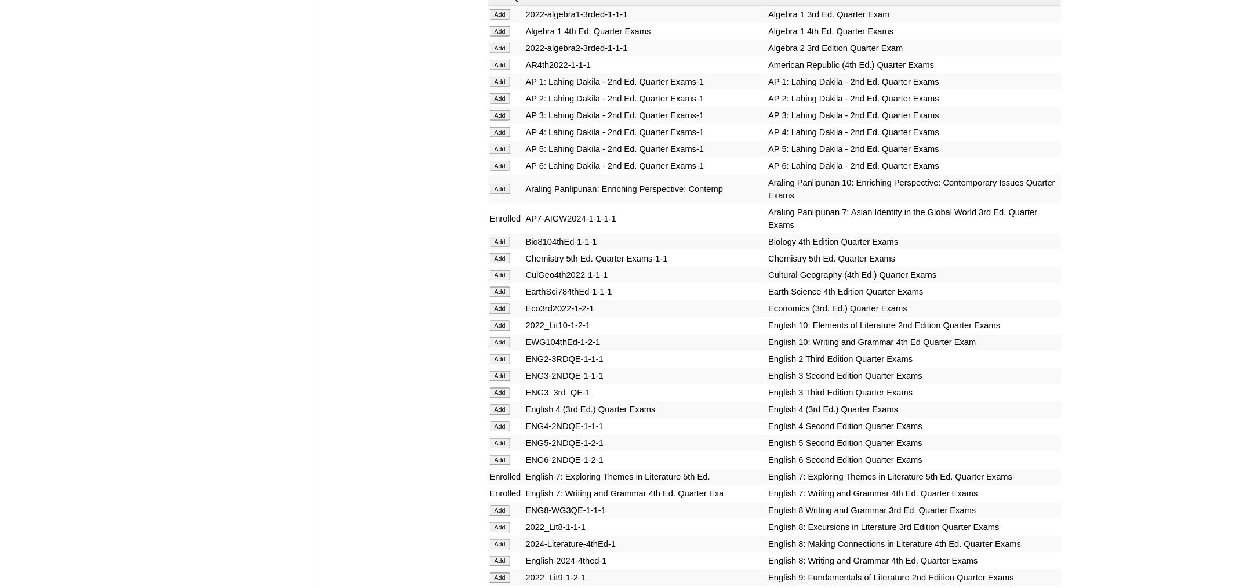
click at [500, 292] on input "Add" at bounding box center [500, 292] width 20 height 10
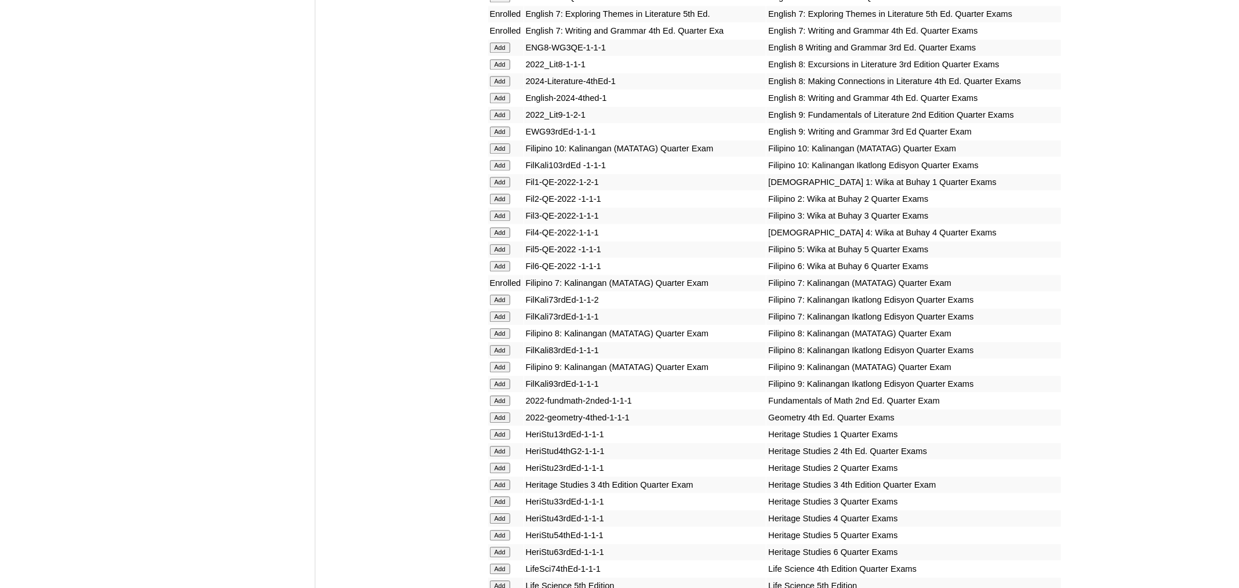
scroll to position [3547, 0]
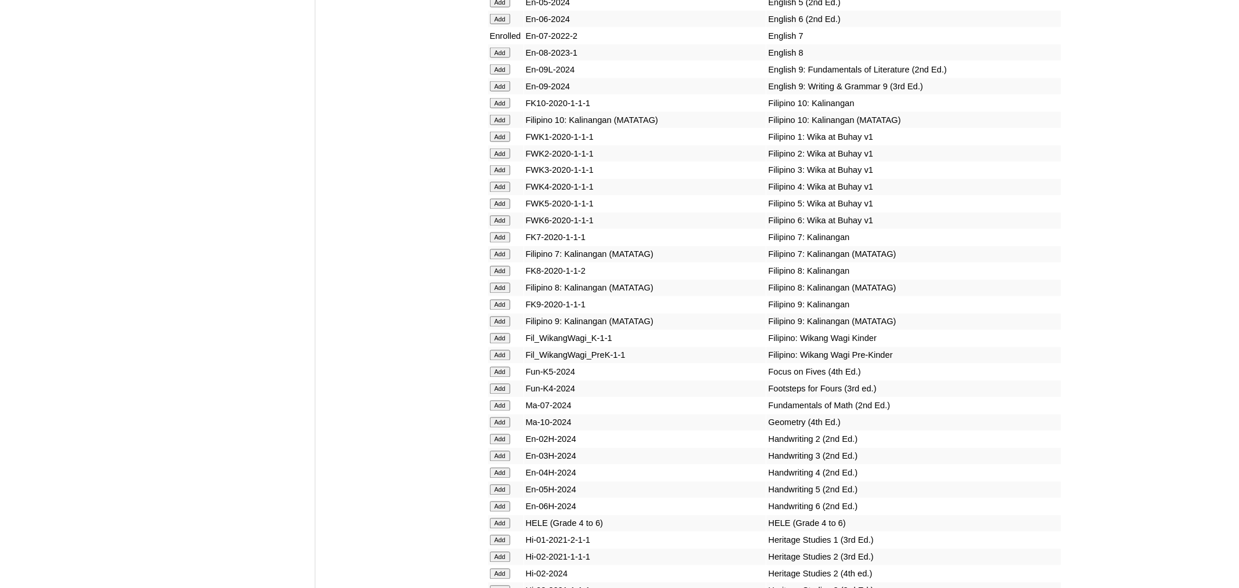
click at [499, 260] on input "Add" at bounding box center [500, 254] width 20 height 10
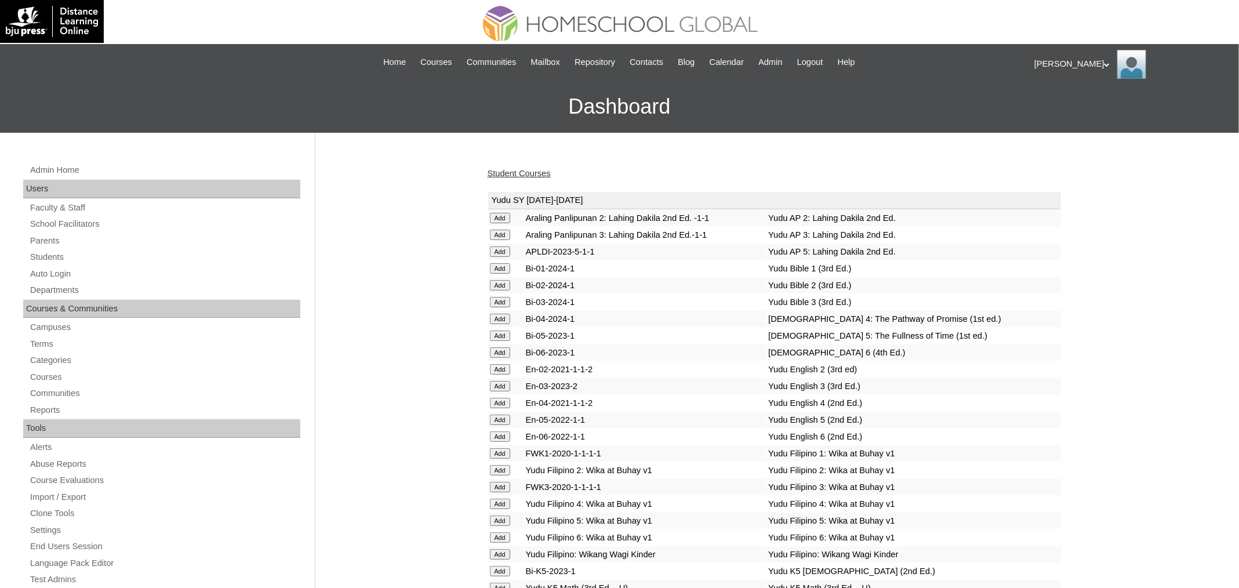
click at [530, 176] on link "Student Courses" at bounding box center [519, 173] width 63 height 9
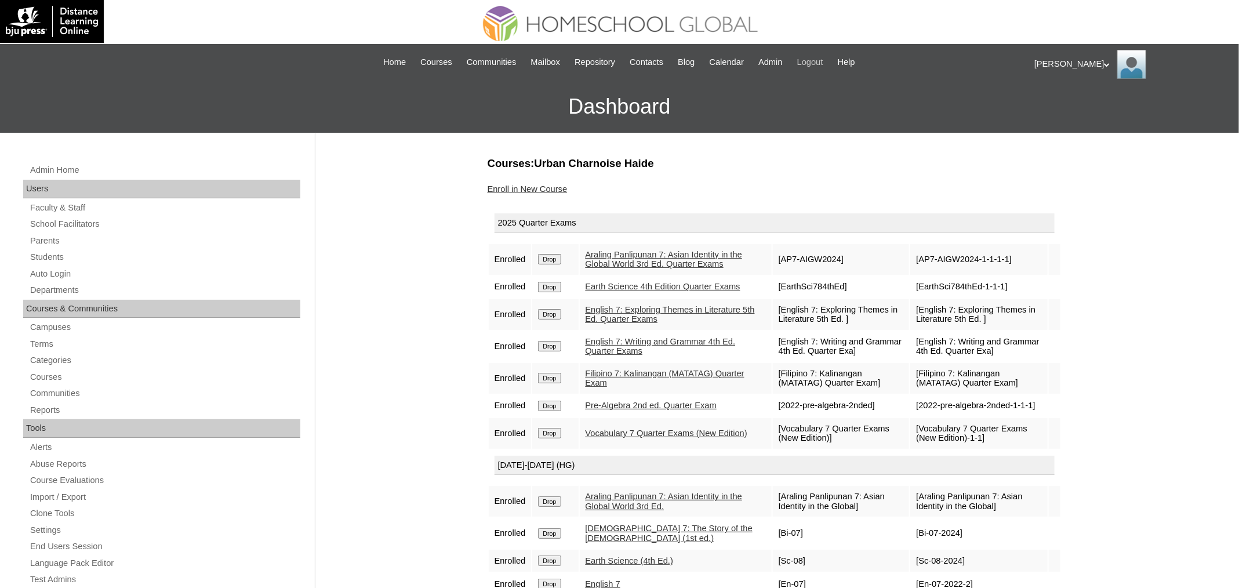
click at [823, 65] on span "Logout" at bounding box center [810, 62] width 26 height 13
